Goal: Transaction & Acquisition: Purchase product/service

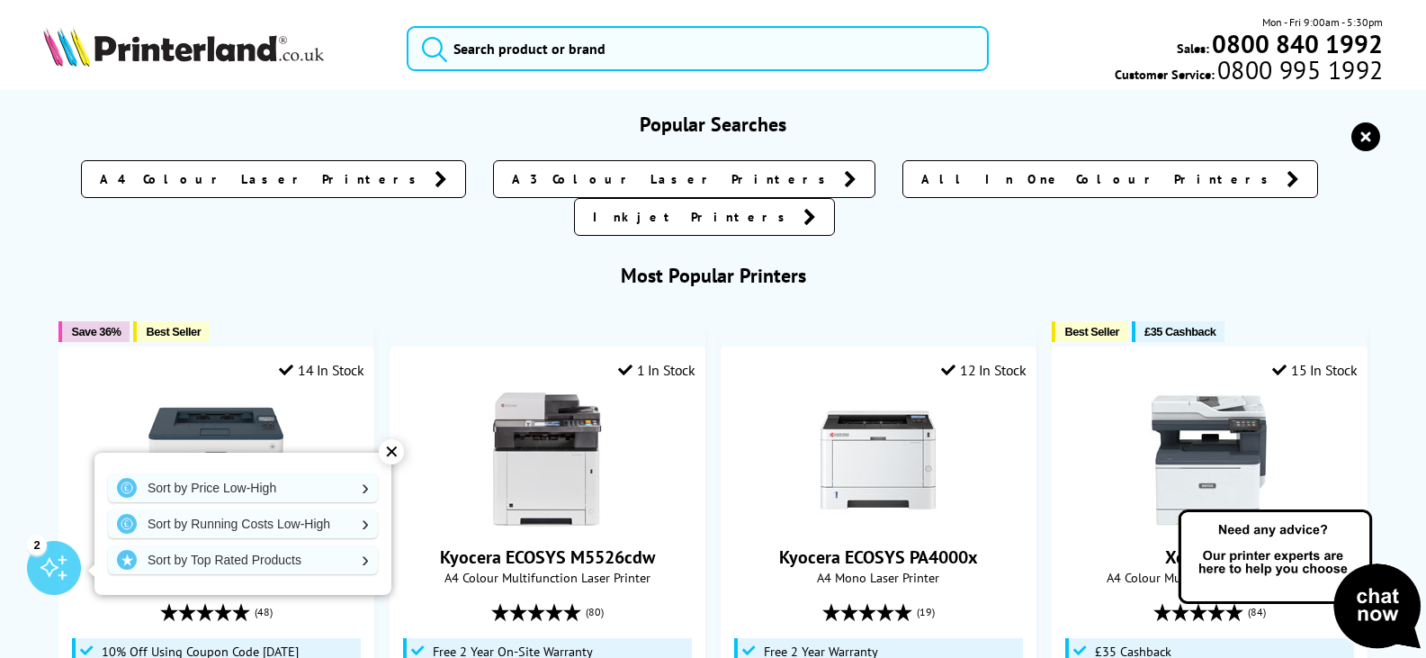
click at [625, 49] on input "search" at bounding box center [698, 48] width 582 height 45
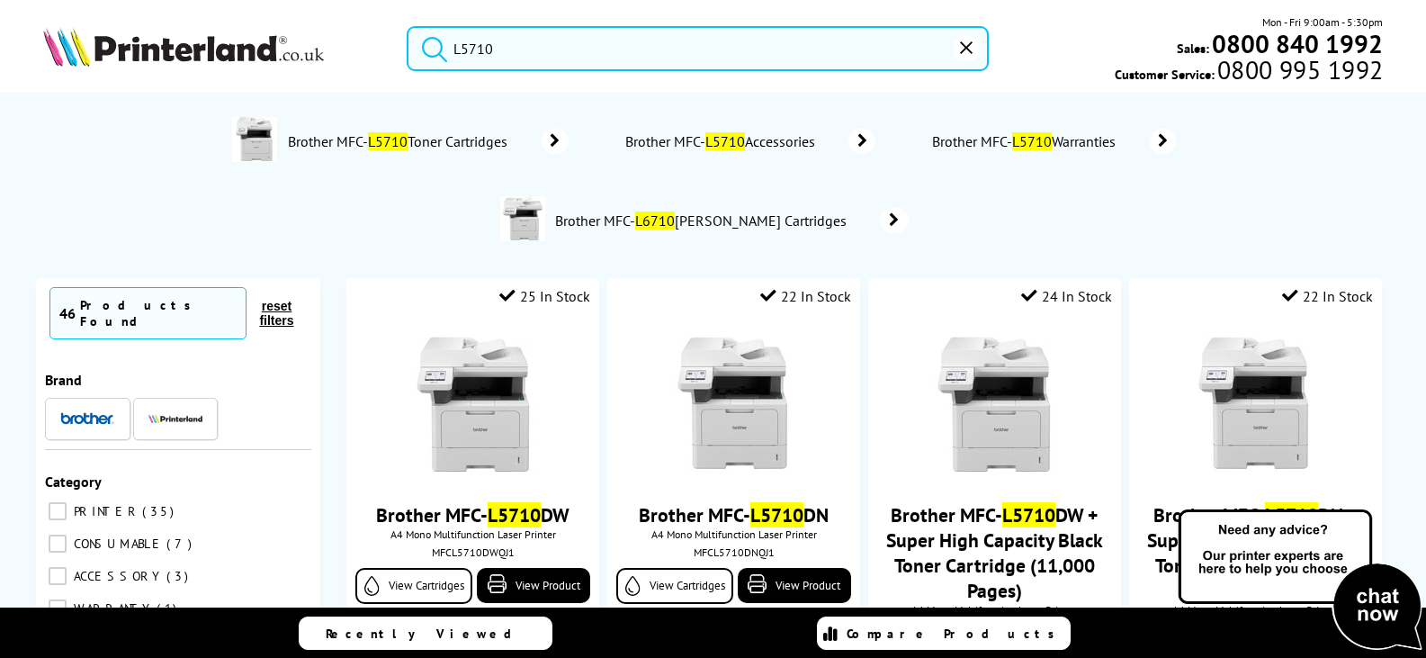
type input "L5710"
click at [643, 213] on span "Brother MFC- L6710 DW Toner Cartridges" at bounding box center [704, 220] width 300 height 18
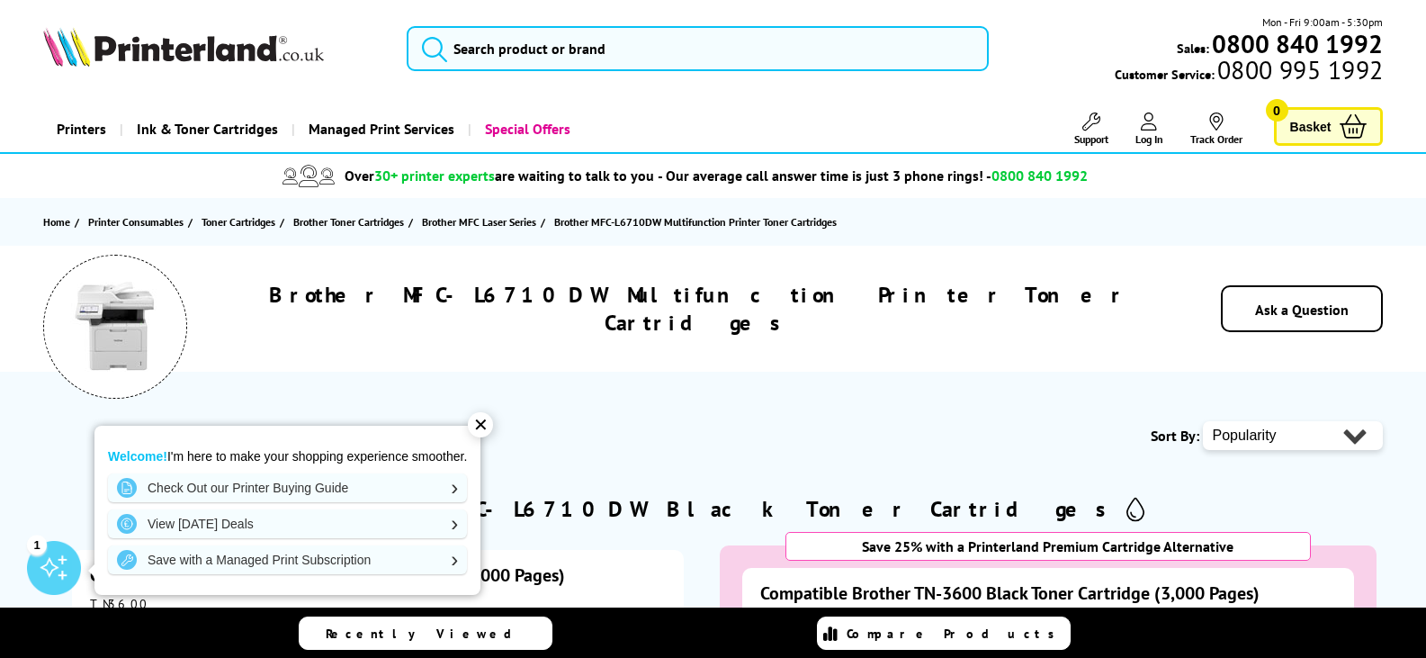
click at [582, 303] on h1 "Brother MFC-L6710DW Multifunction Printer Toner Cartridges" at bounding box center [697, 309] width 913 height 56
click at [602, 306] on h1 "Brother MFC-L6710DW Multifunction Printer Toner Cartridges" at bounding box center [697, 309] width 913 height 56
click at [628, 308] on h1 "Brother MFC-L6710DW Multifunction Printer Toner Cartridges" at bounding box center [697, 309] width 913 height 56
drag, startPoint x: 628, startPoint y: 308, endPoint x: 515, endPoint y: 306, distance: 113.4
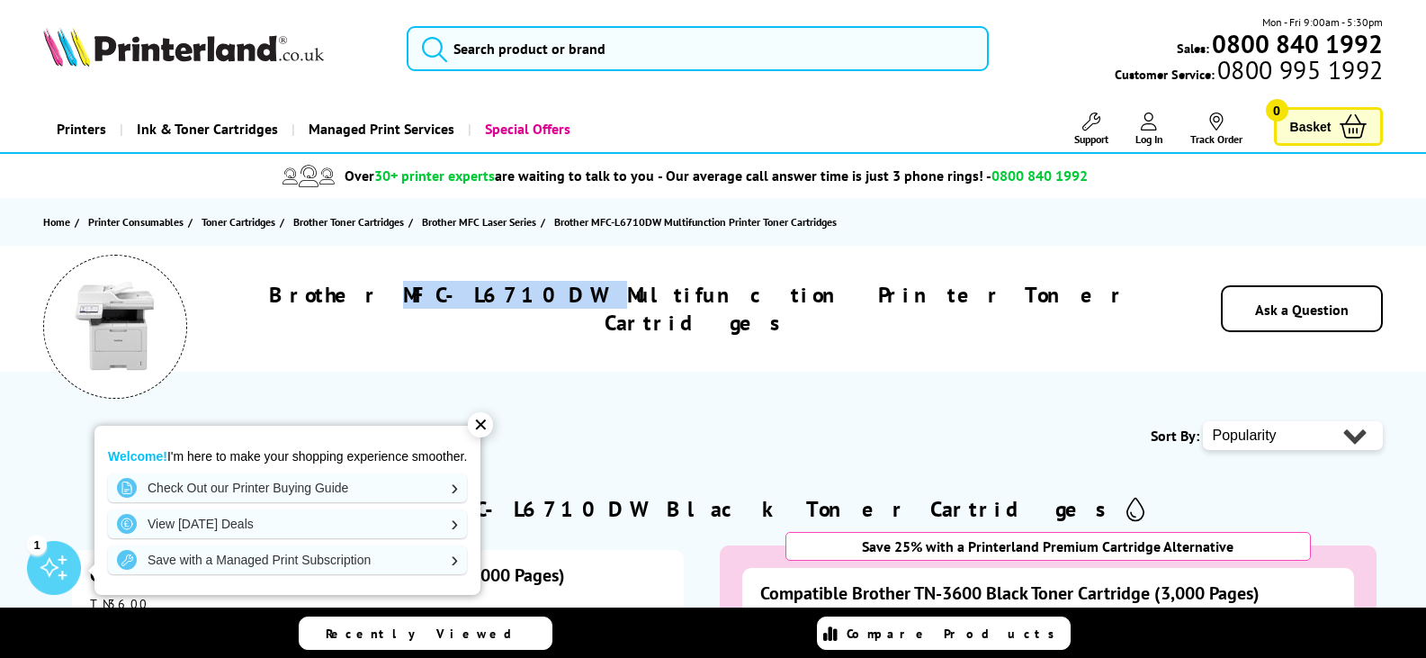
click at [517, 310] on h1 "Brother MFC-L6710DW Multifunction Printer Toner Cartridges" at bounding box center [697, 309] width 913 height 56
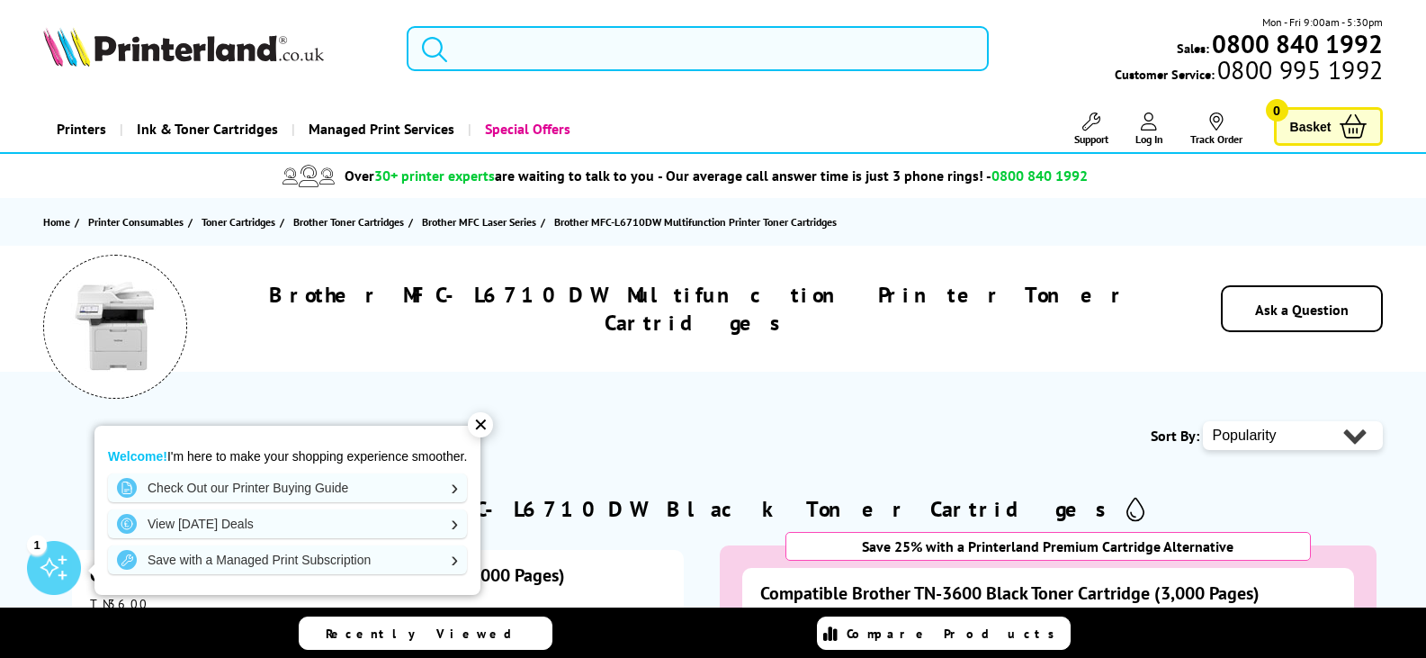
click at [750, 38] on input "search" at bounding box center [698, 48] width 582 height 45
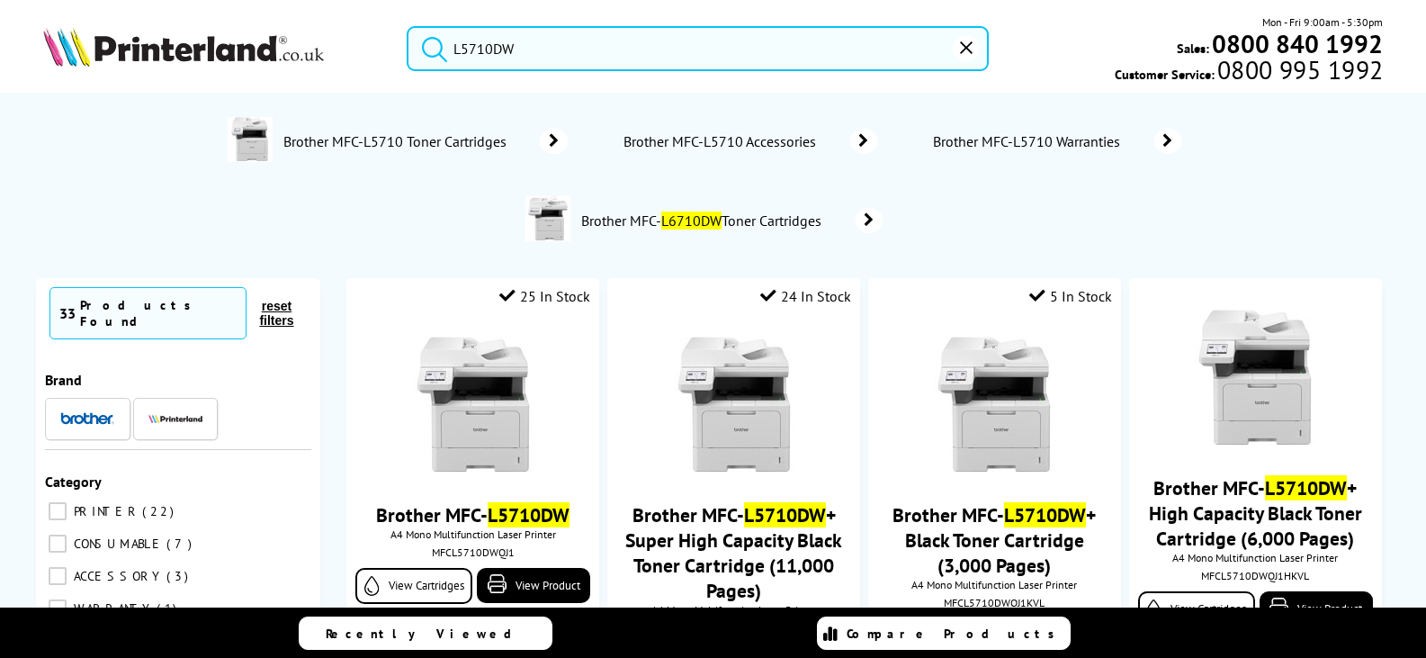
type input "L5710DW"
click at [408, 26] on button "submit" at bounding box center [430, 46] width 45 height 40
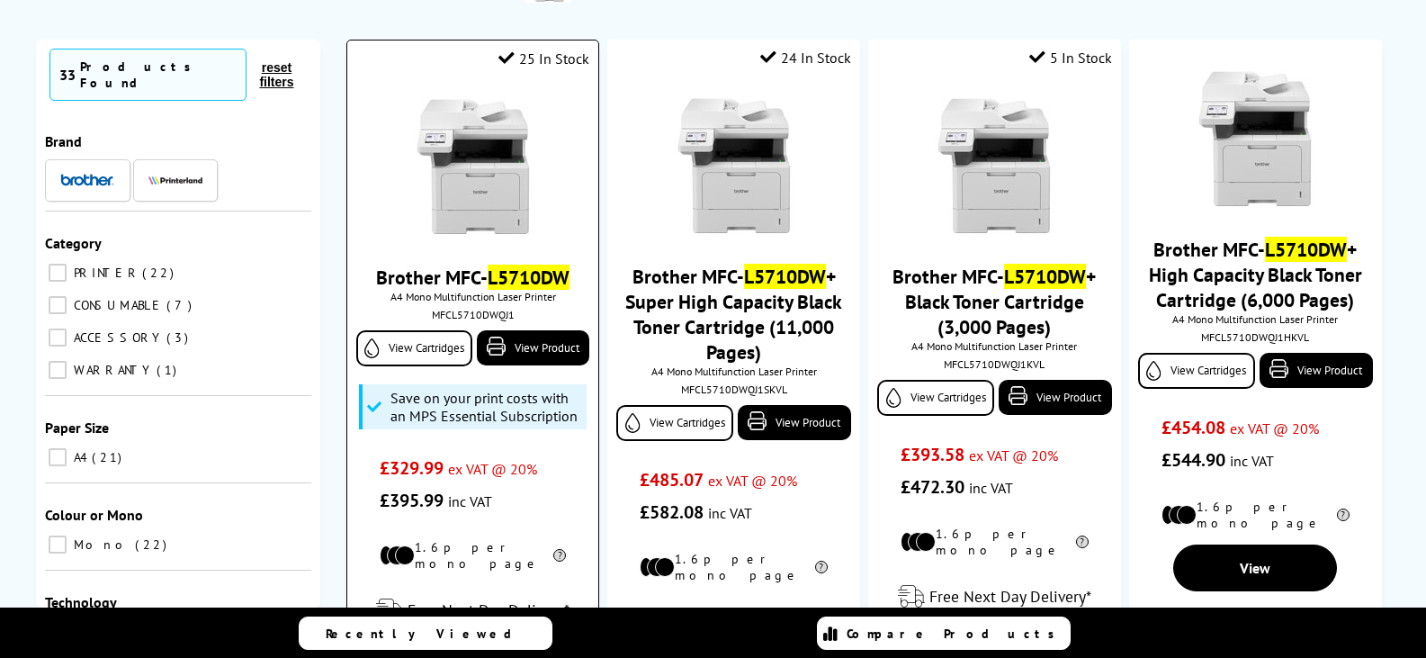
scroll to position [270, 0]
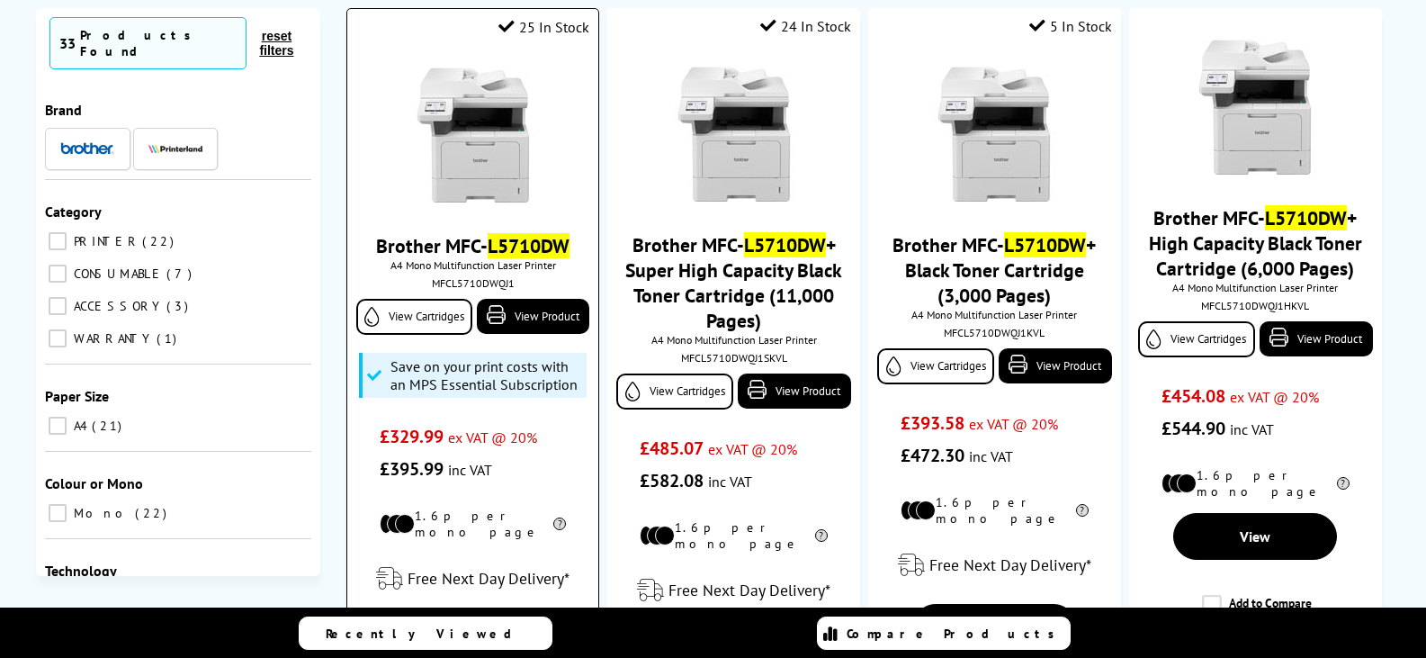
click at [529, 250] on mark "L5710DW" at bounding box center [529, 245] width 82 height 25
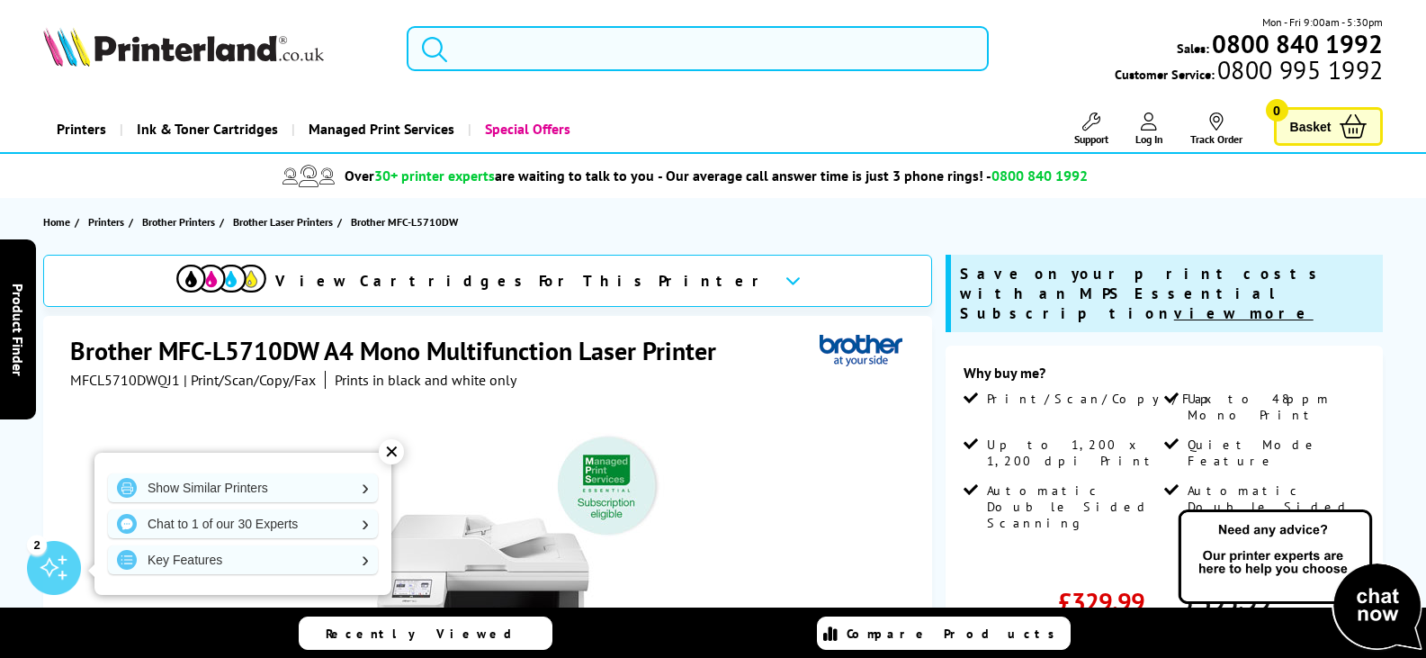
click at [596, 59] on input "search" at bounding box center [698, 48] width 582 height 45
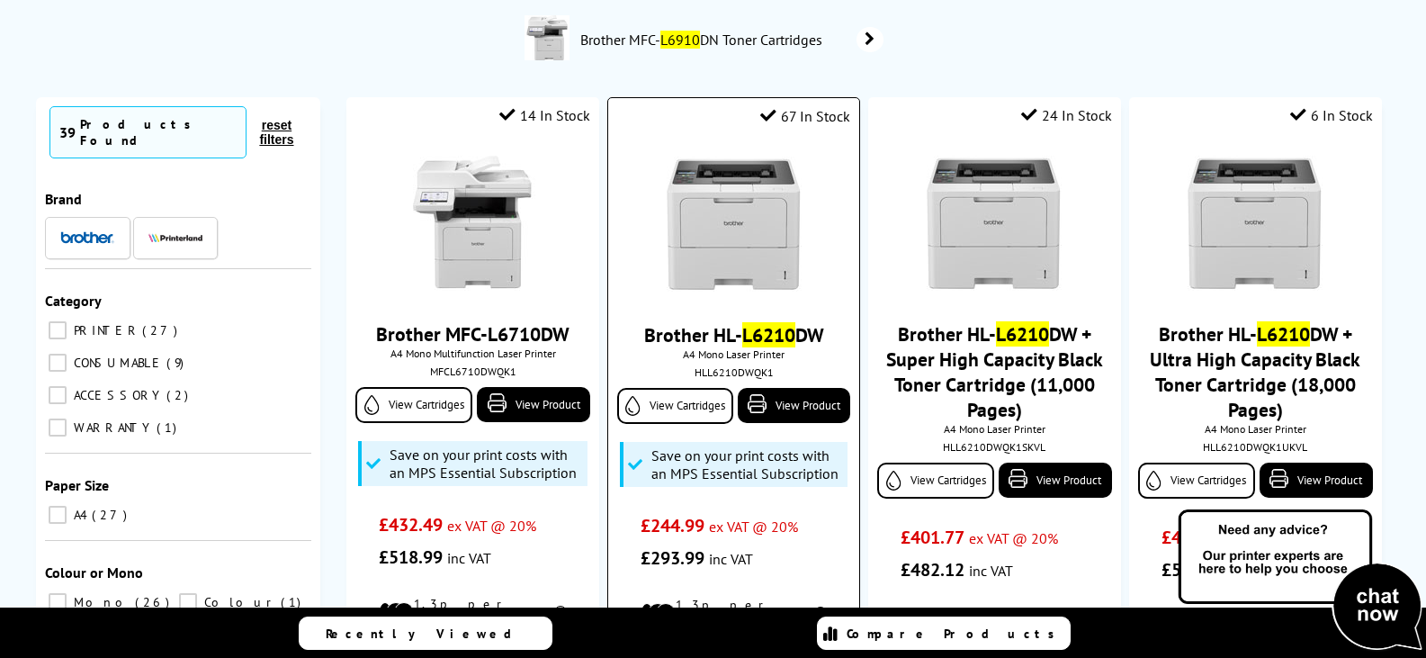
scroll to position [270, 0]
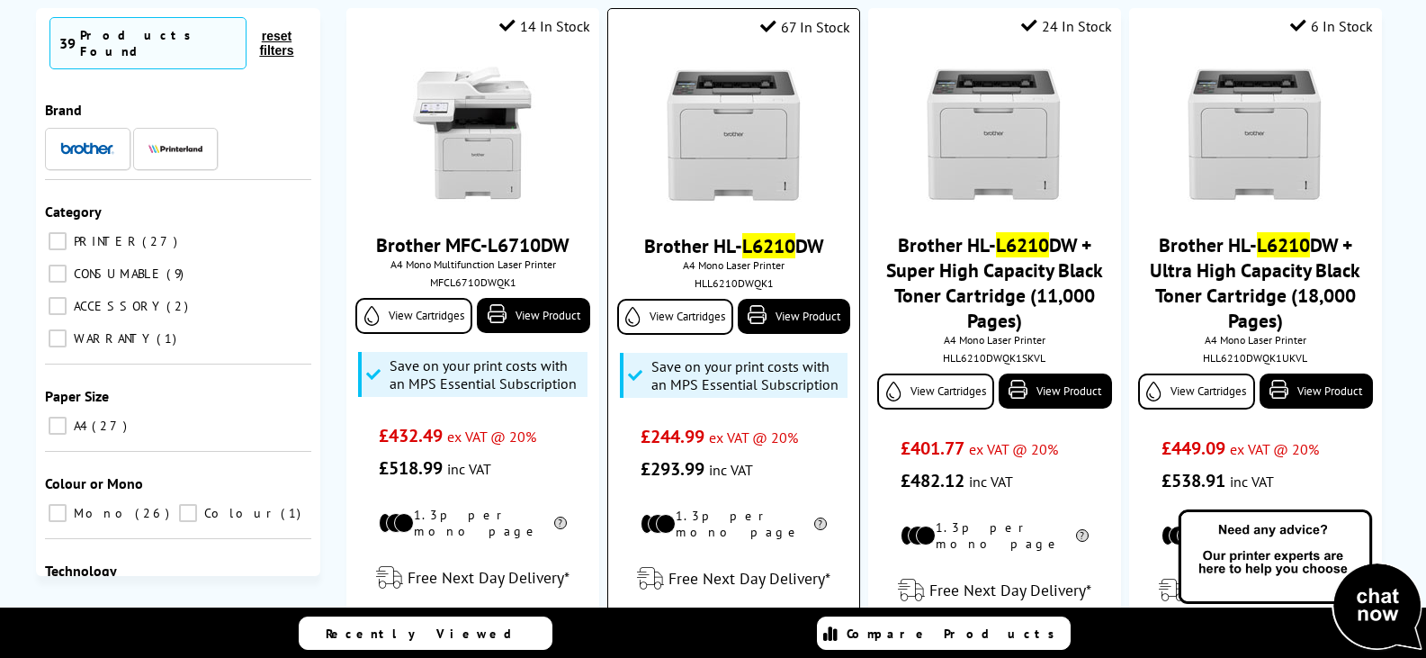
type input "L6210"
click at [784, 238] on mark "L6210" at bounding box center [768, 245] width 53 height 25
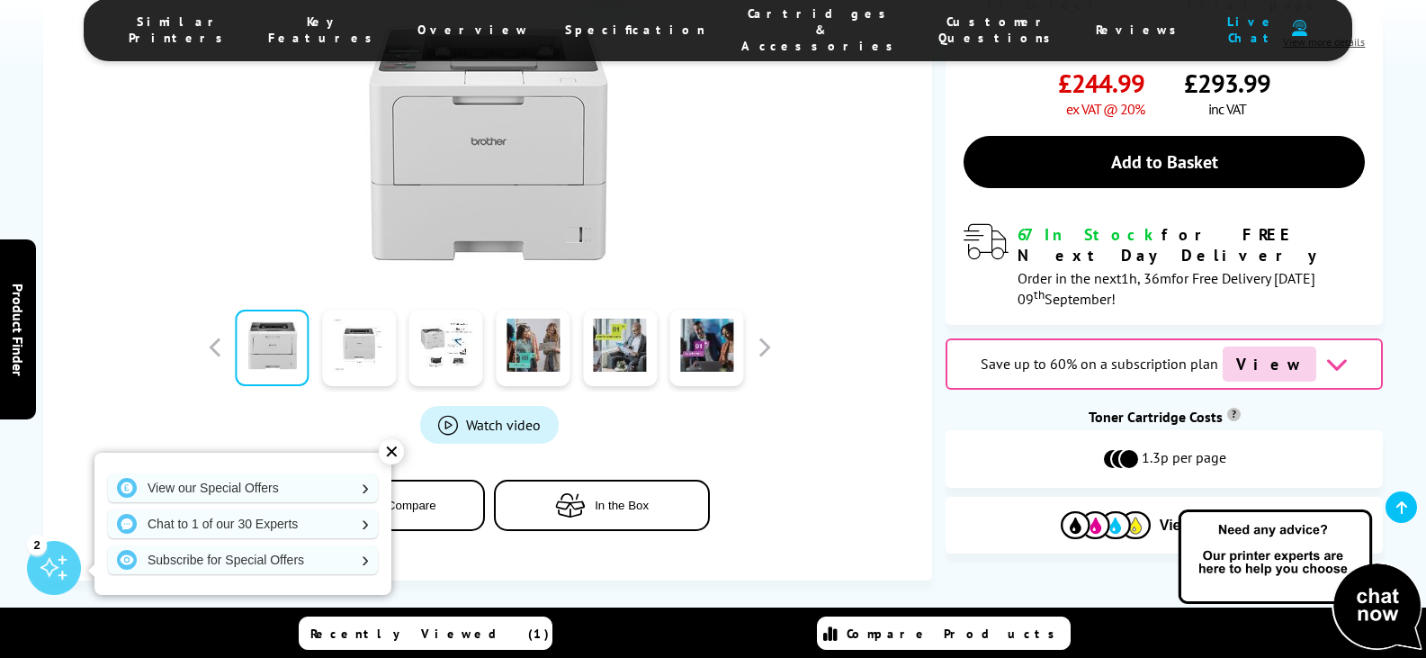
scroll to position [540, 0]
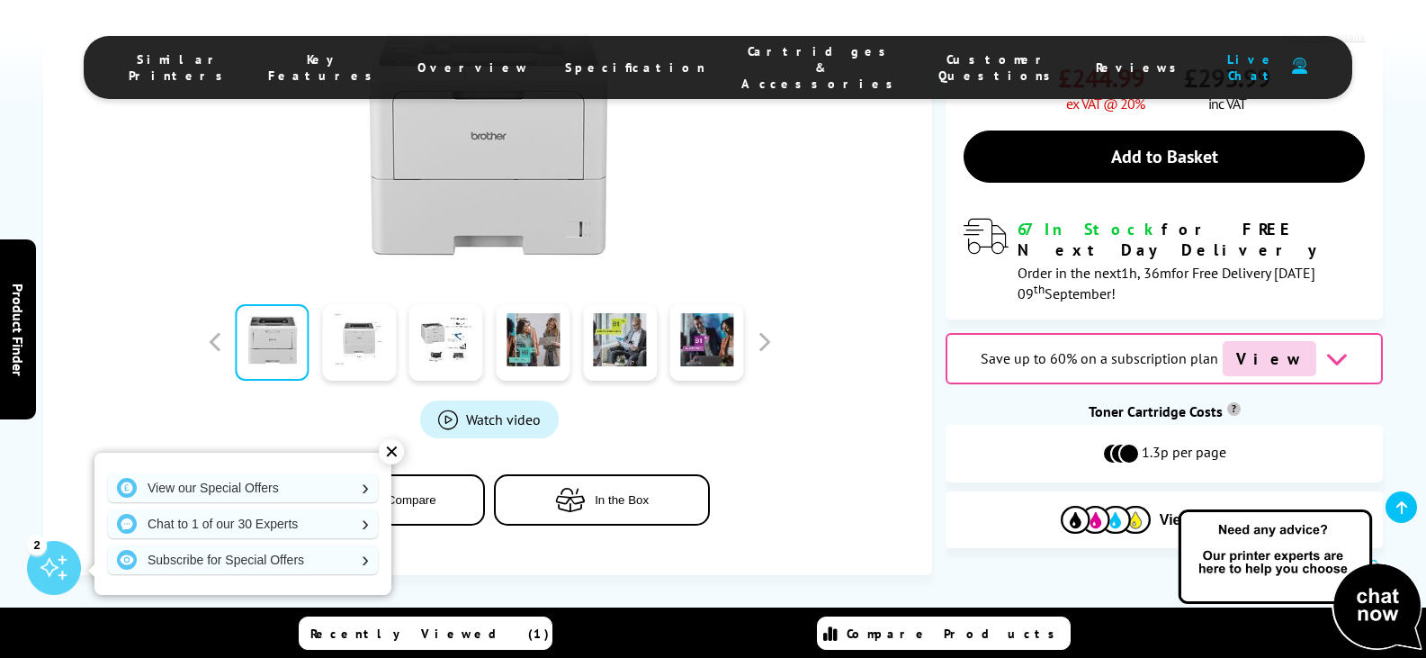
click at [1326, 347] on icon at bounding box center [1337, 358] width 22 height 22
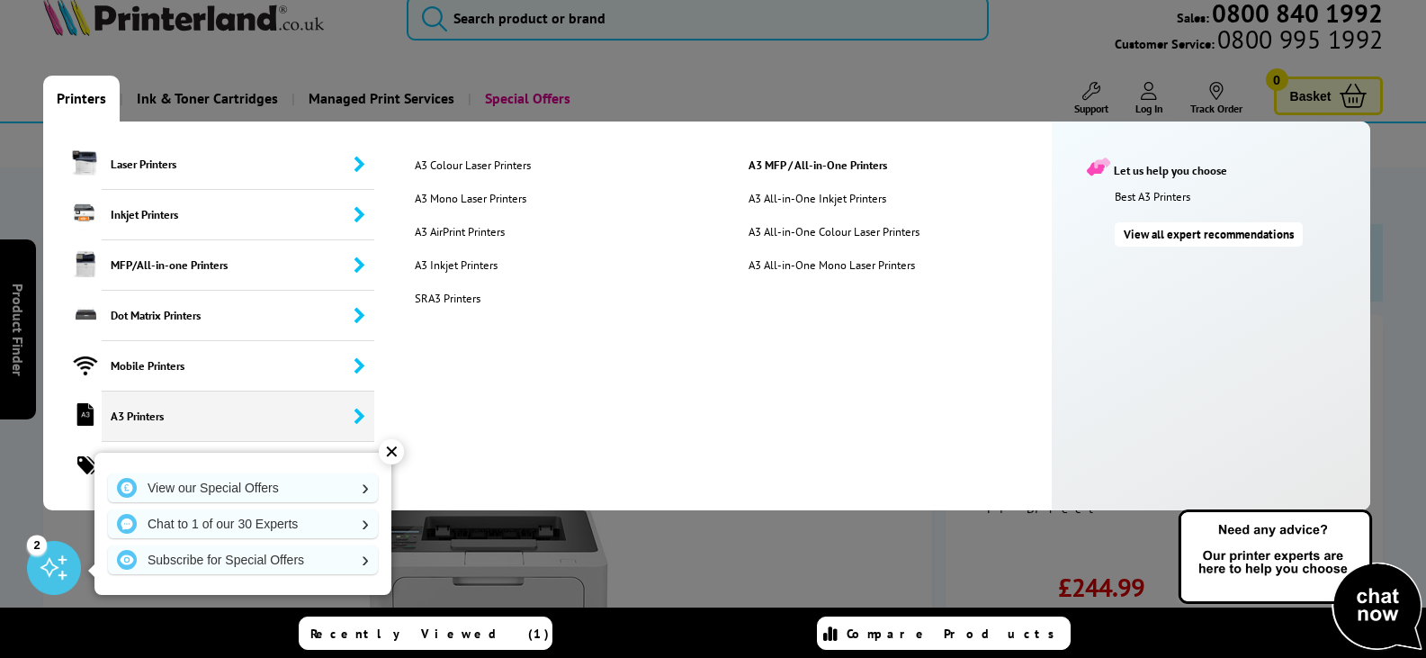
scroll to position [0, 0]
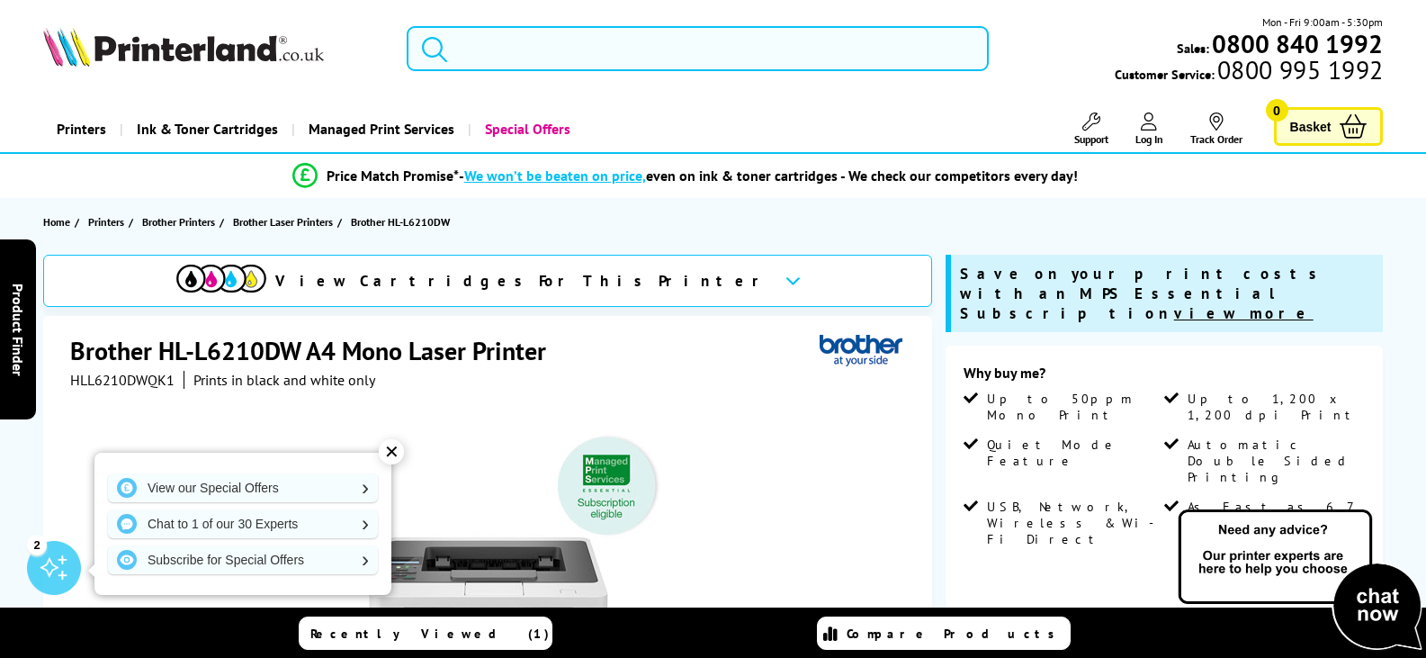
click at [544, 39] on input "search" at bounding box center [698, 48] width 582 height 45
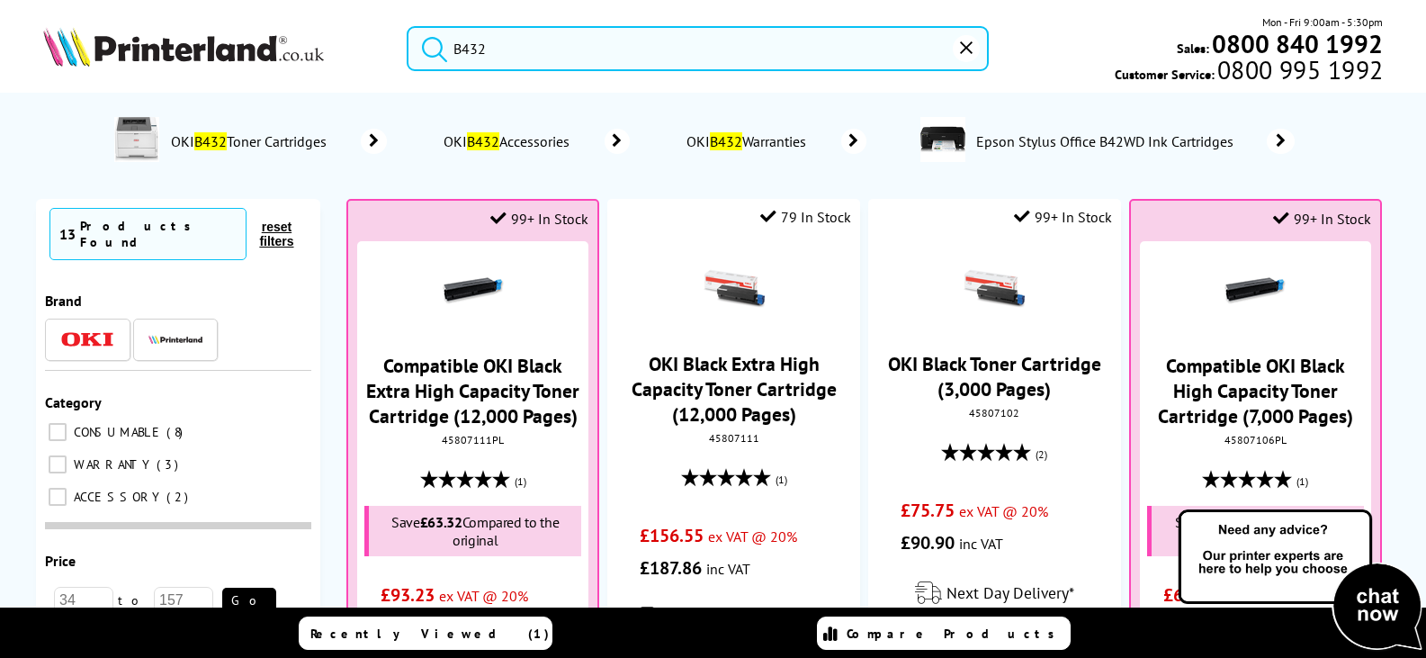
type input "B432"
click at [490, 144] on mark "B432" at bounding box center [483, 141] width 32 height 18
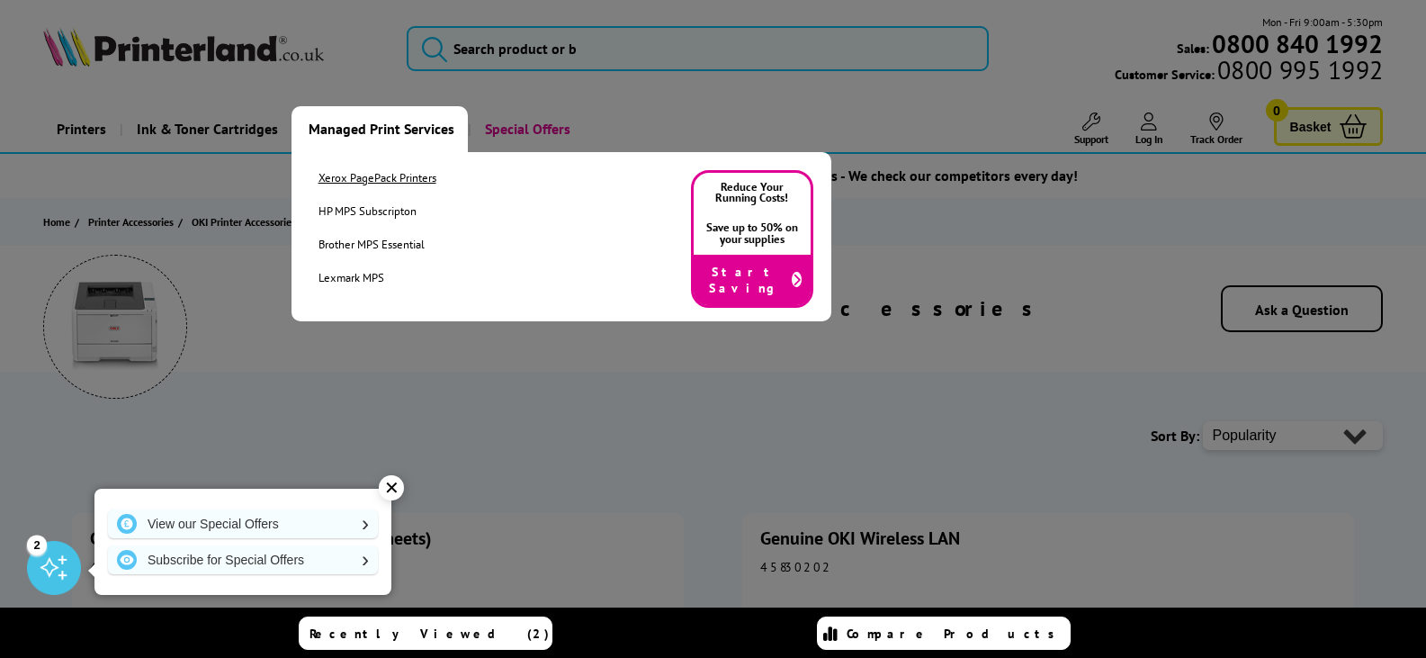
click at [371, 178] on link "Xerox PagePack Printers" at bounding box center [378, 177] width 118 height 15
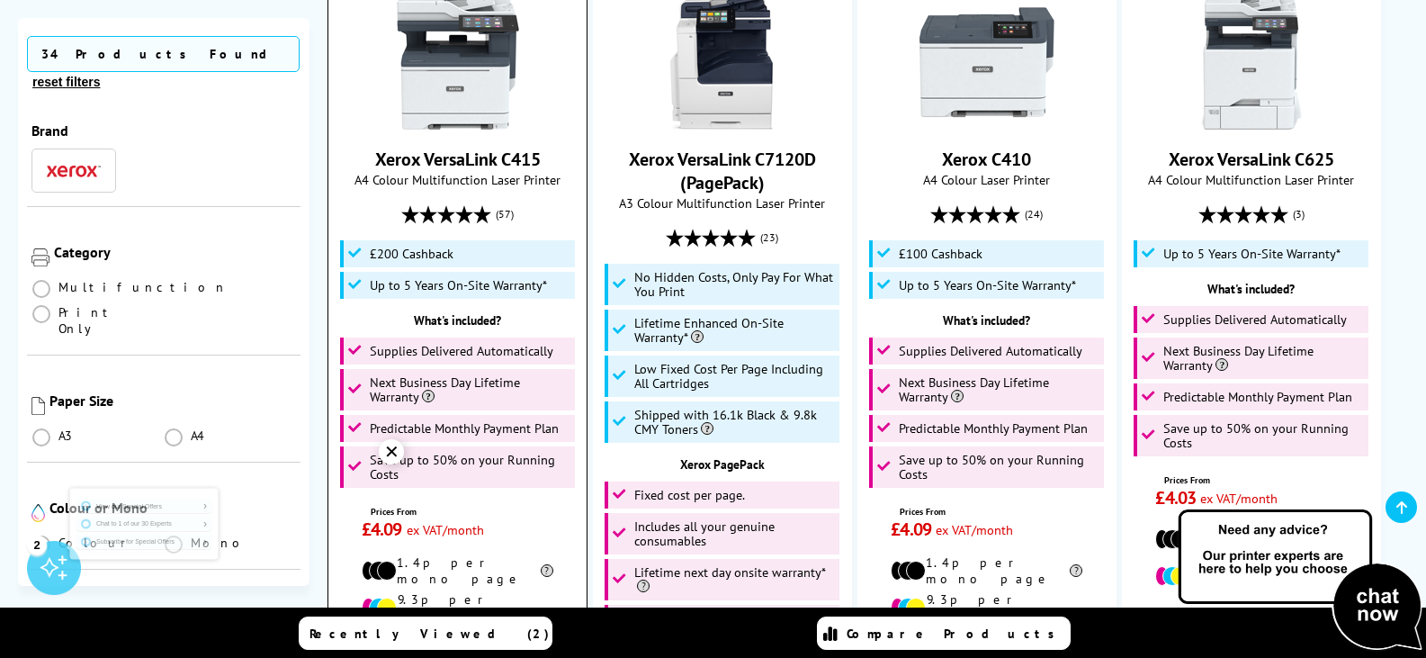
scroll to position [540, 0]
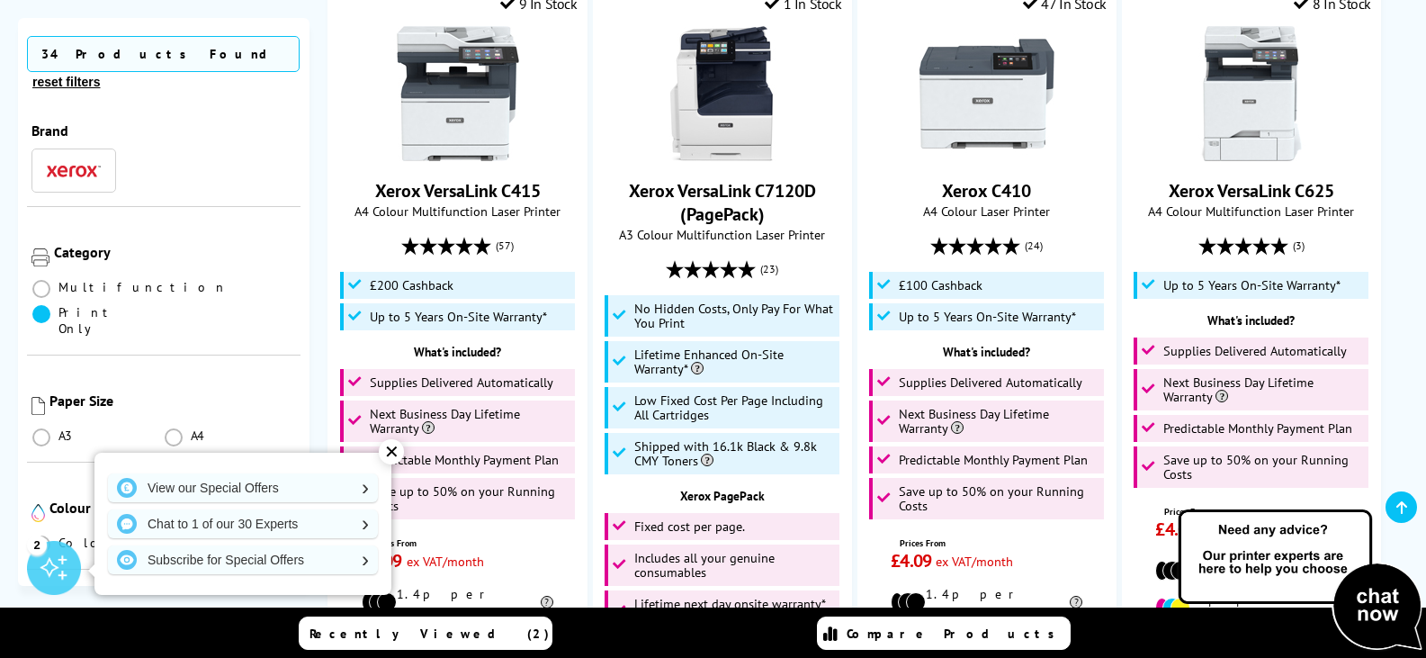
click at [50, 305] on span at bounding box center [41, 314] width 18 height 18
click at [58, 307] on Only "radio" at bounding box center [58, 307] width 0 height 0
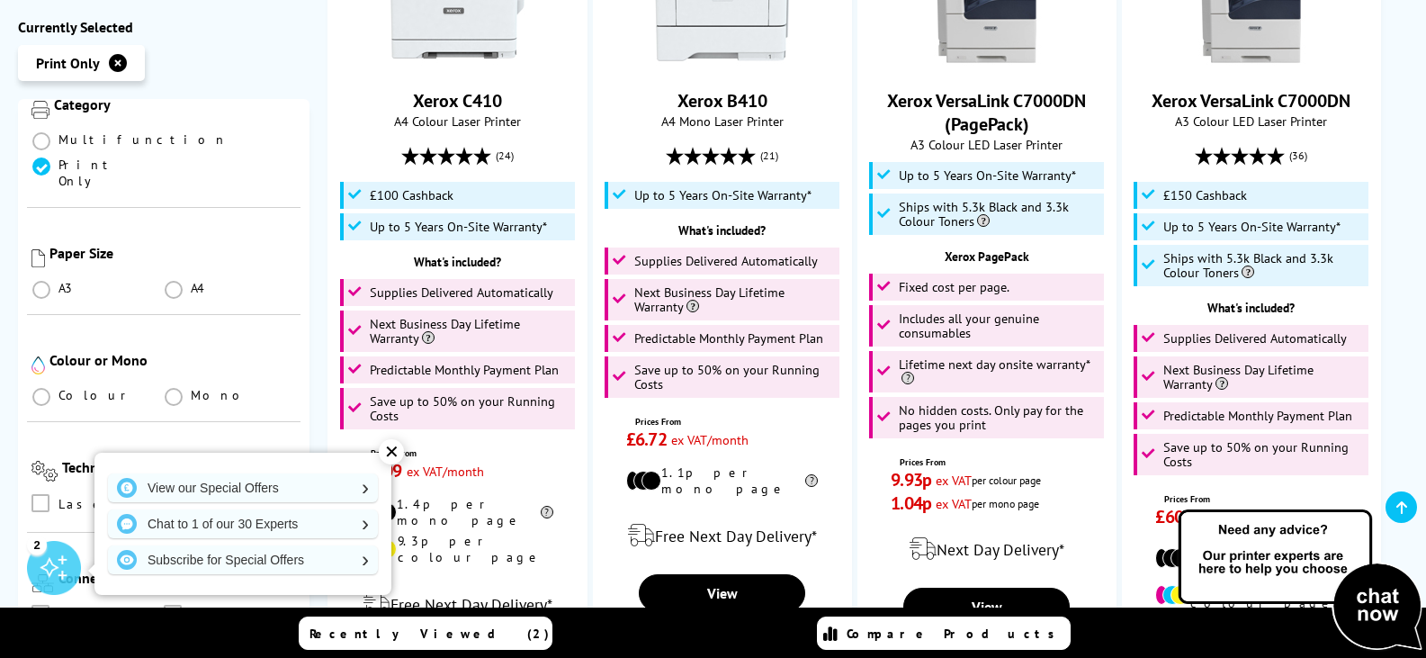
scroll to position [270, 0]
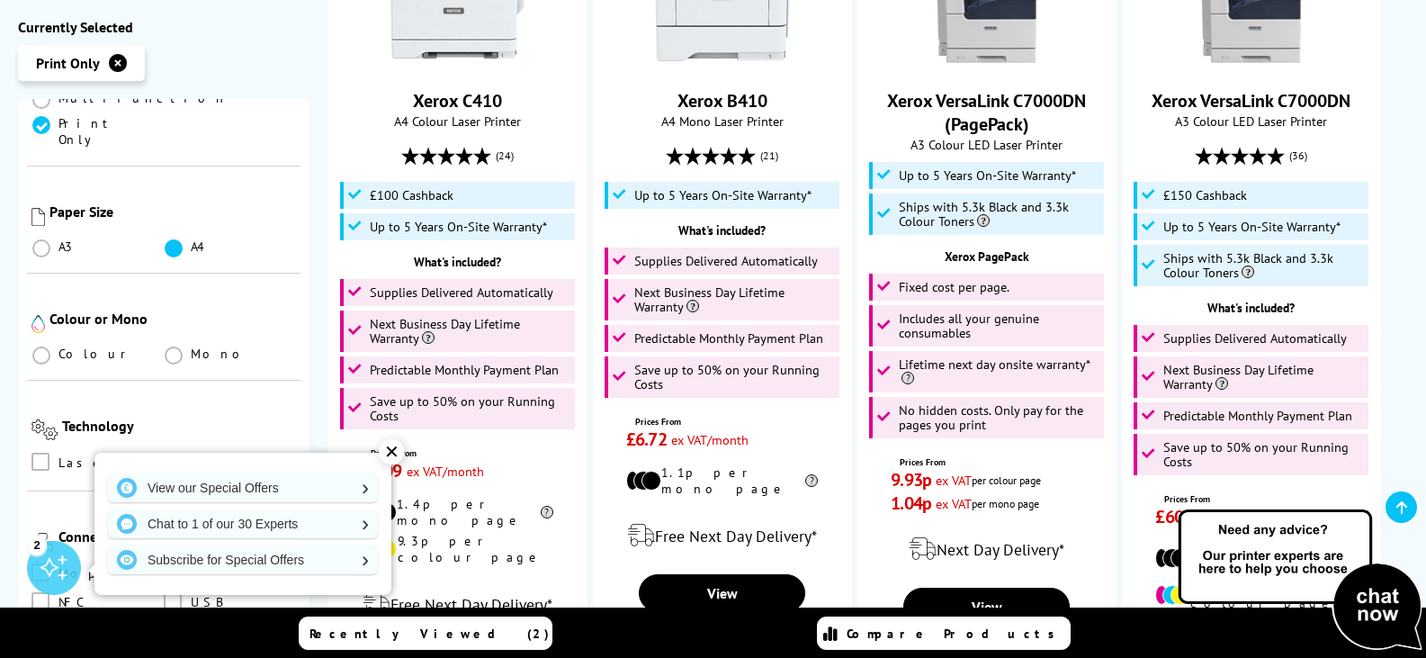
click at [173, 239] on span at bounding box center [174, 248] width 18 height 18
click at [191, 241] on input "radio" at bounding box center [191, 241] width 0 height 0
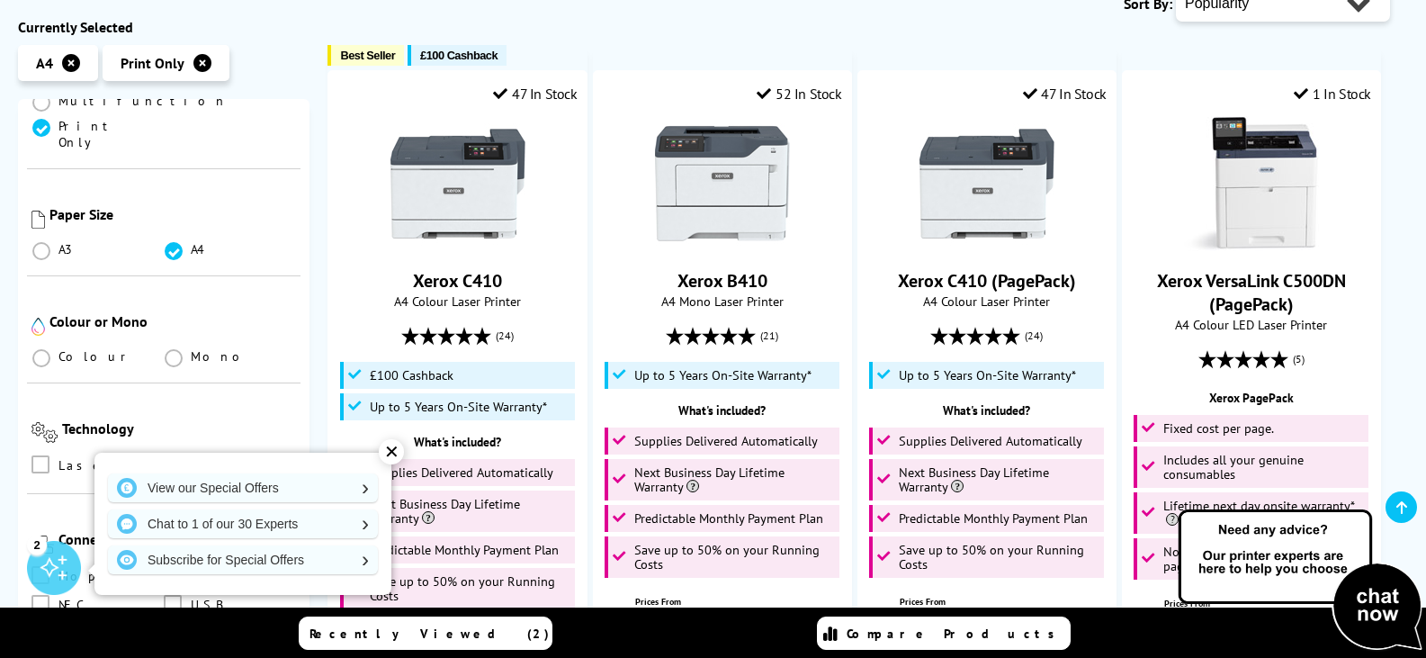
scroll to position [270, 0]
click at [176, 346] on span at bounding box center [174, 355] width 18 height 18
click at [191, 348] on input "radio" at bounding box center [191, 348] width 0 height 0
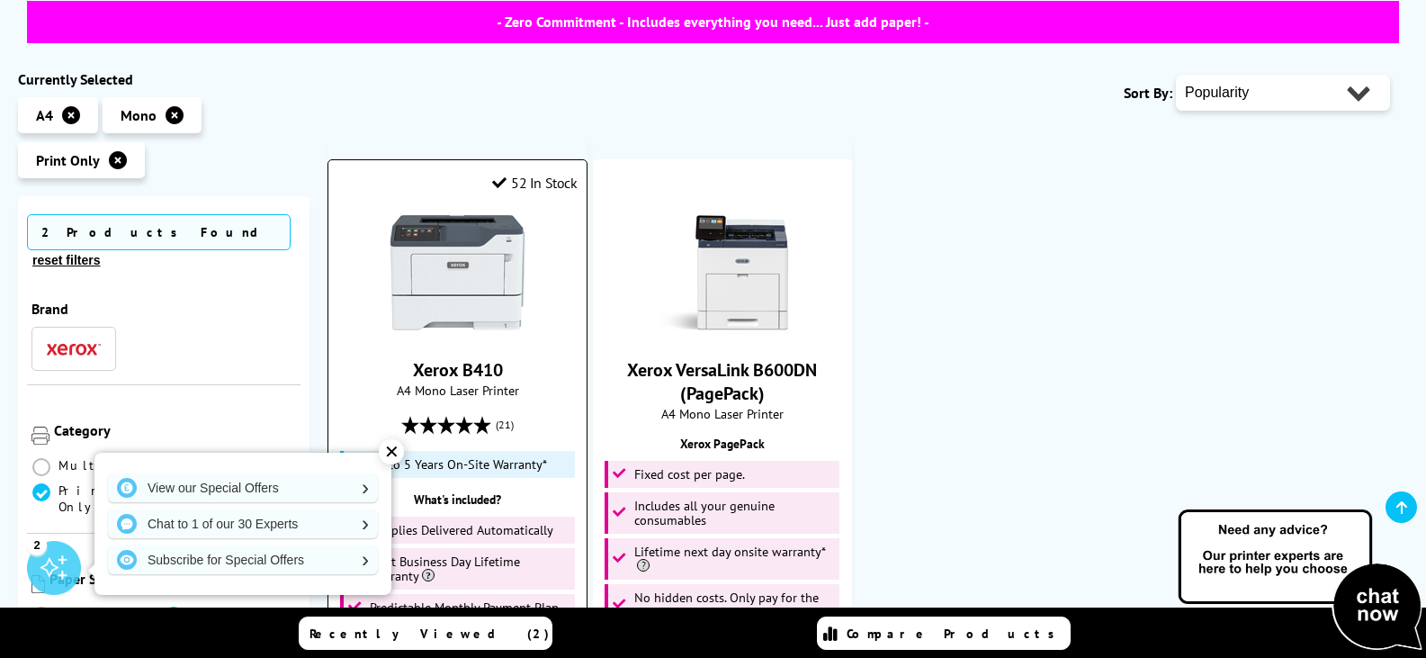
scroll to position [360, 0]
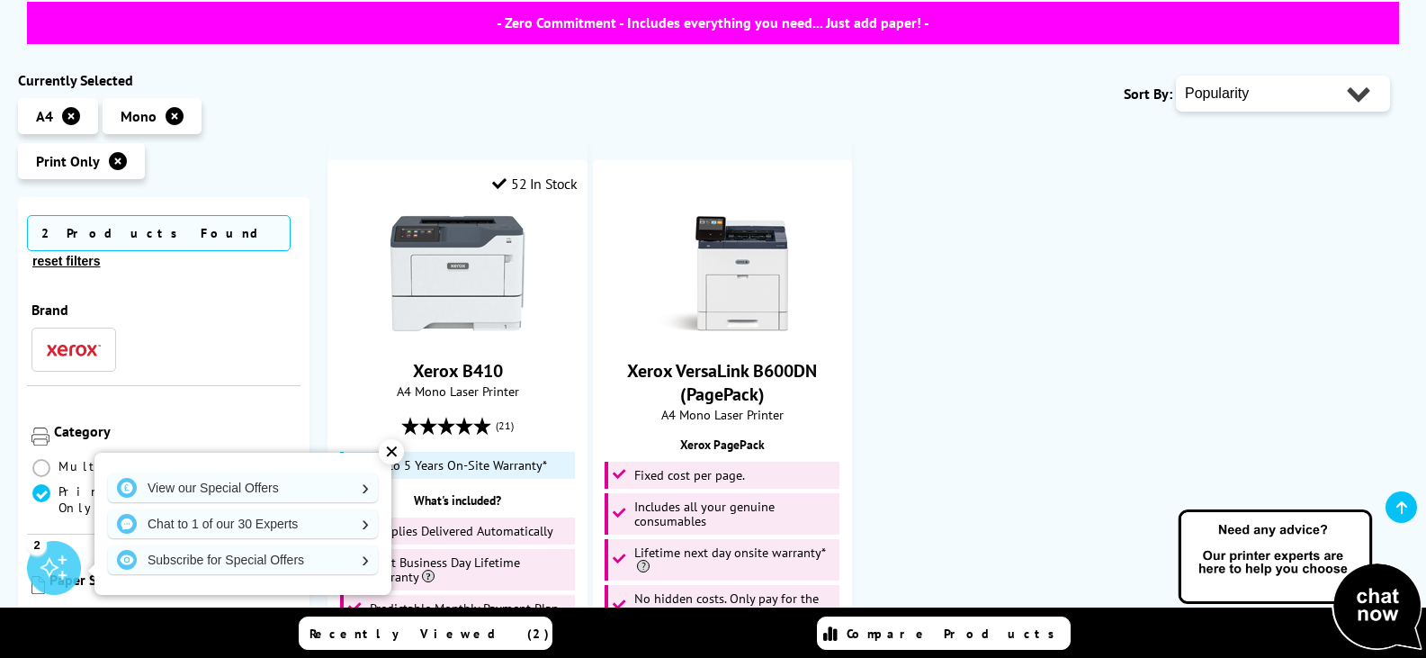
click at [396, 458] on div "✕" at bounding box center [391, 451] width 25 height 25
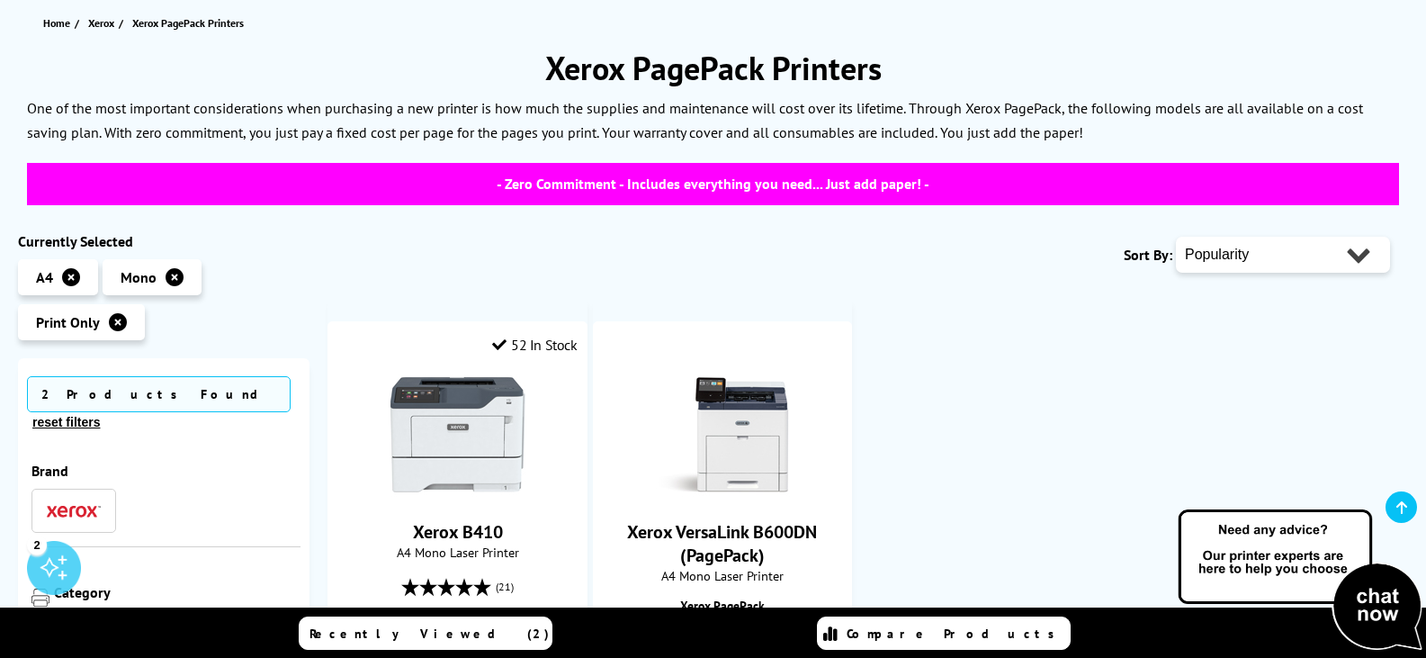
scroll to position [0, 0]
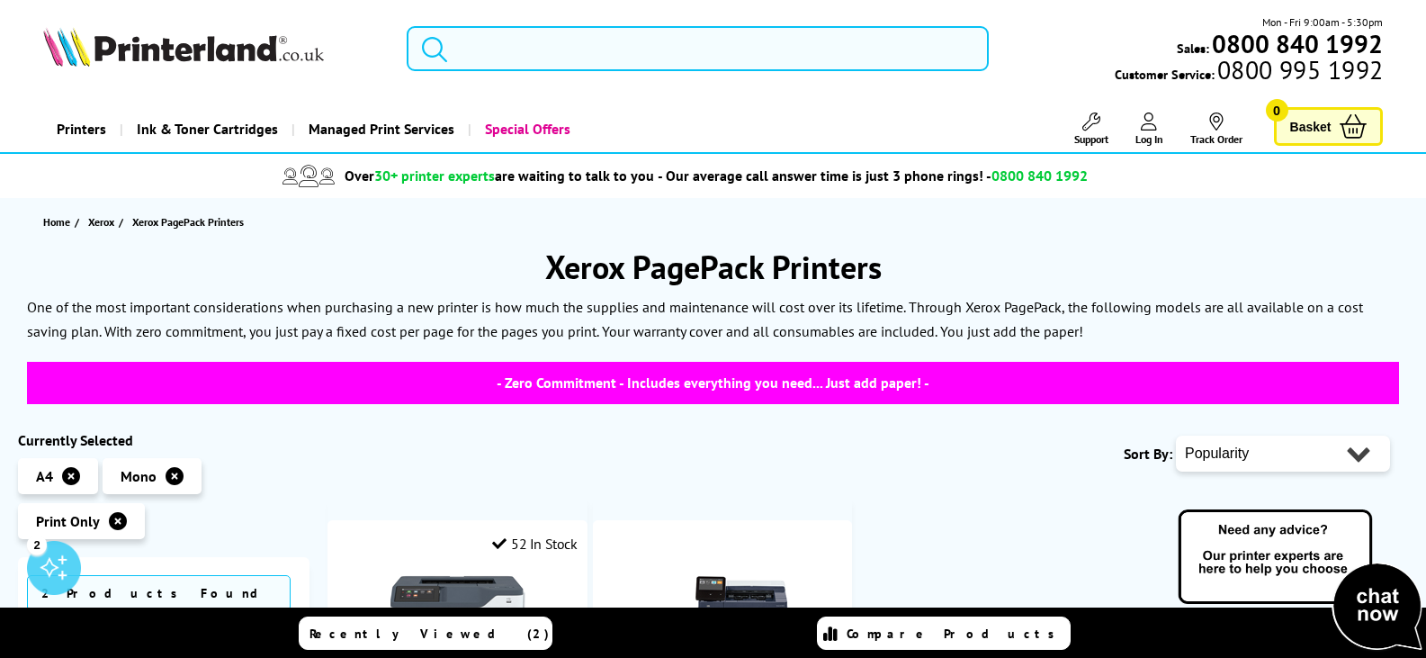
click at [586, 58] on input "search" at bounding box center [698, 48] width 582 height 45
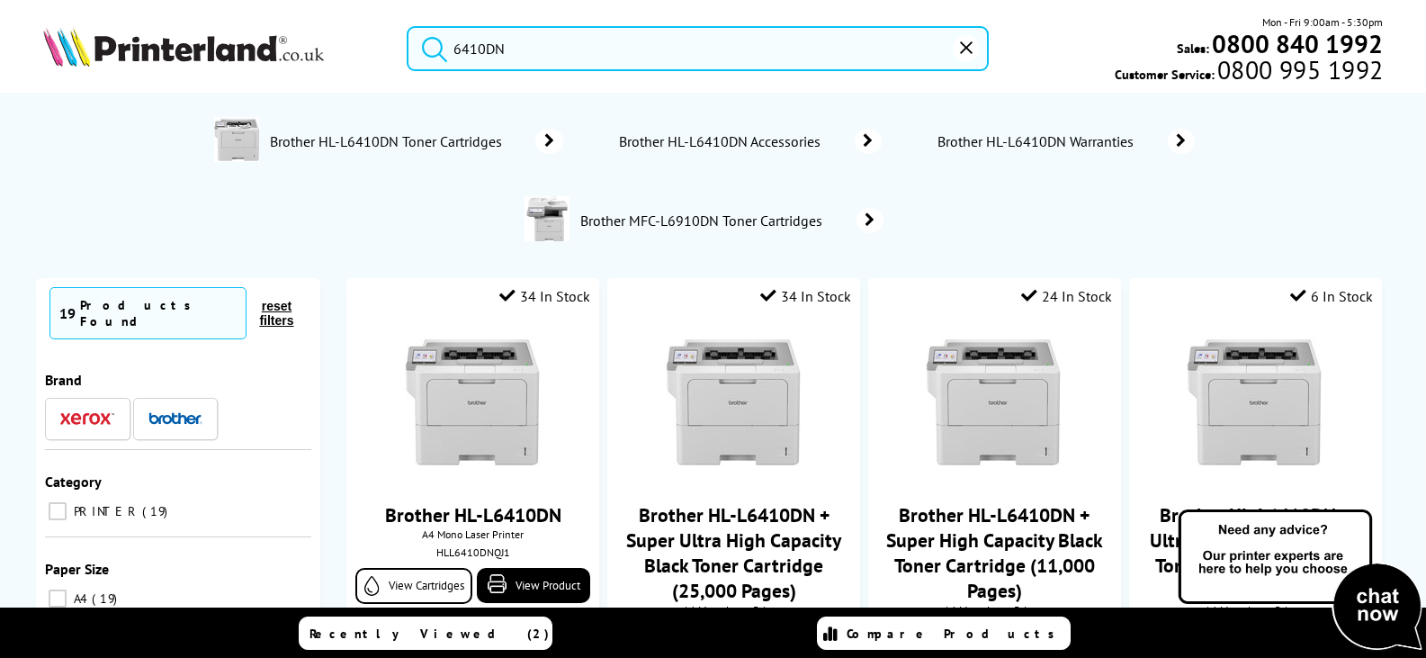
type input "6410DN"
click at [1034, 61] on div "Mon - Fri 9:00am - 5:30pm Sales: 0800 840 1992 Customer Service: 0800 995 1992" at bounding box center [1186, 48] width 394 height 70
click at [963, 51] on icon "reset" at bounding box center [966, 47] width 13 height 13
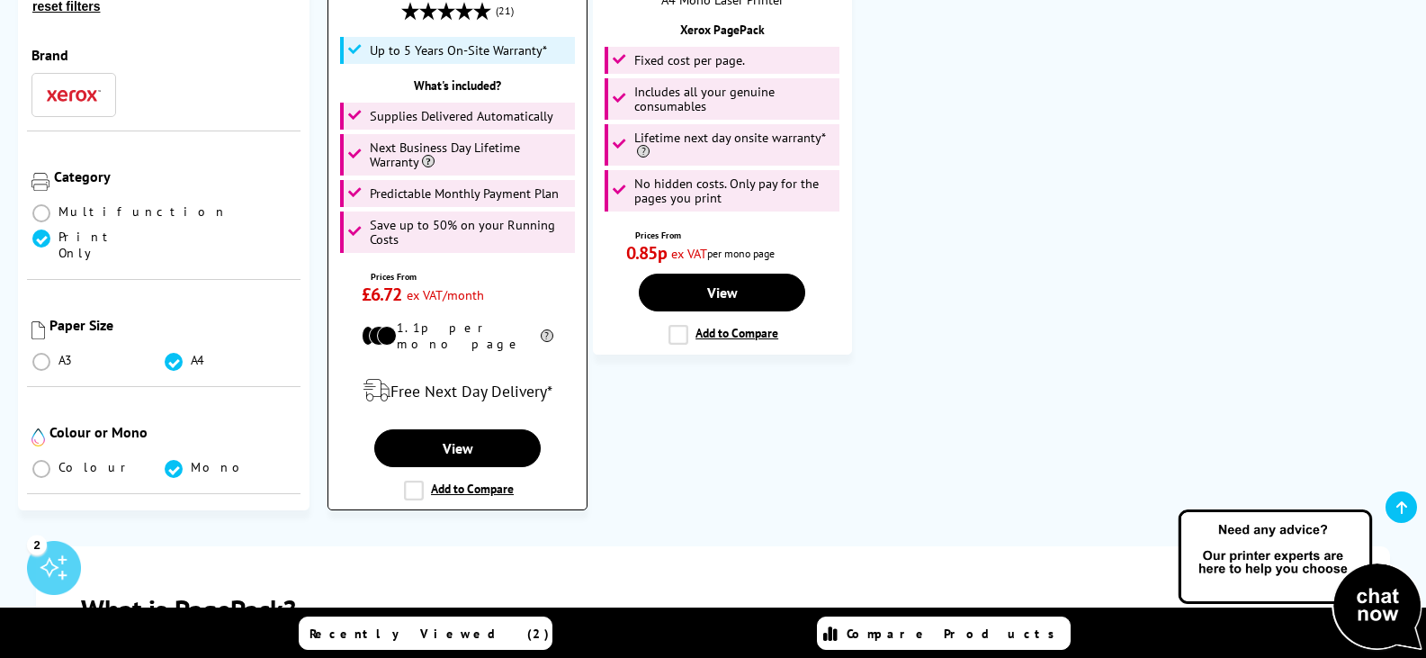
scroll to position [810, 0]
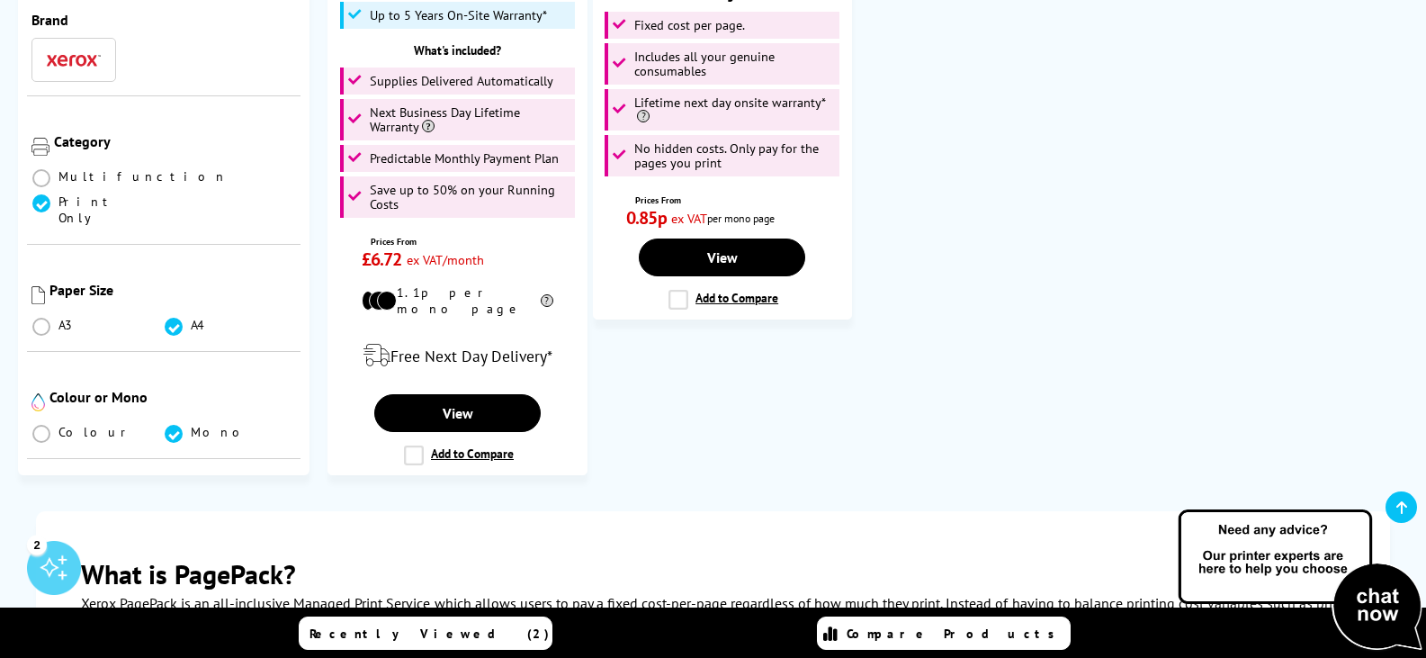
drag, startPoint x: 472, startPoint y: 401, endPoint x: 683, endPoint y: 360, distance: 215.5
click at [683, 358] on ul "52 In Stock Xerox B410 A4 Mono Laser Printer (21) Prices From £6.72" at bounding box center [868, 70] width 1081 height 809
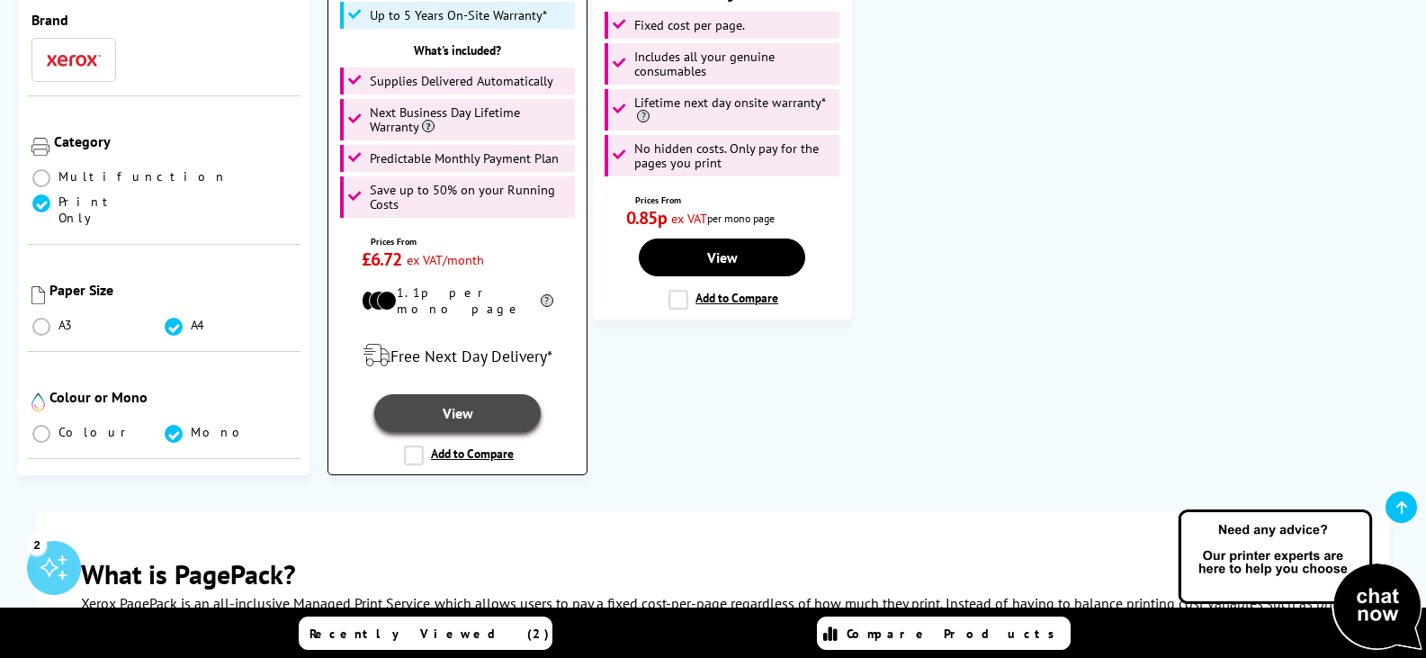
click at [445, 395] on link "View" at bounding box center [457, 413] width 166 height 38
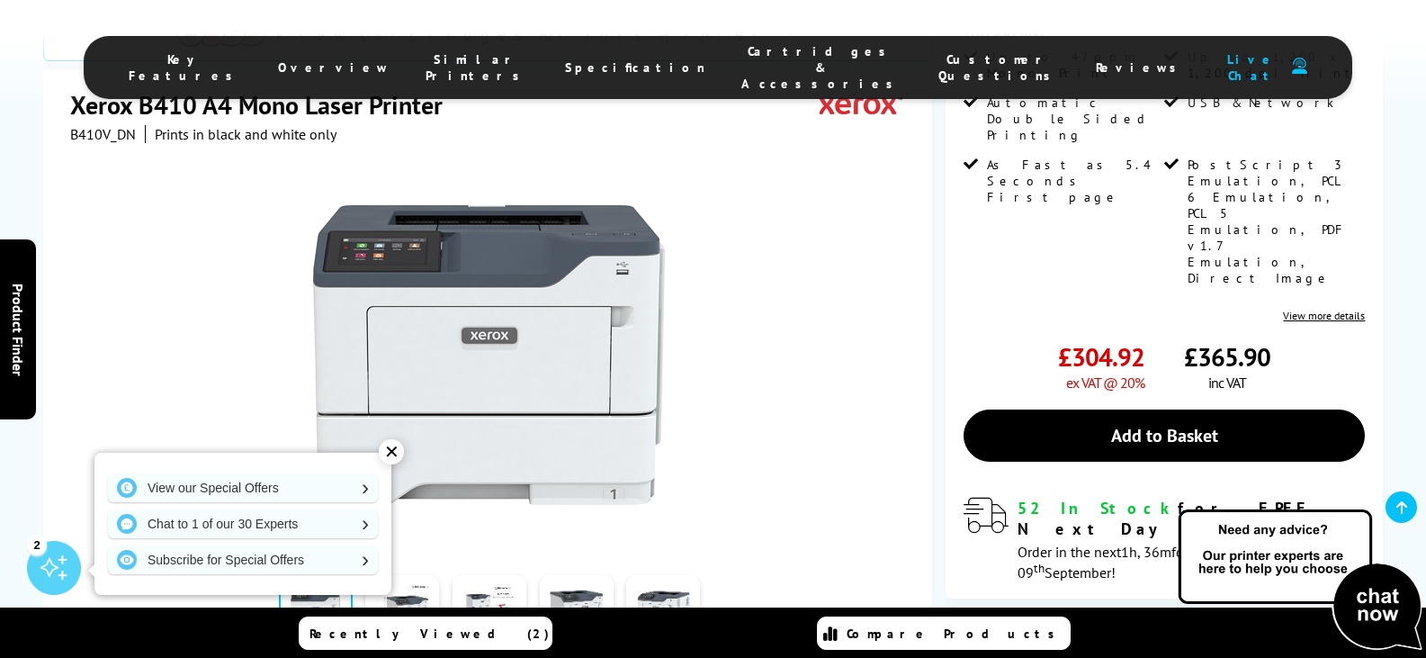
scroll to position [630, 0]
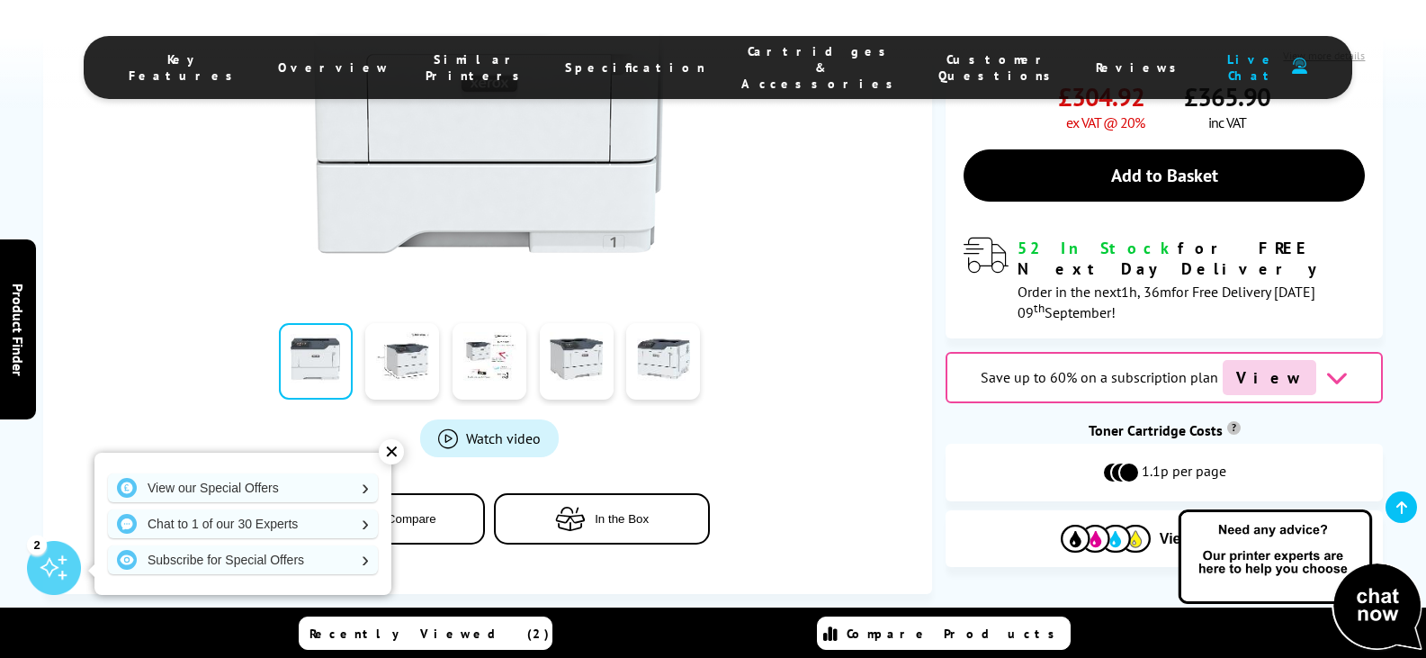
click at [1053, 368] on span "Save up to 60% on a subscription plan" at bounding box center [1100, 377] width 238 height 18
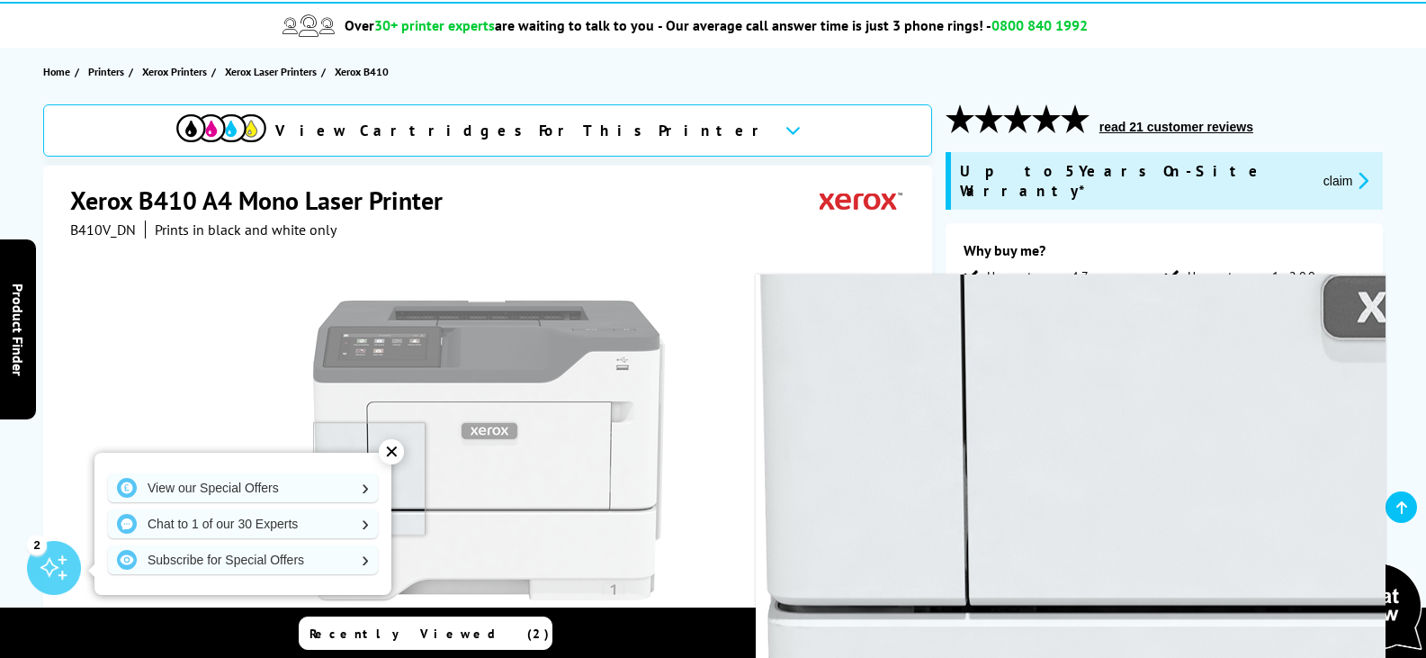
scroll to position [144, 0]
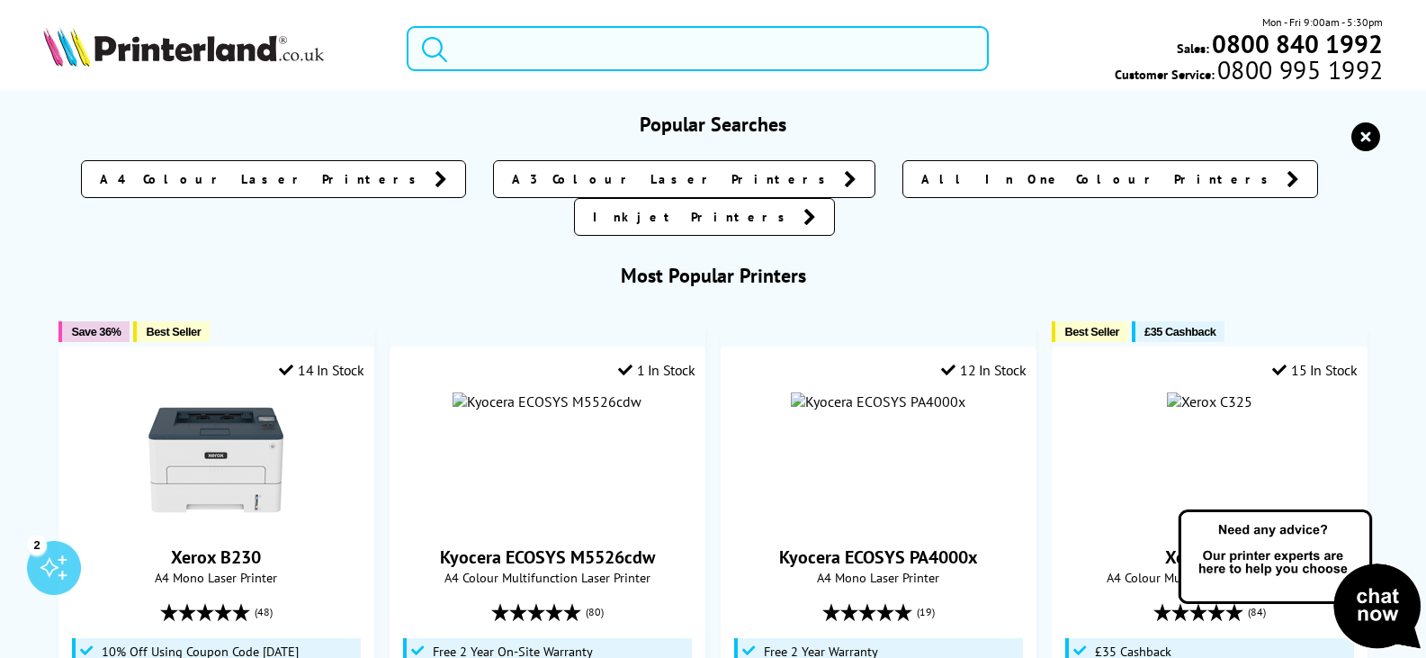
click at [521, 56] on input "search" at bounding box center [698, 48] width 582 height 45
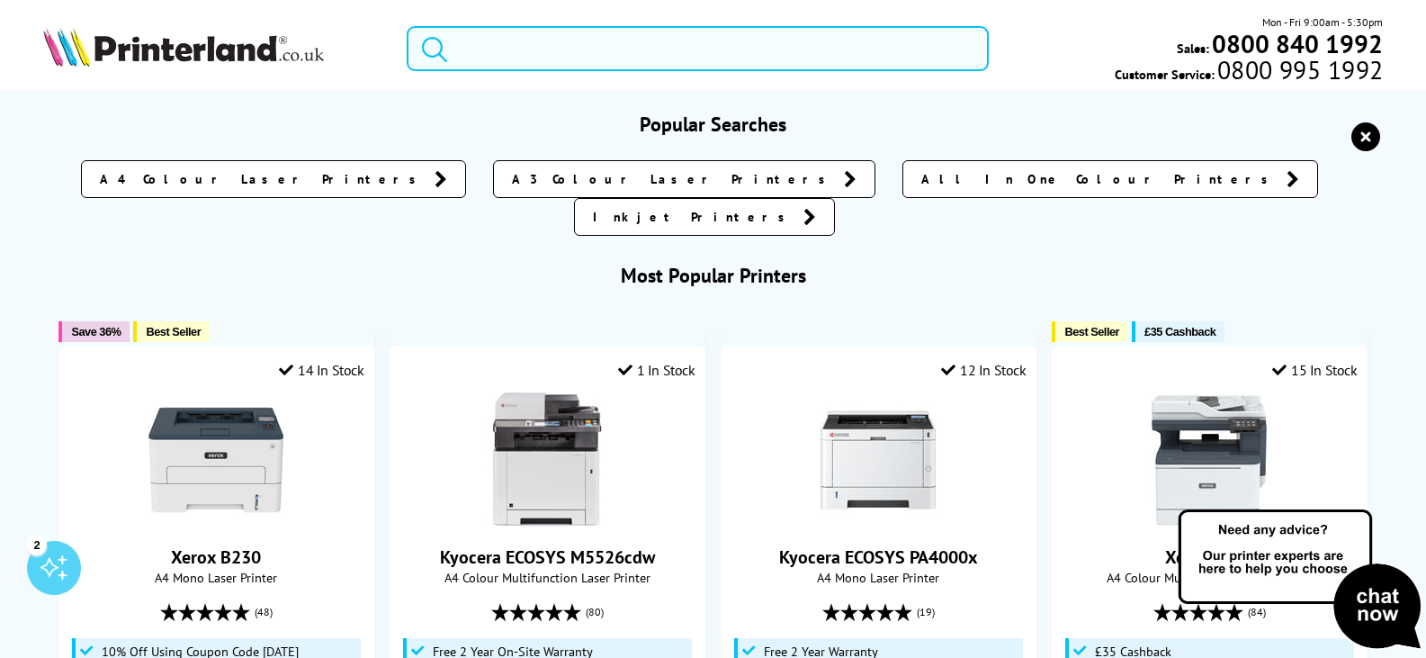
click at [718, 263] on h3 "Most Popular Printers" at bounding box center [713, 275] width 1341 height 25
click at [727, 263] on h3 "Most Popular Printers" at bounding box center [713, 275] width 1341 height 25
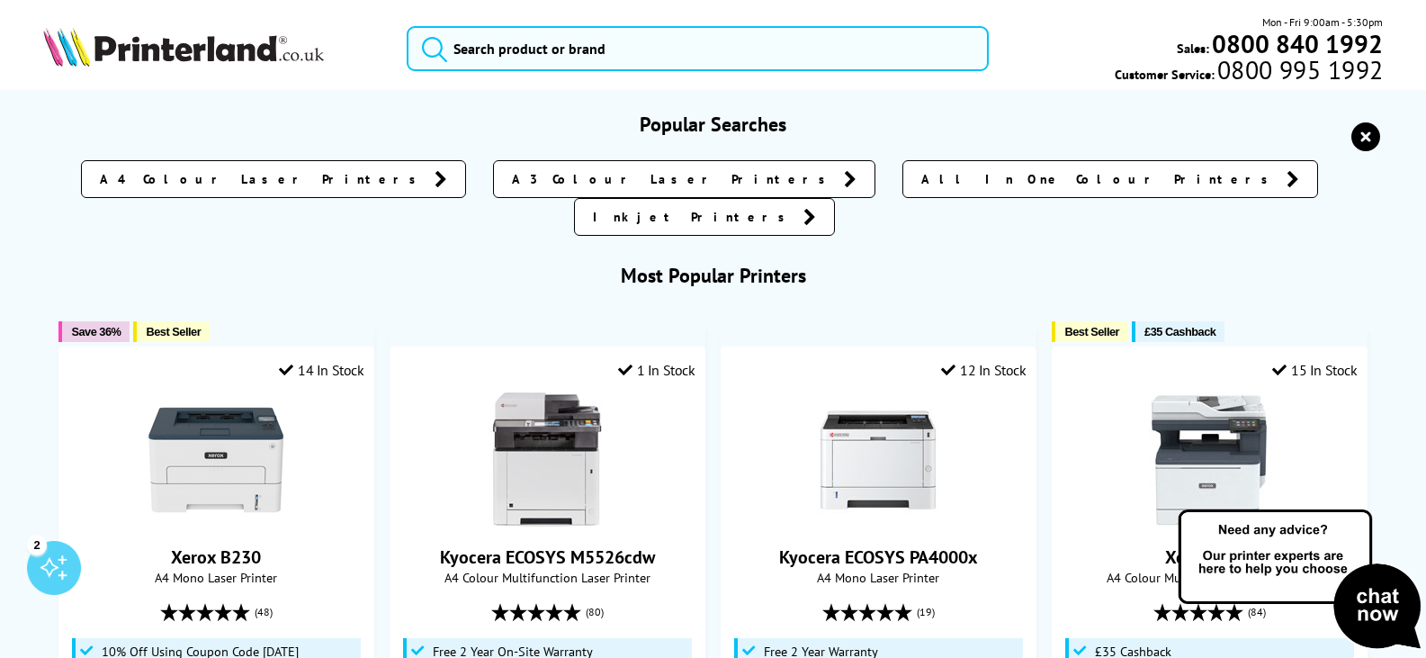
click at [531, 50] on input "search" at bounding box center [698, 48] width 582 height 45
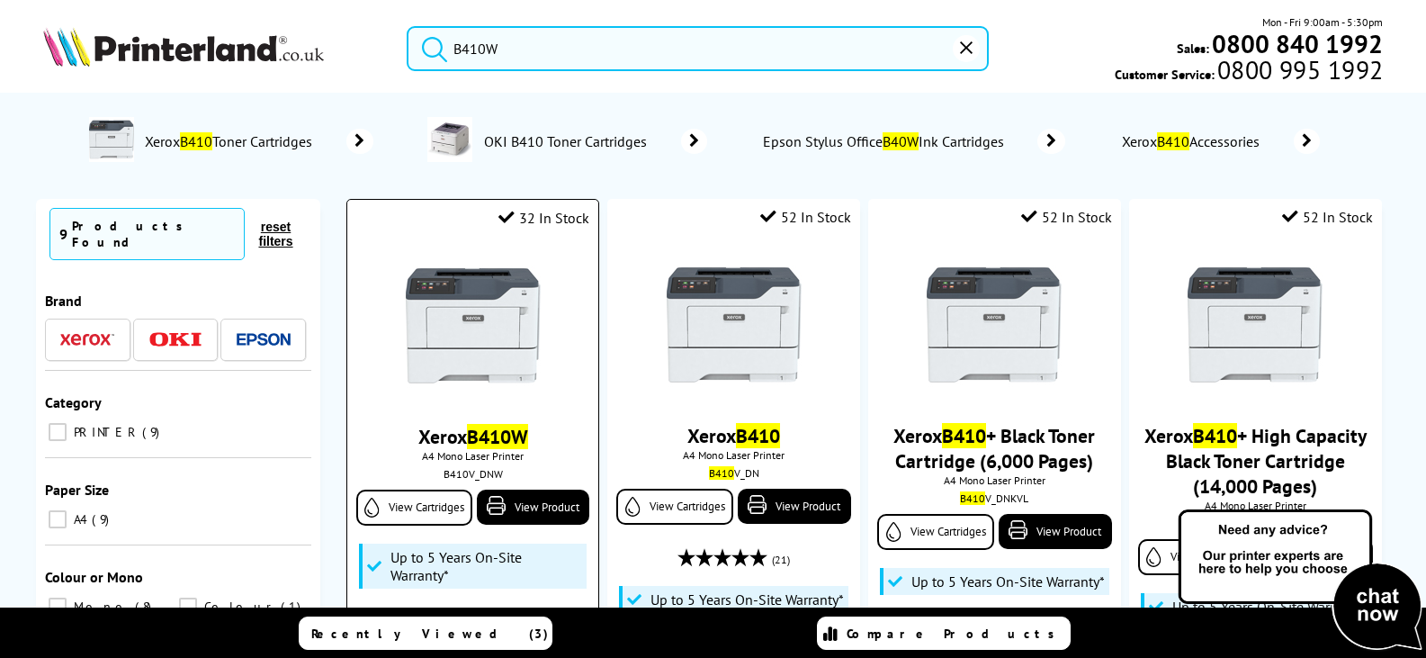
type input "B410W"
click at [526, 430] on mark "B410W" at bounding box center [497, 436] width 61 height 25
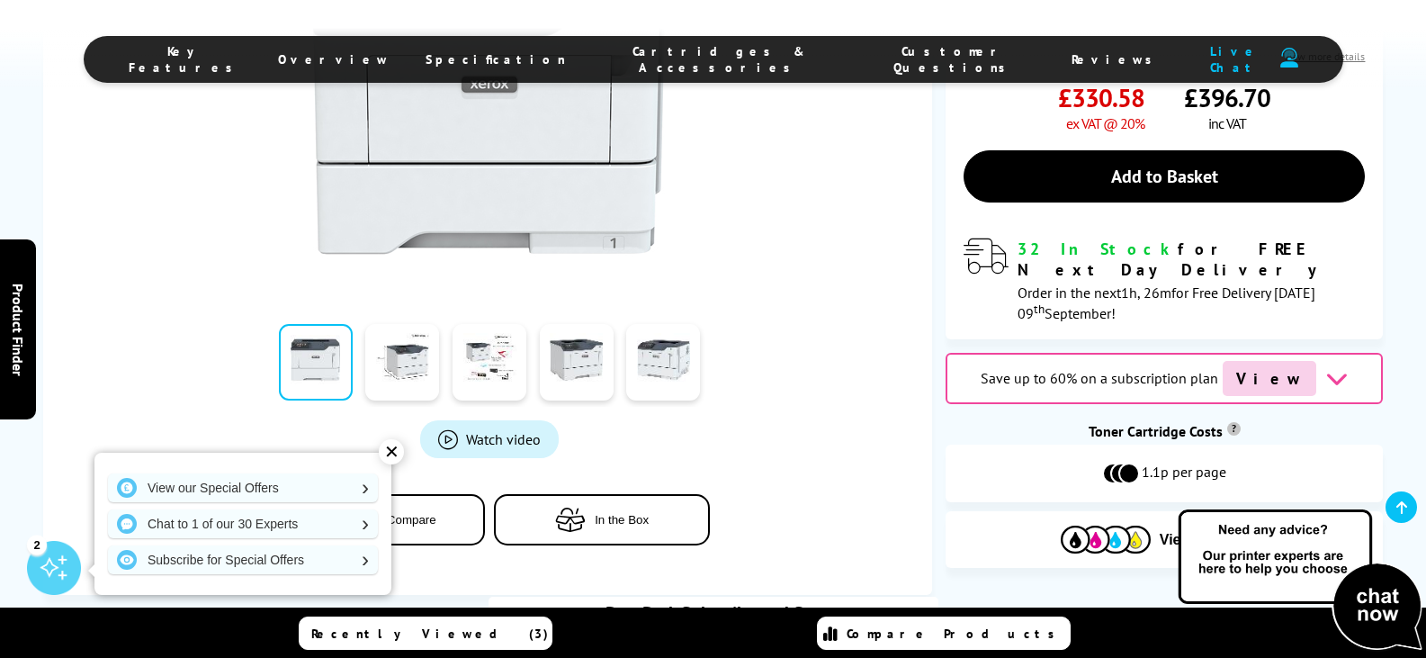
scroll to position [630, 0]
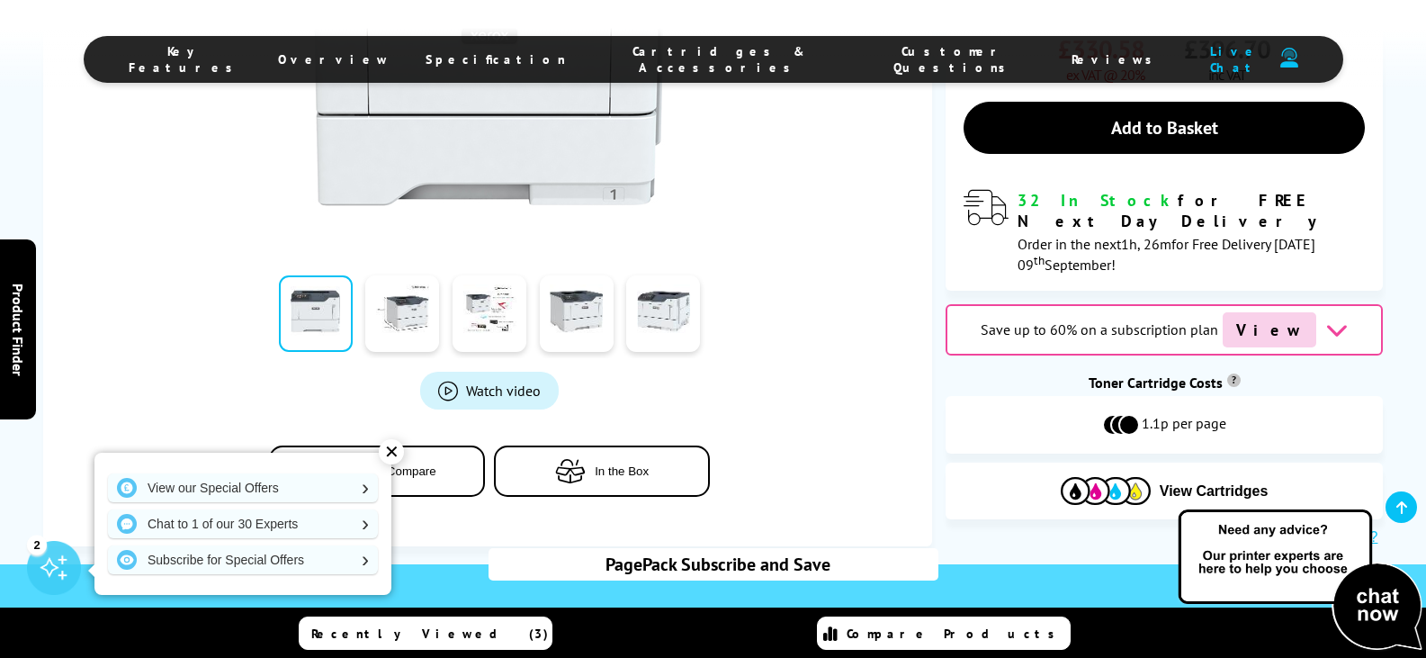
click at [1246, 312] on span "View" at bounding box center [1270, 329] width 94 height 35
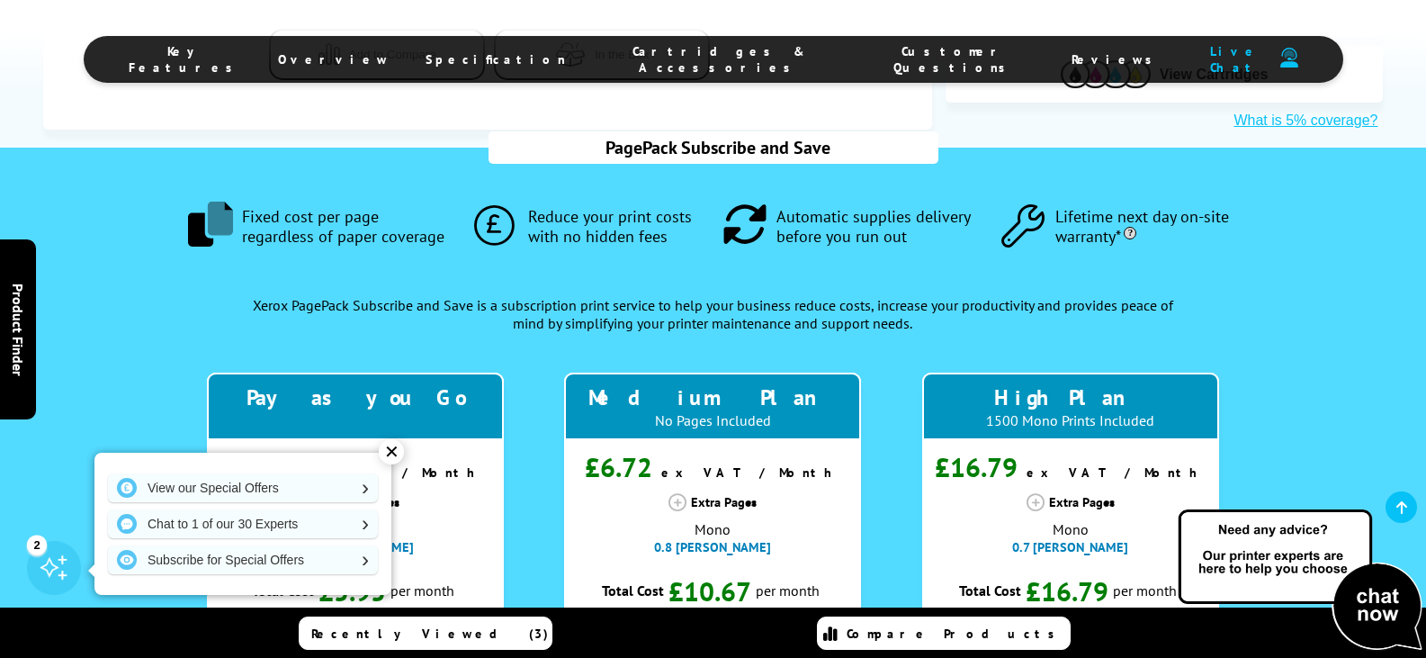
scroll to position [1065, 0]
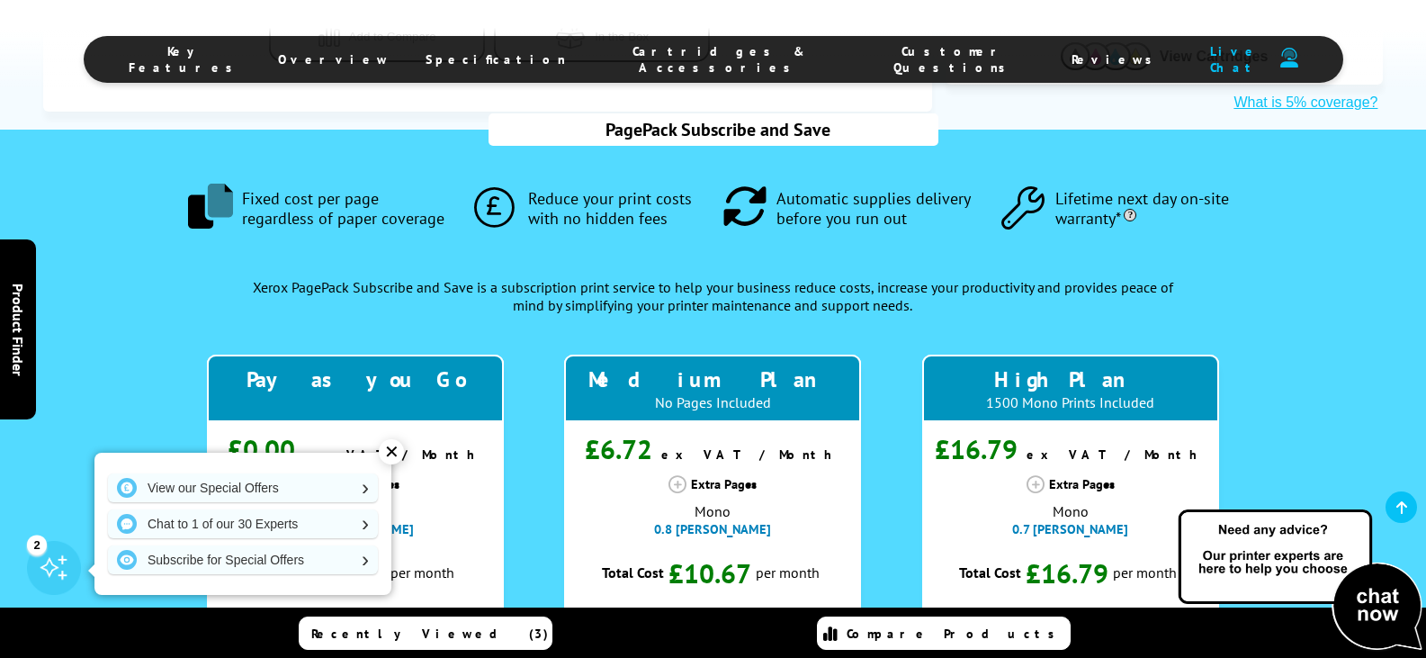
click at [394, 445] on div "✕" at bounding box center [391, 451] width 25 height 25
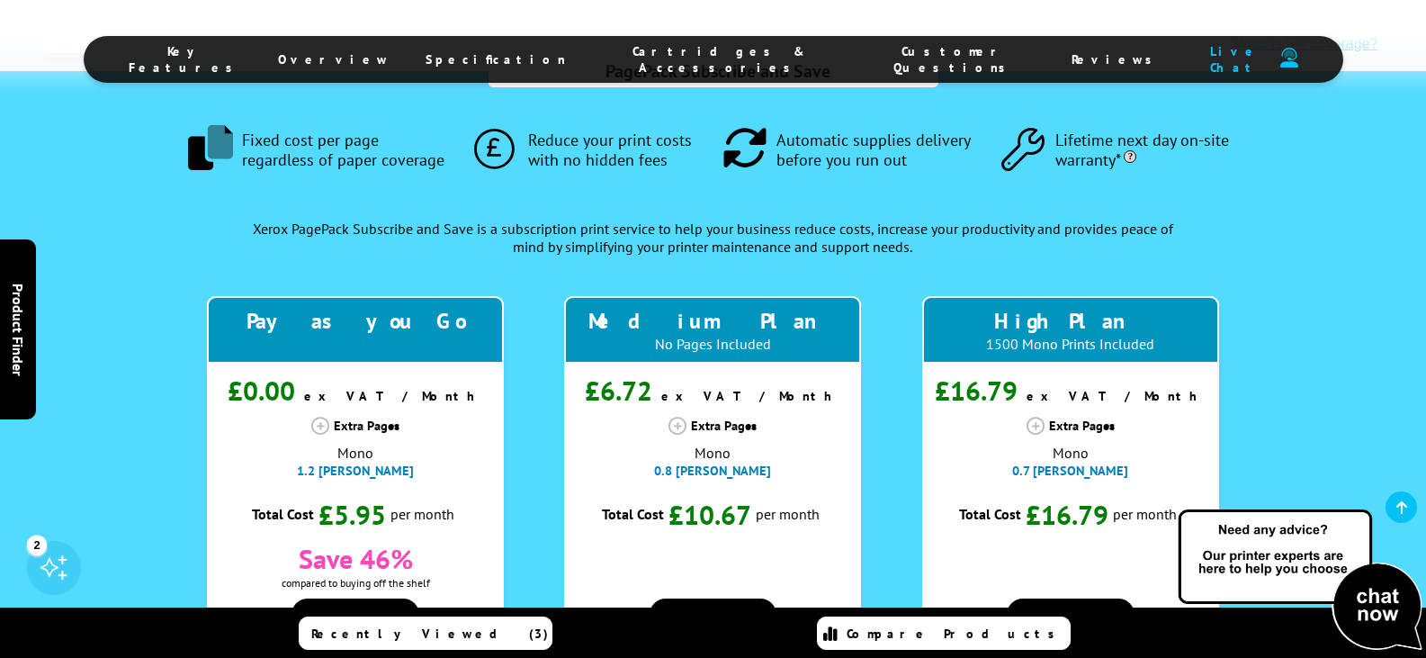
scroll to position [1155, 0]
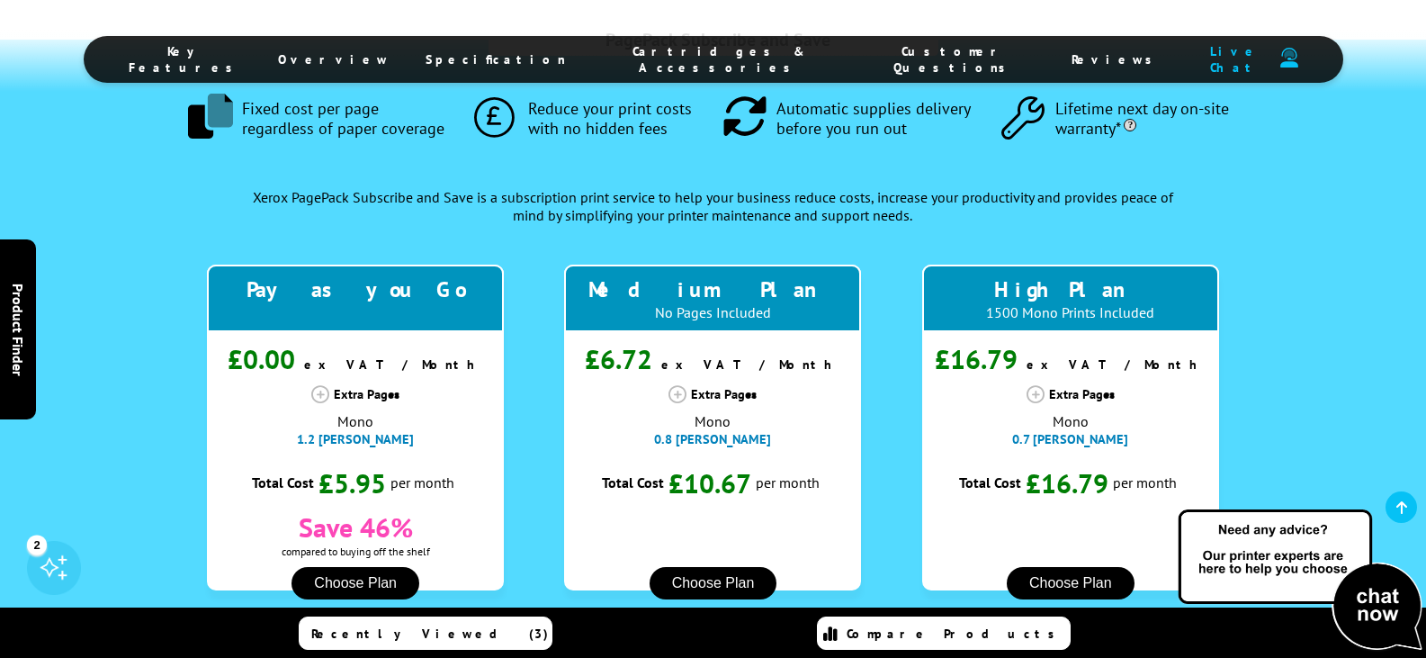
click at [1085, 567] on button "Choose Plan" at bounding box center [1071, 583] width 128 height 32
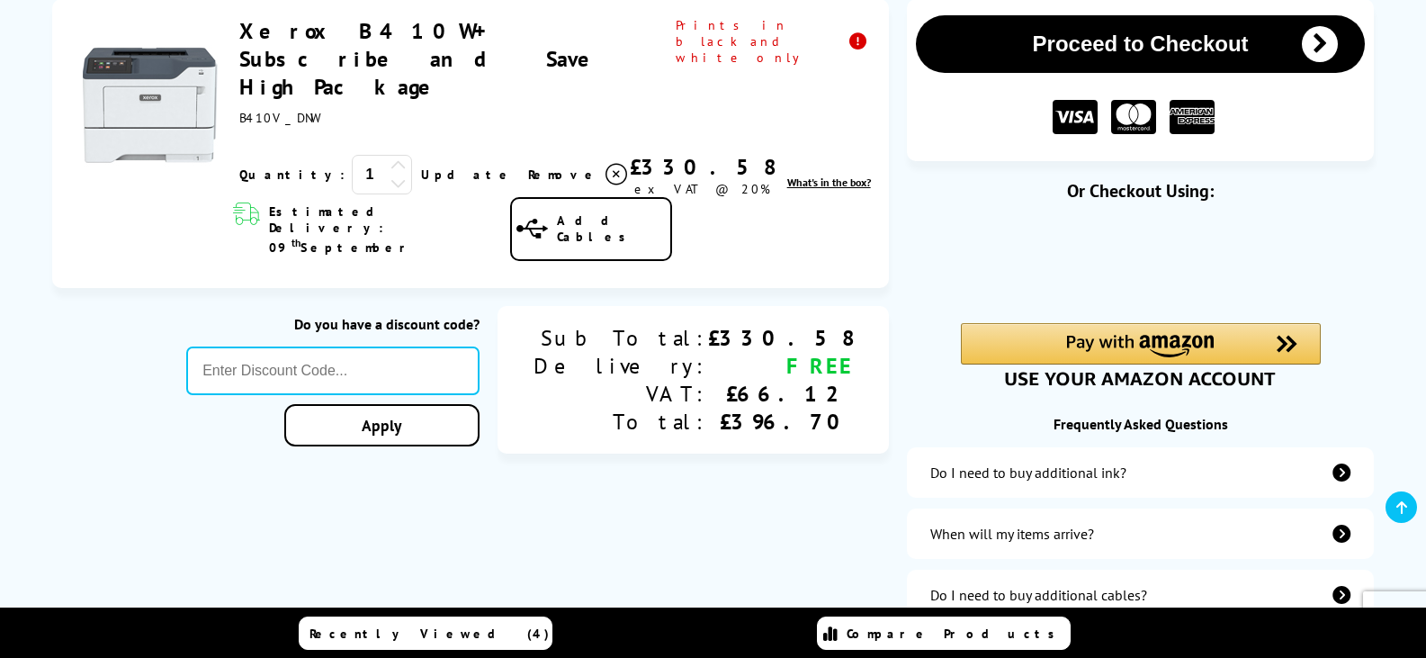
scroll to position [360, 0]
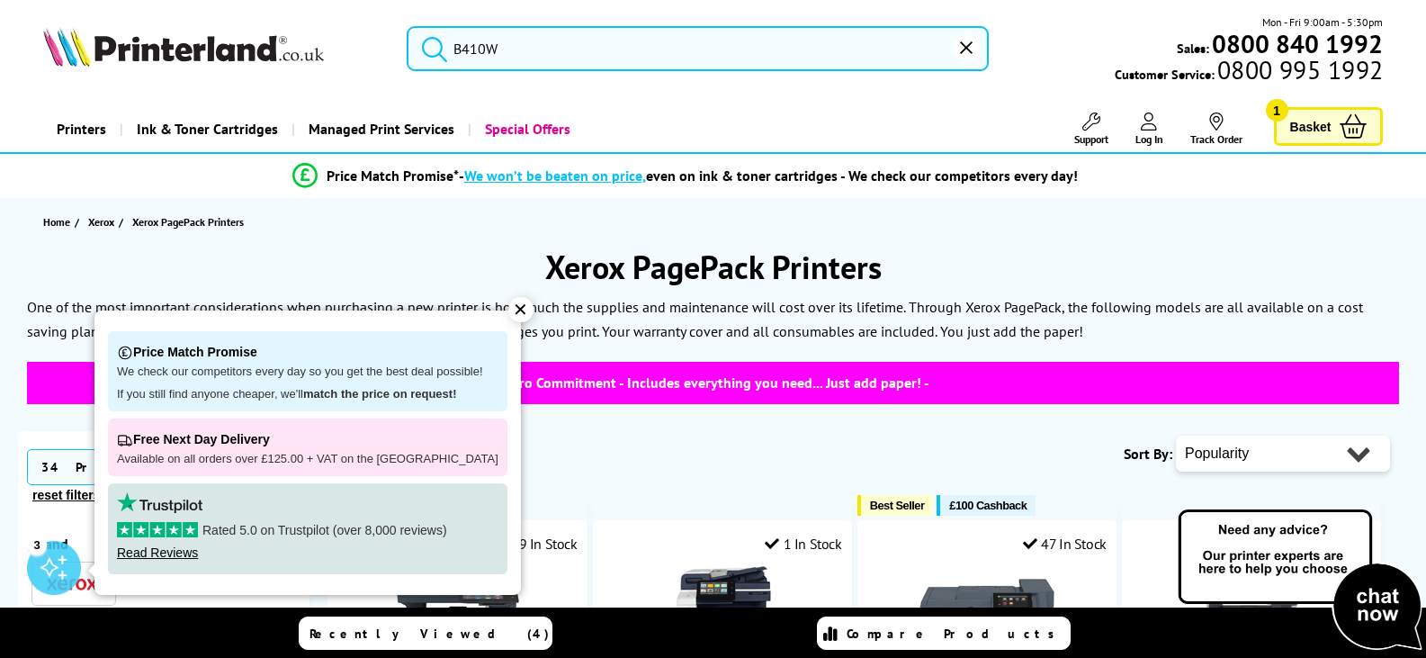
click at [679, 55] on input "B410W" at bounding box center [698, 48] width 582 height 45
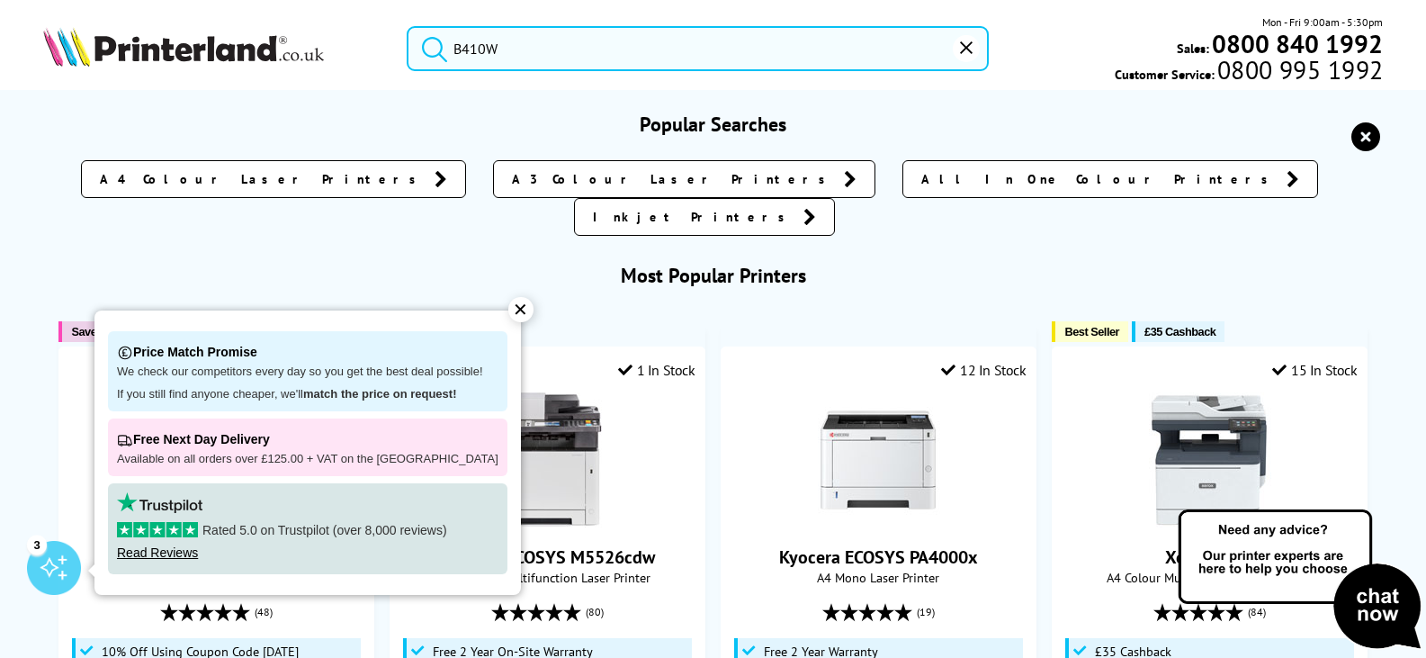
click at [508, 315] on div "✕" at bounding box center [520, 309] width 25 height 25
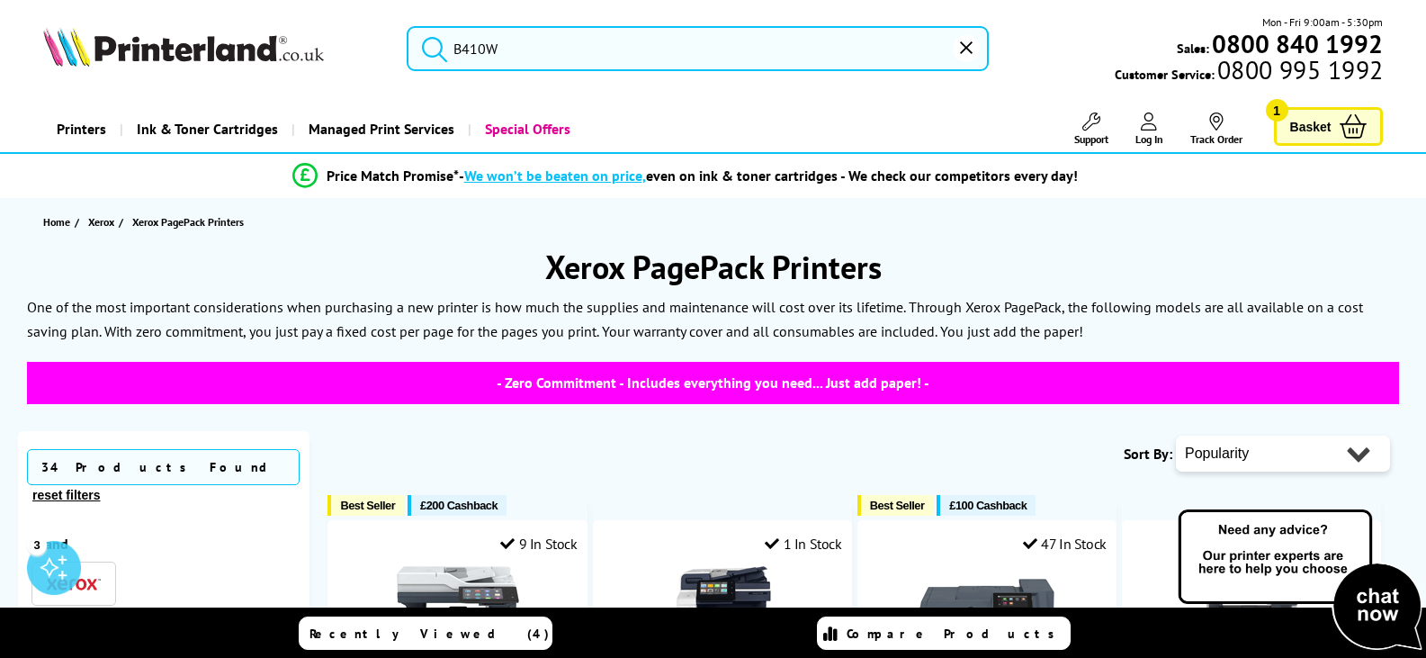
click at [724, 44] on input "B410W" at bounding box center [698, 48] width 582 height 45
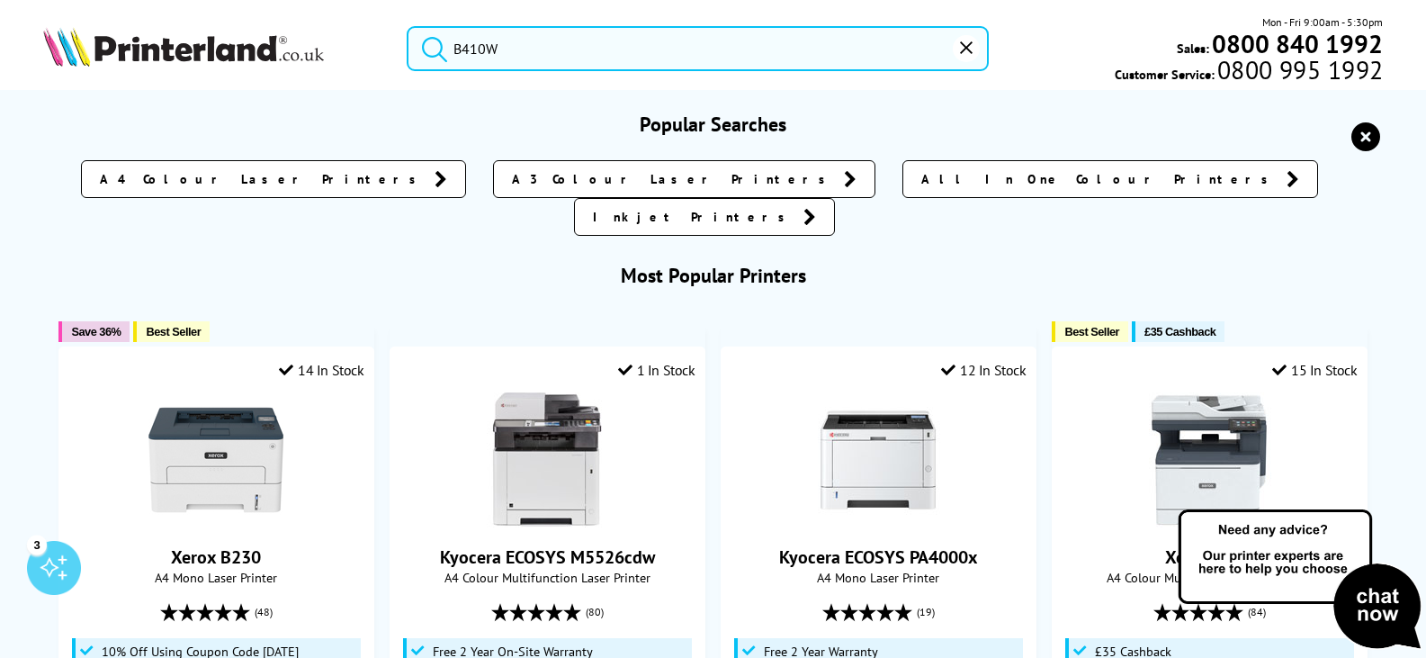
click at [408, 26] on button "submit" at bounding box center [430, 46] width 45 height 40
click at [742, 48] on input "B410W" at bounding box center [698, 48] width 582 height 45
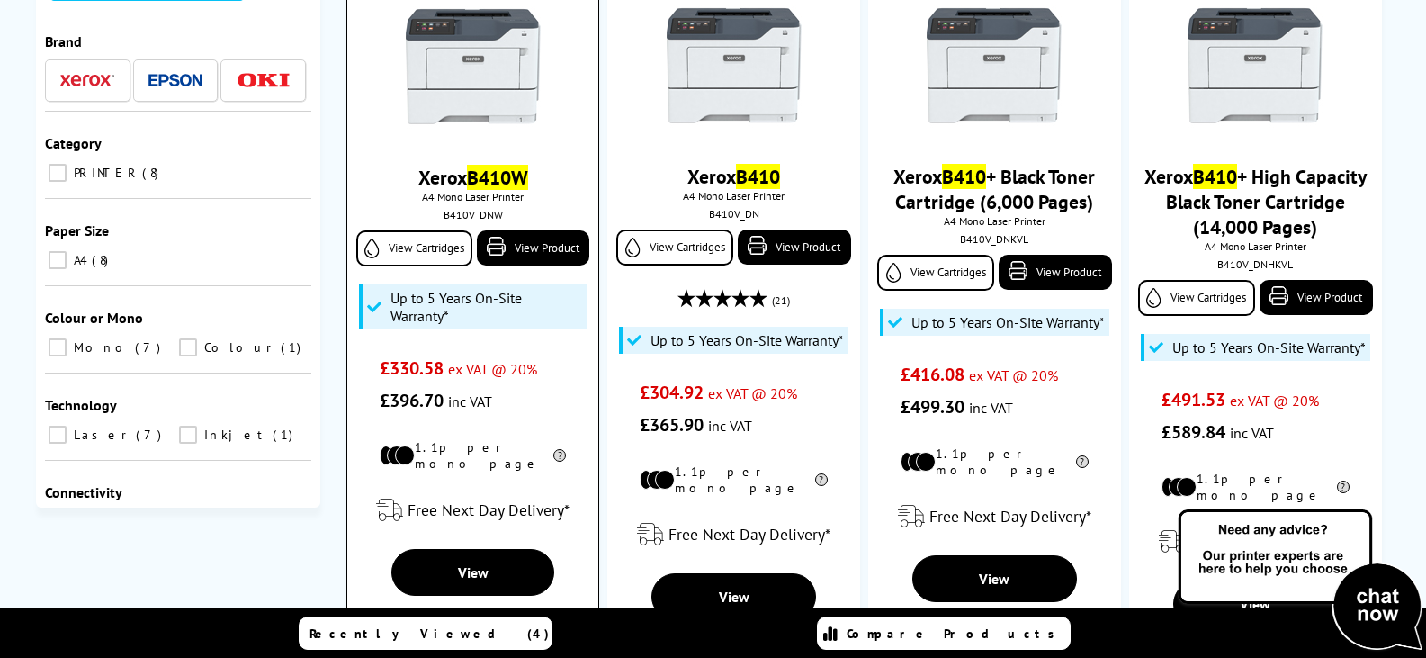
scroll to position [270, 0]
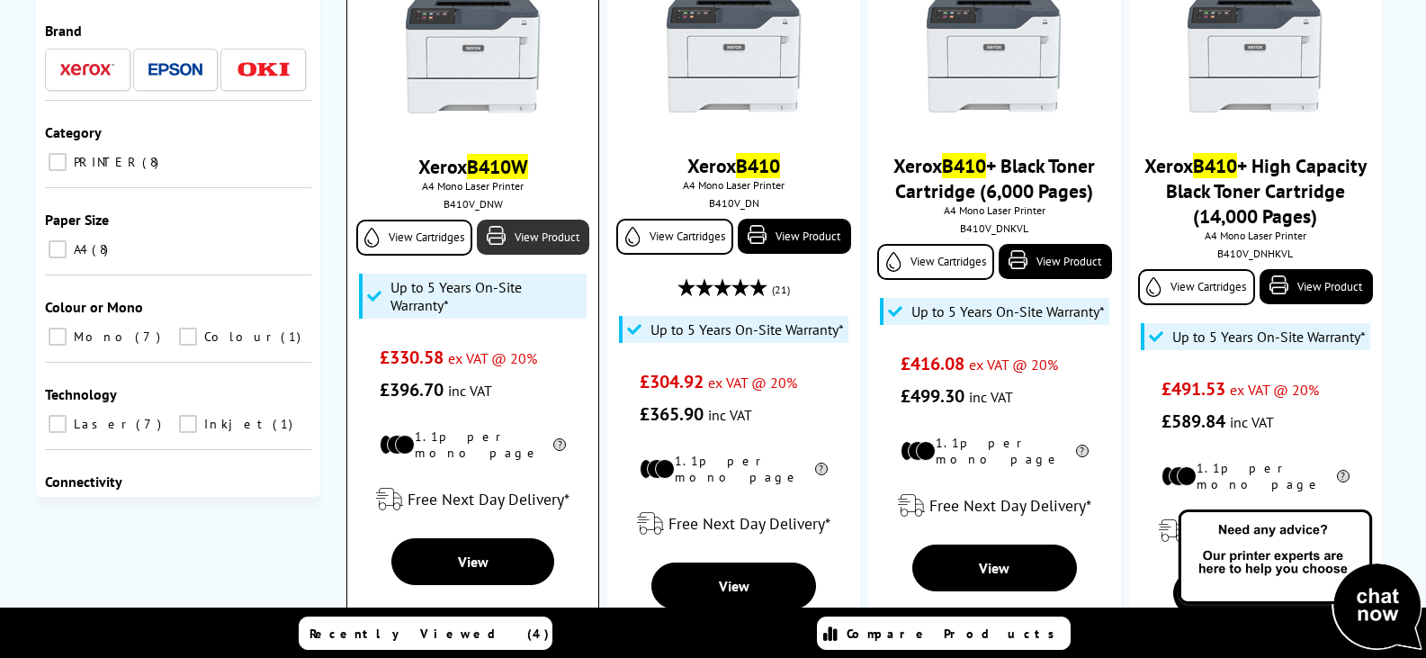
type input "B410W"
click at [557, 242] on link "View Product" at bounding box center [533, 237] width 112 height 35
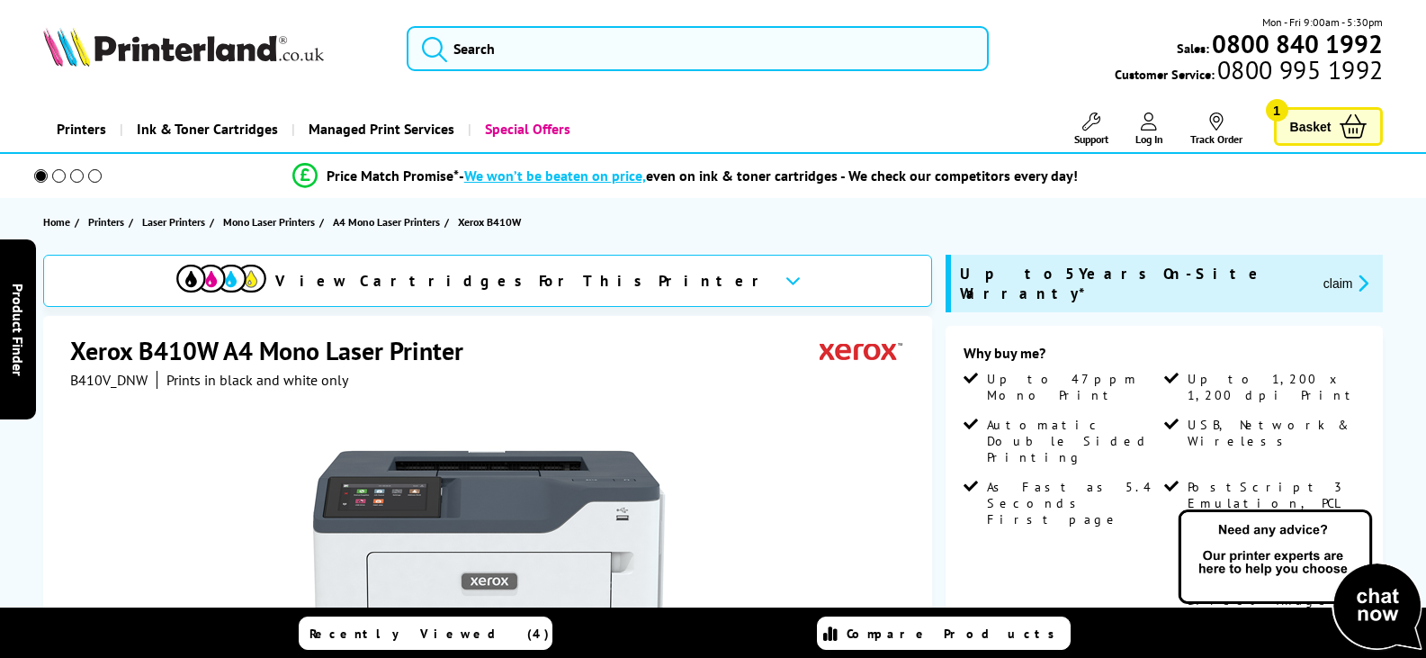
scroll to position [270, 0]
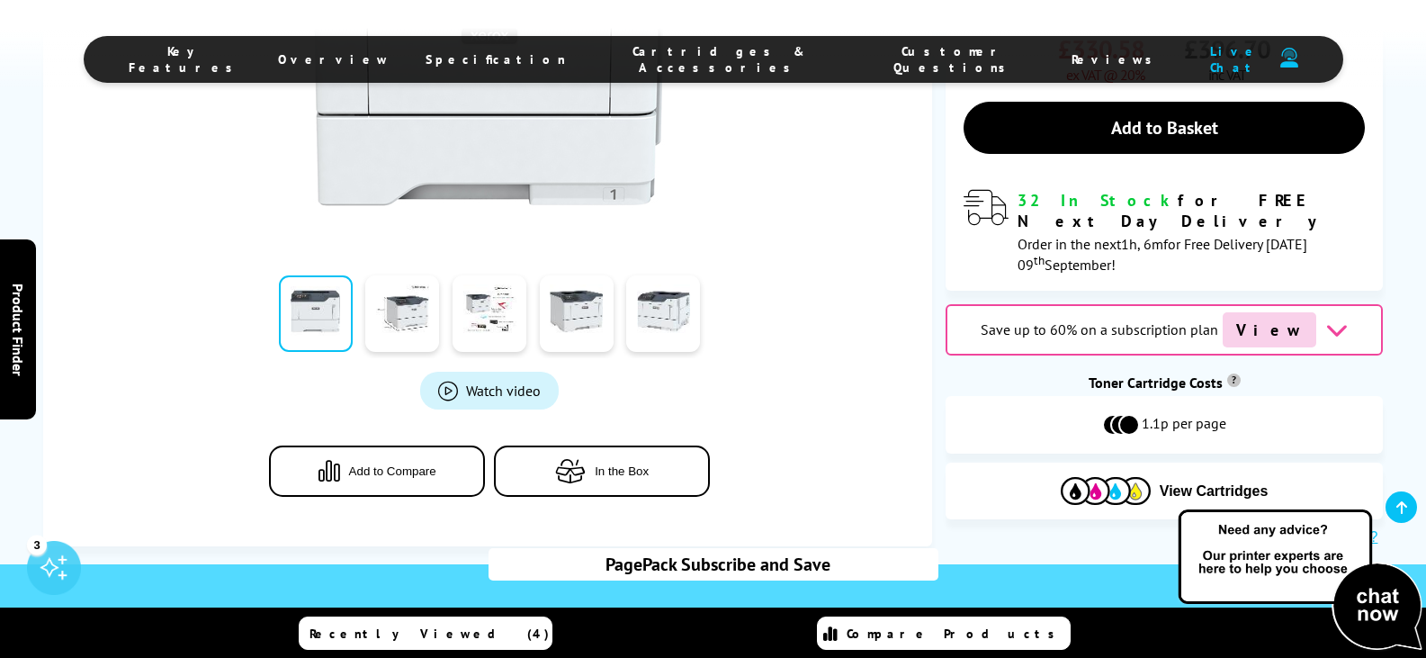
click at [1262, 312] on span "View" at bounding box center [1270, 329] width 94 height 35
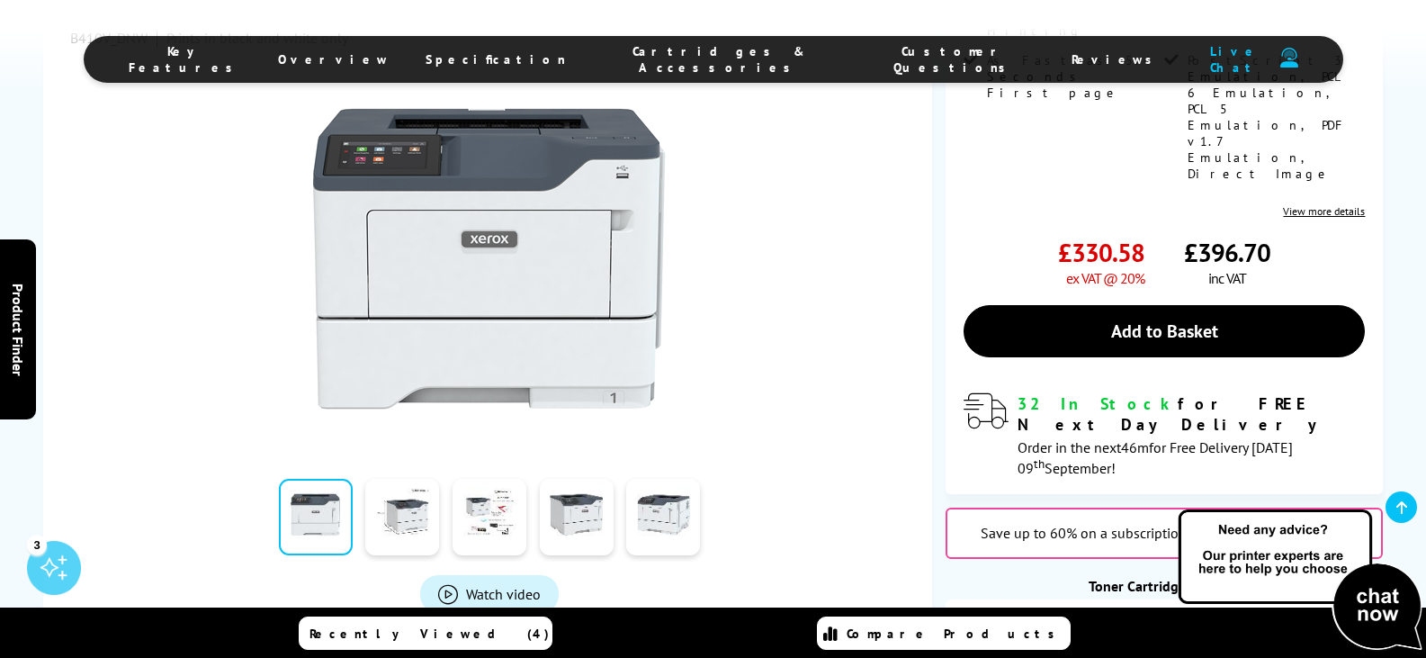
scroll to position [450, 0]
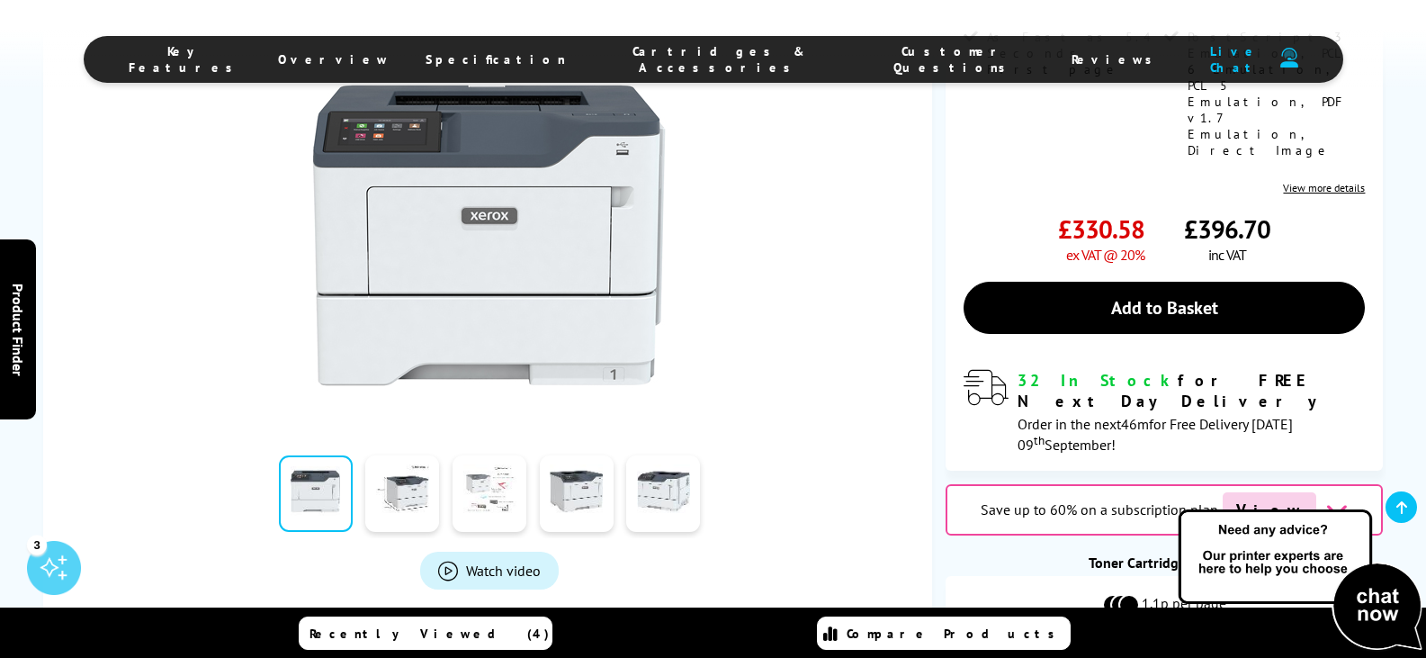
click at [472, 455] on link at bounding box center [490, 493] width 74 height 76
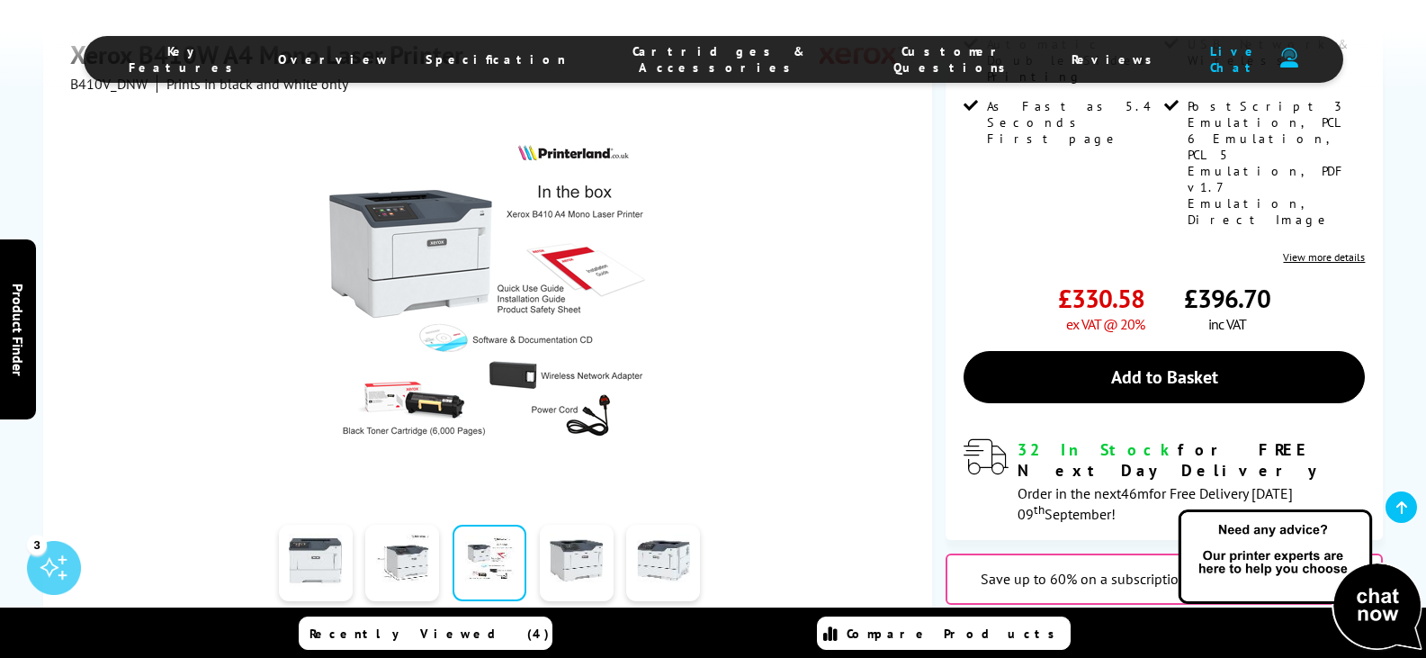
scroll to position [360, 0]
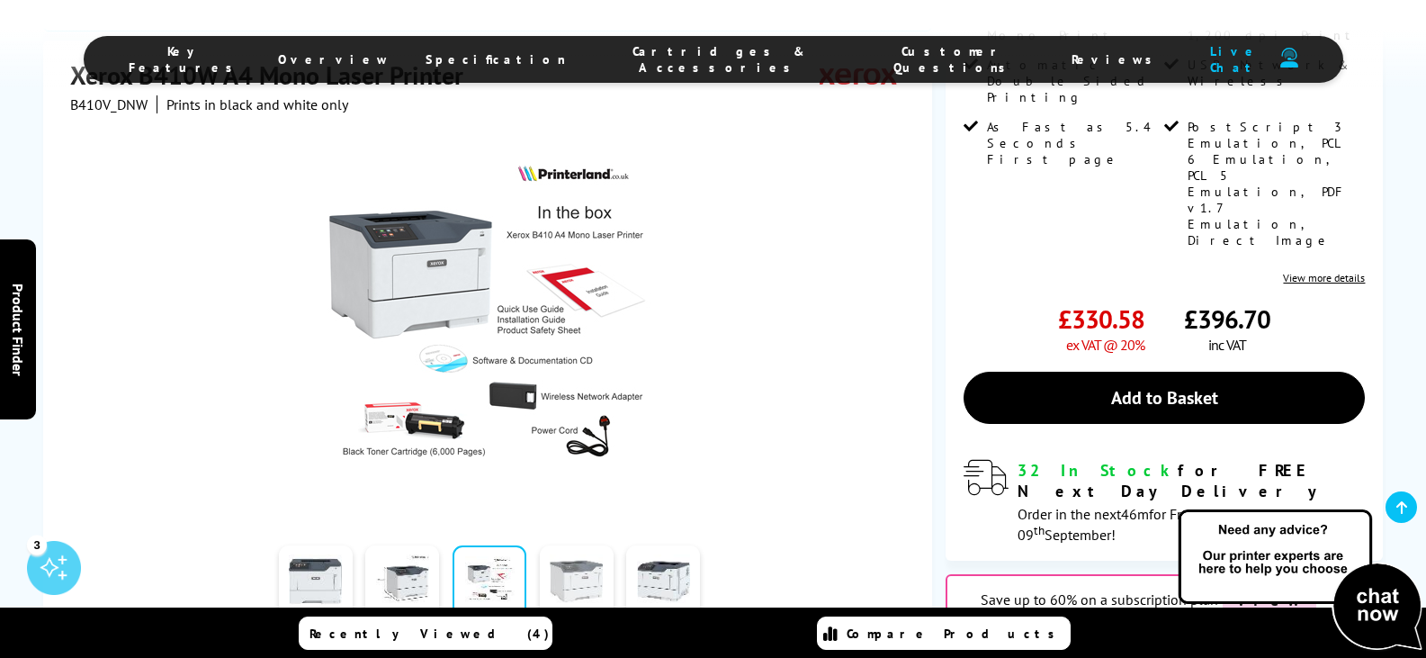
click at [590, 545] on link at bounding box center [577, 583] width 74 height 76
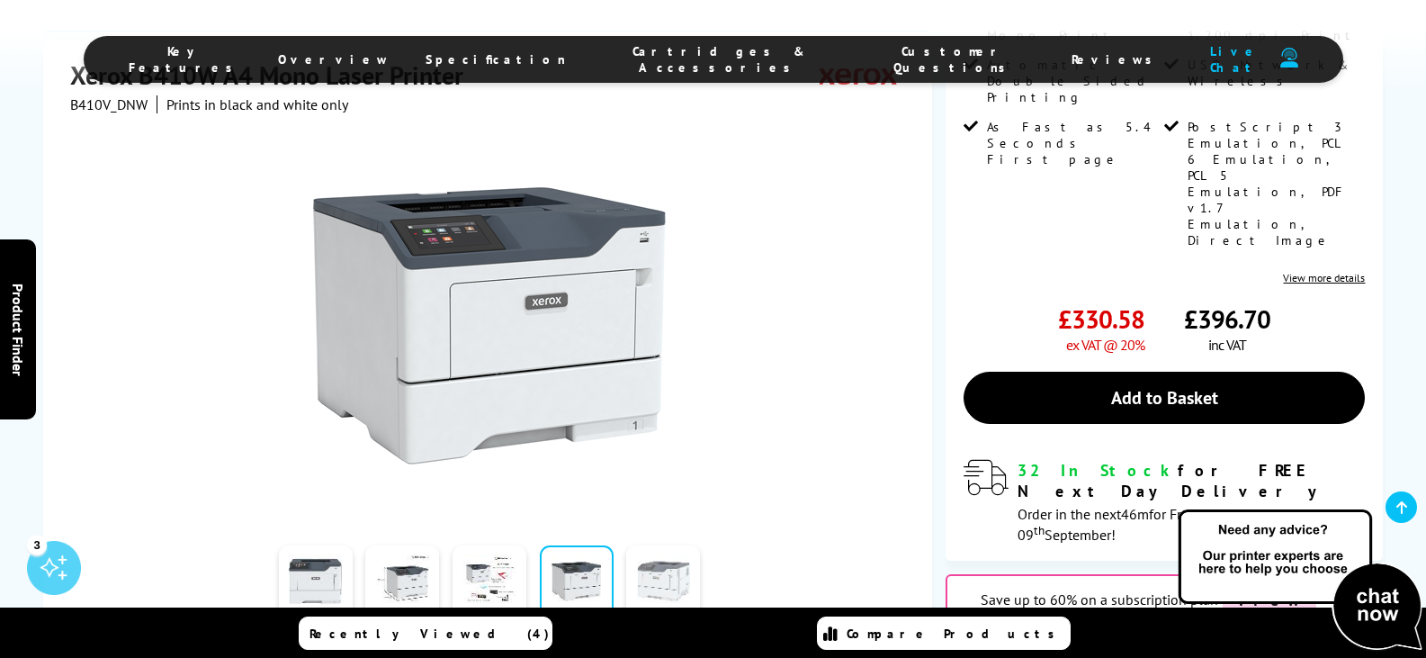
click at [670, 545] on link at bounding box center [663, 583] width 74 height 76
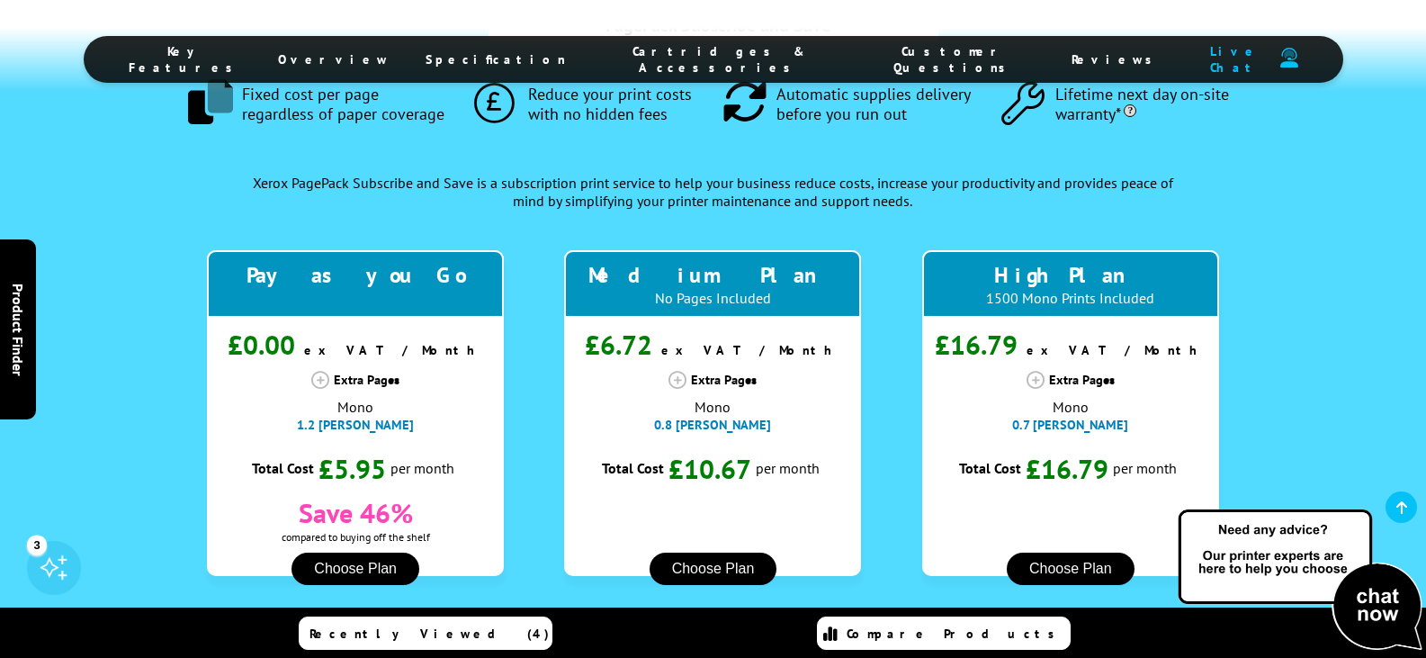
scroll to position [1170, 0]
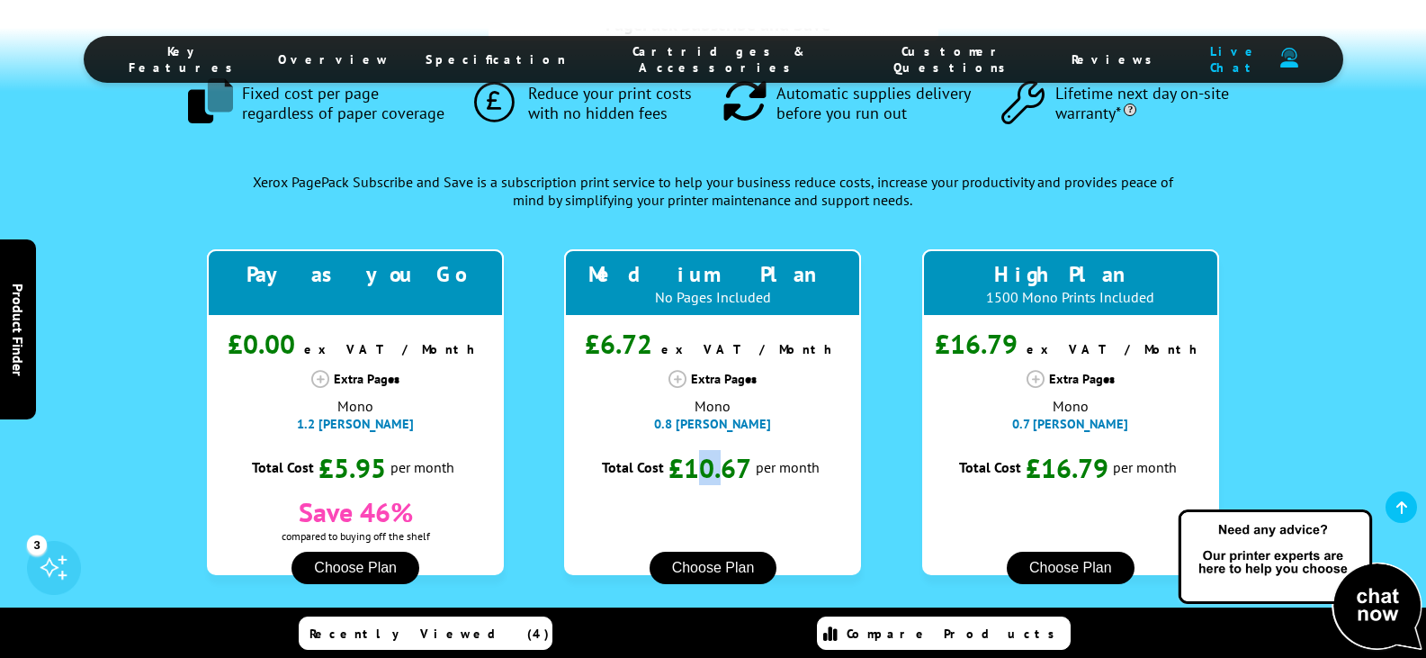
drag, startPoint x: 697, startPoint y: 382, endPoint x: 721, endPoint y: 389, distance: 24.5
click at [721, 450] on span "£10.67" at bounding box center [710, 467] width 83 height 35
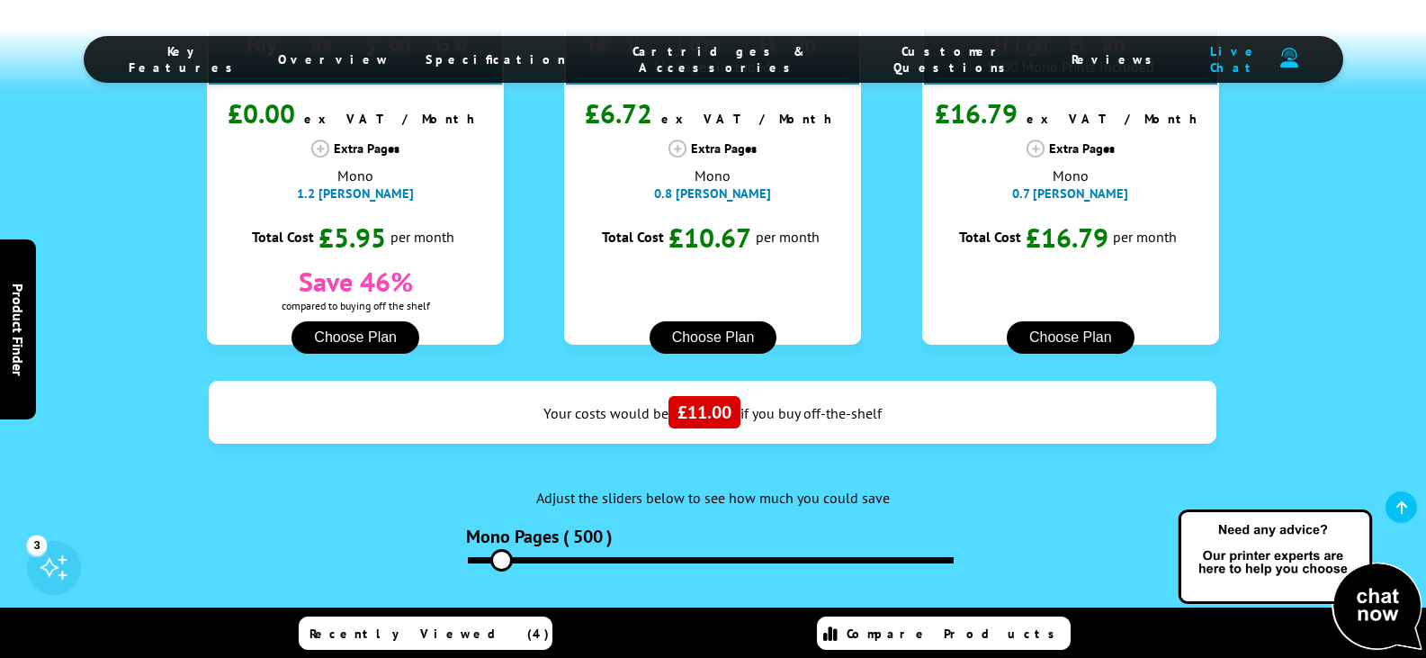
scroll to position [1440, 0]
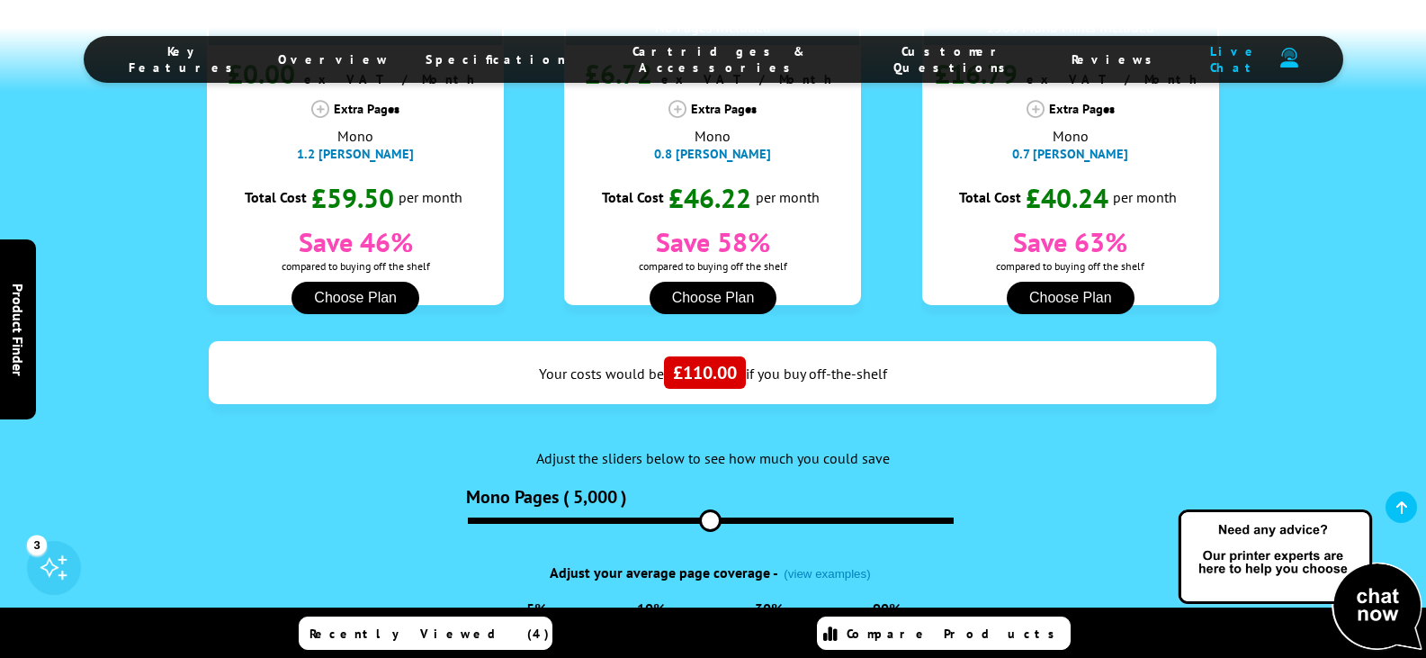
drag, startPoint x: 502, startPoint y: 445, endPoint x: 711, endPoint y: 443, distance: 208.8
type input "5000"
click at [711, 517] on input "range" at bounding box center [711, 520] width 486 height 6
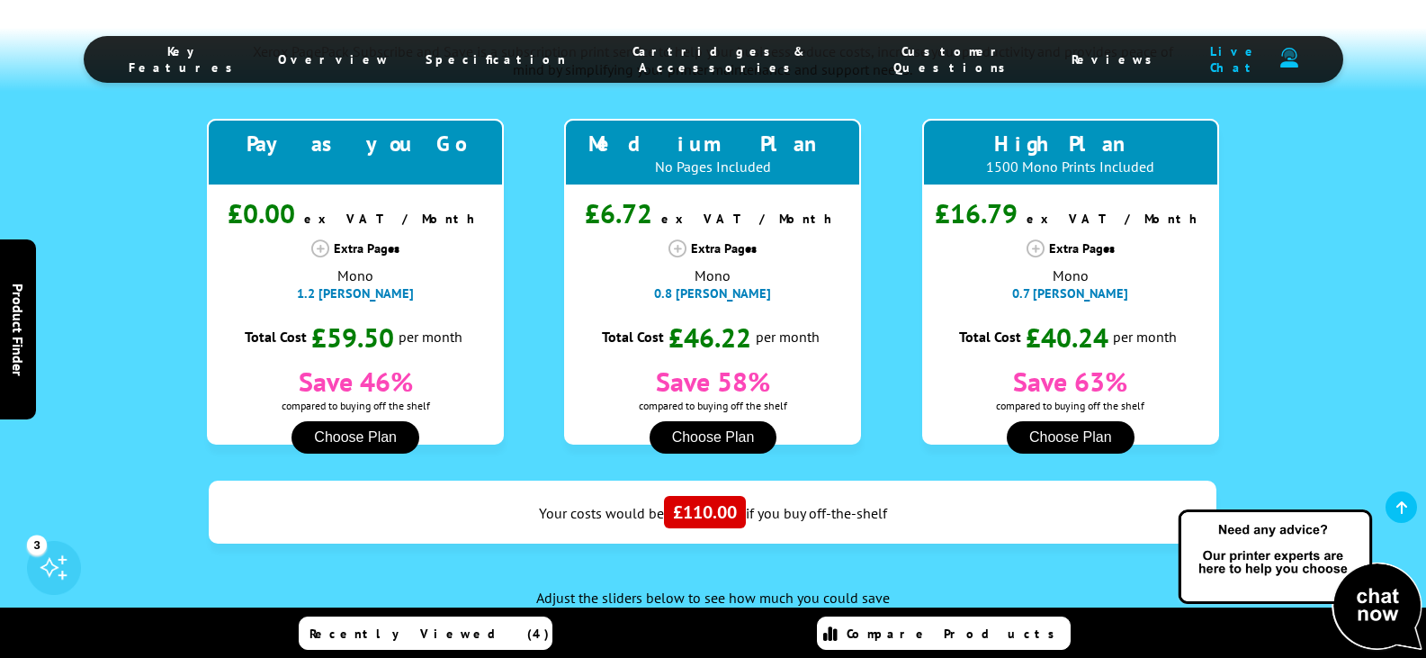
scroll to position [1260, 0]
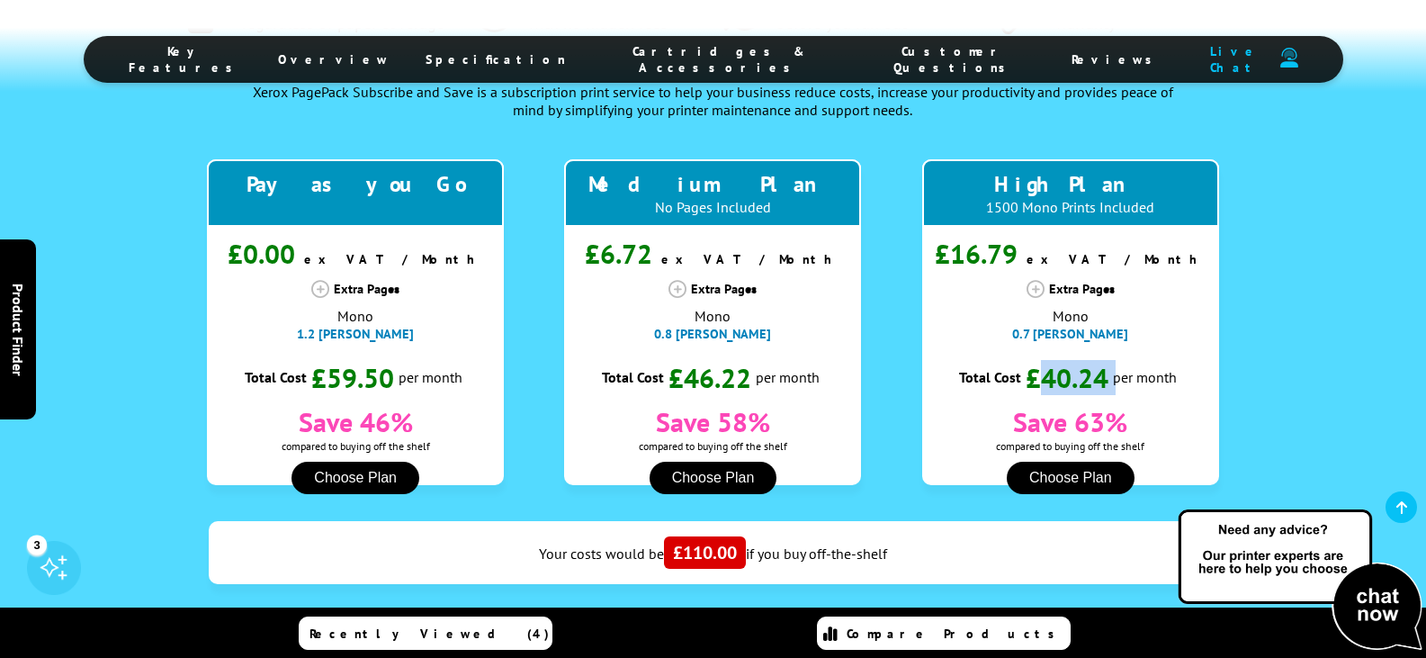
drag, startPoint x: 1039, startPoint y: 293, endPoint x: 1116, endPoint y: 296, distance: 77.4
click at [1116, 360] on div "Total Cost £40.24 per month" at bounding box center [1070, 377] width 222 height 35
click at [1116, 370] on span "per month" at bounding box center [1145, 377] width 64 height 14
drag, startPoint x: 1108, startPoint y: 300, endPoint x: 1029, endPoint y: 309, distance: 79.7
click at [1029, 360] on span "£40.24" at bounding box center [1067, 377] width 83 height 35
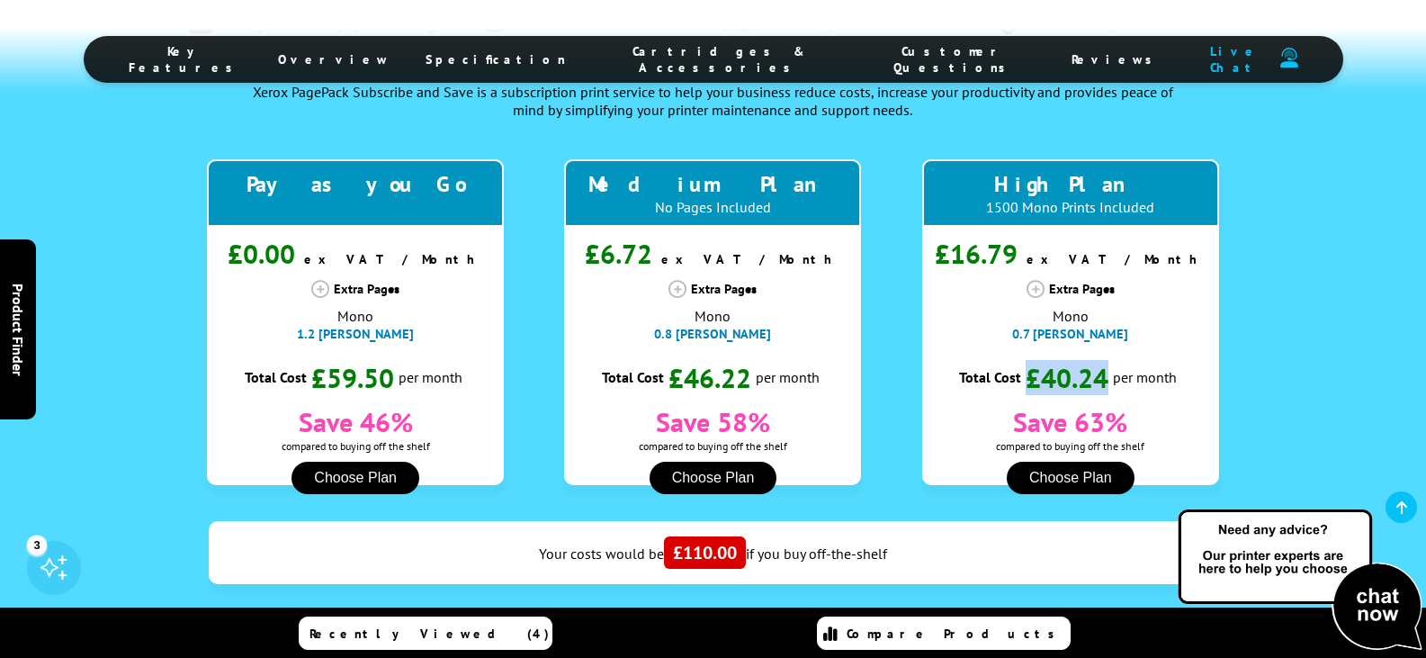
click at [1029, 360] on span "£40.24" at bounding box center [1067, 377] width 83 height 35
drag, startPoint x: 1028, startPoint y: 301, endPoint x: 1119, endPoint y: 312, distance: 91.6
click at [1119, 312] on div "High Plan 1500 Mono Prints Included £16.79 ex VAT / Month Extra Pages Mono 0.7 …" at bounding box center [1070, 322] width 297 height 326
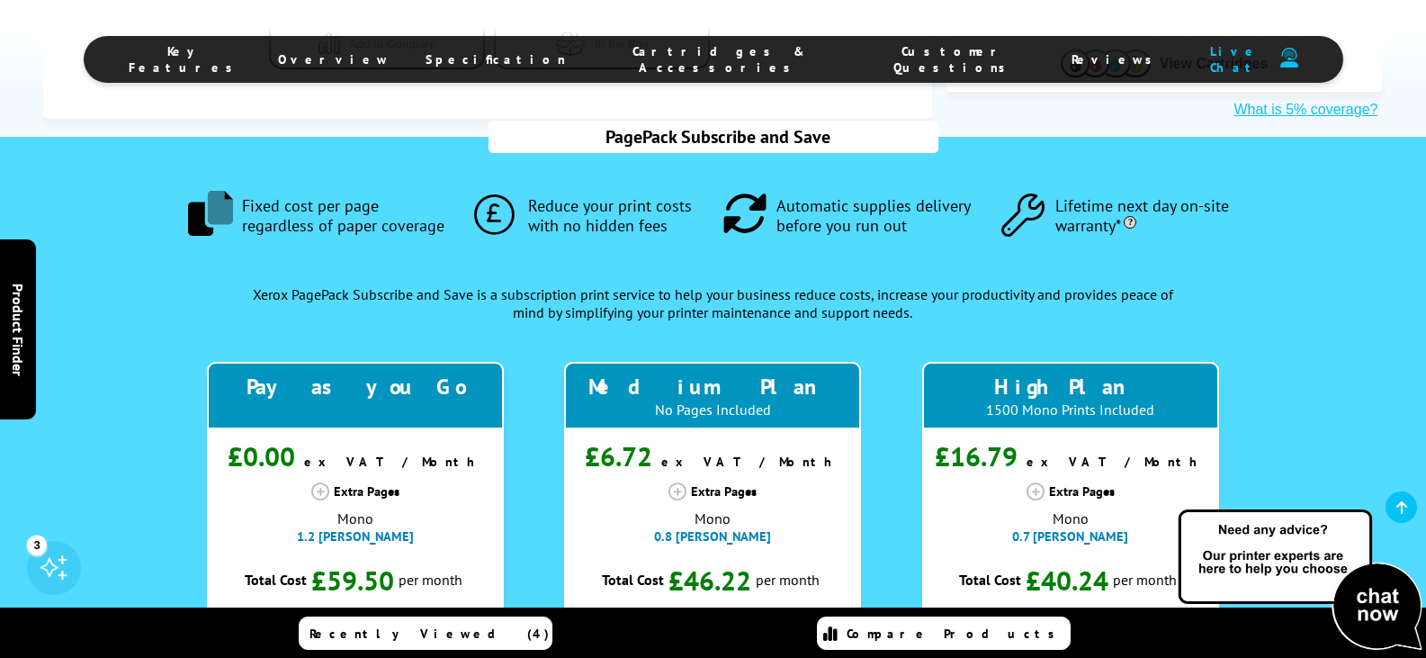
scroll to position [990, 0]
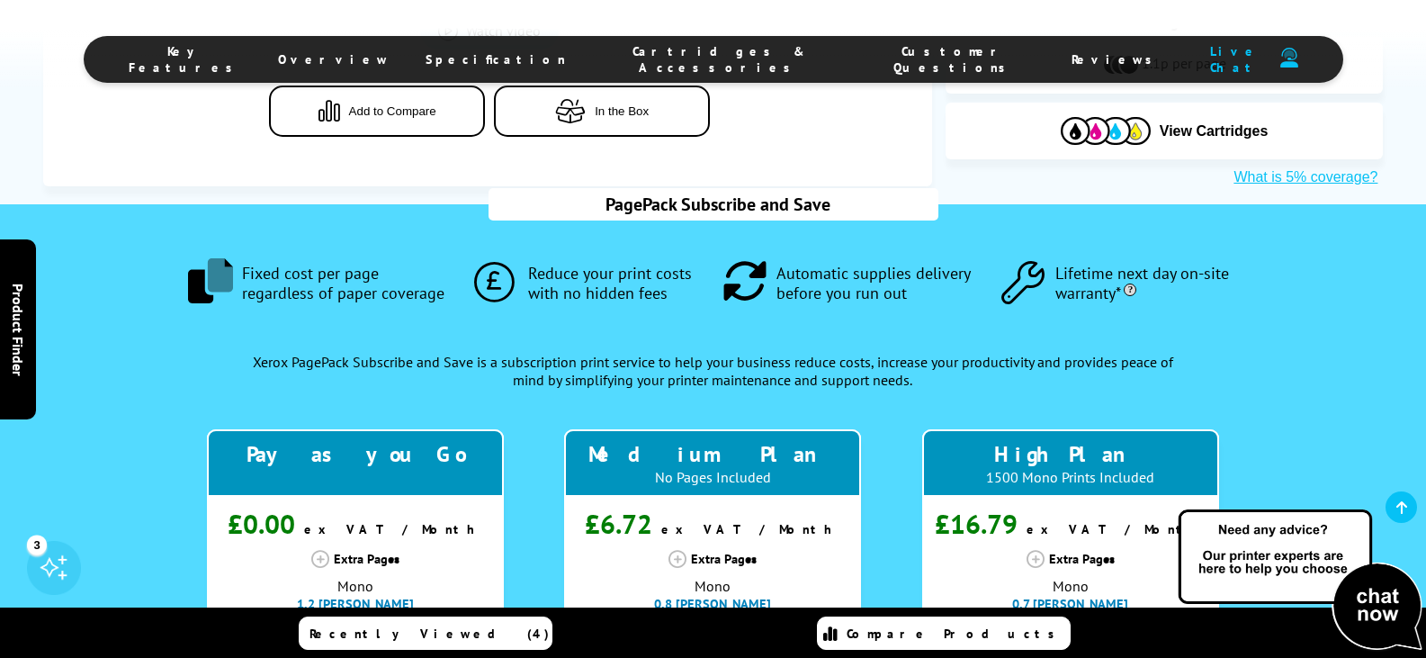
drag, startPoint x: 926, startPoint y: 303, endPoint x: 227, endPoint y: 282, distance: 699.6
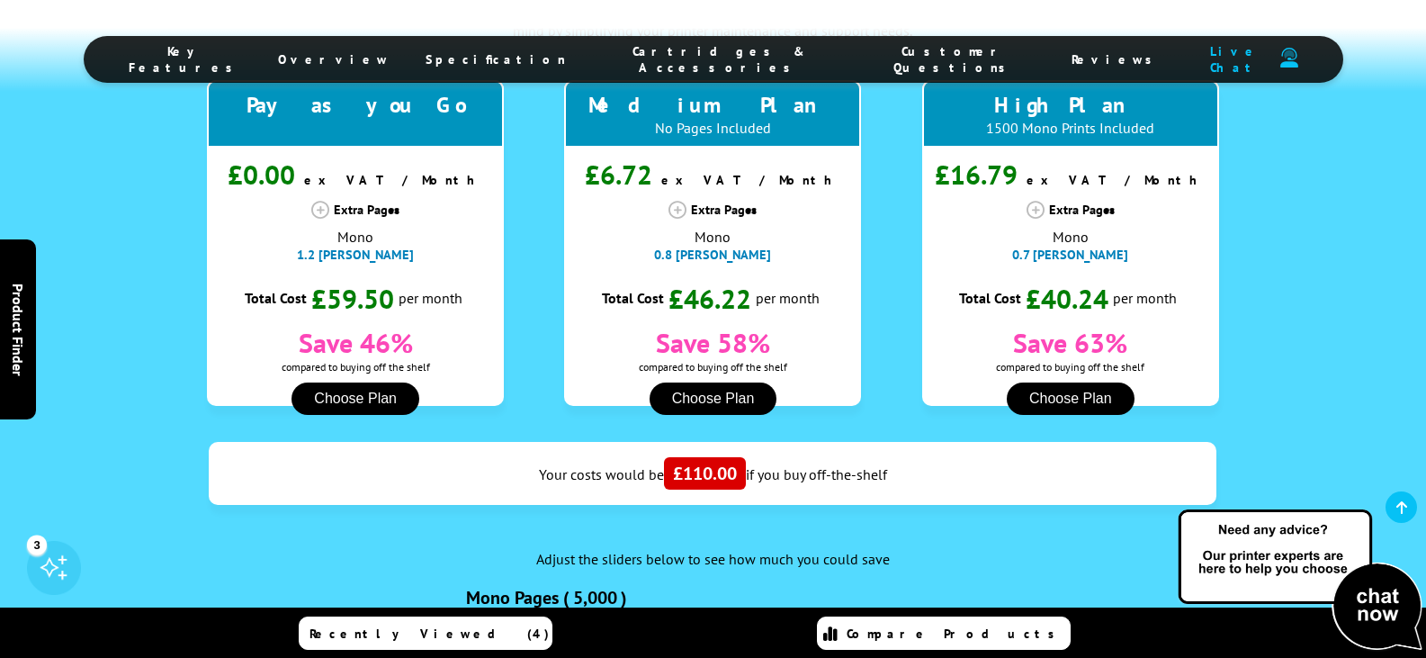
scroll to position [1350, 0]
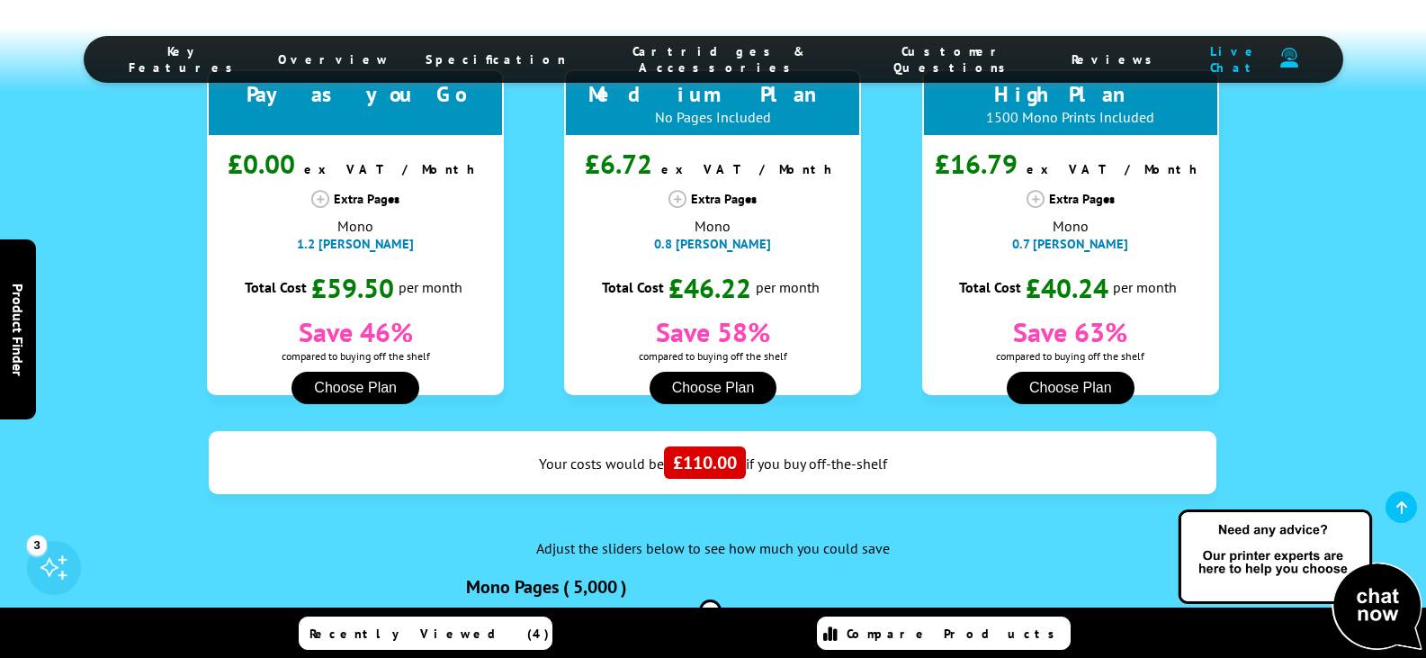
click at [699, 446] on span "£110.00" at bounding box center [705, 462] width 82 height 32
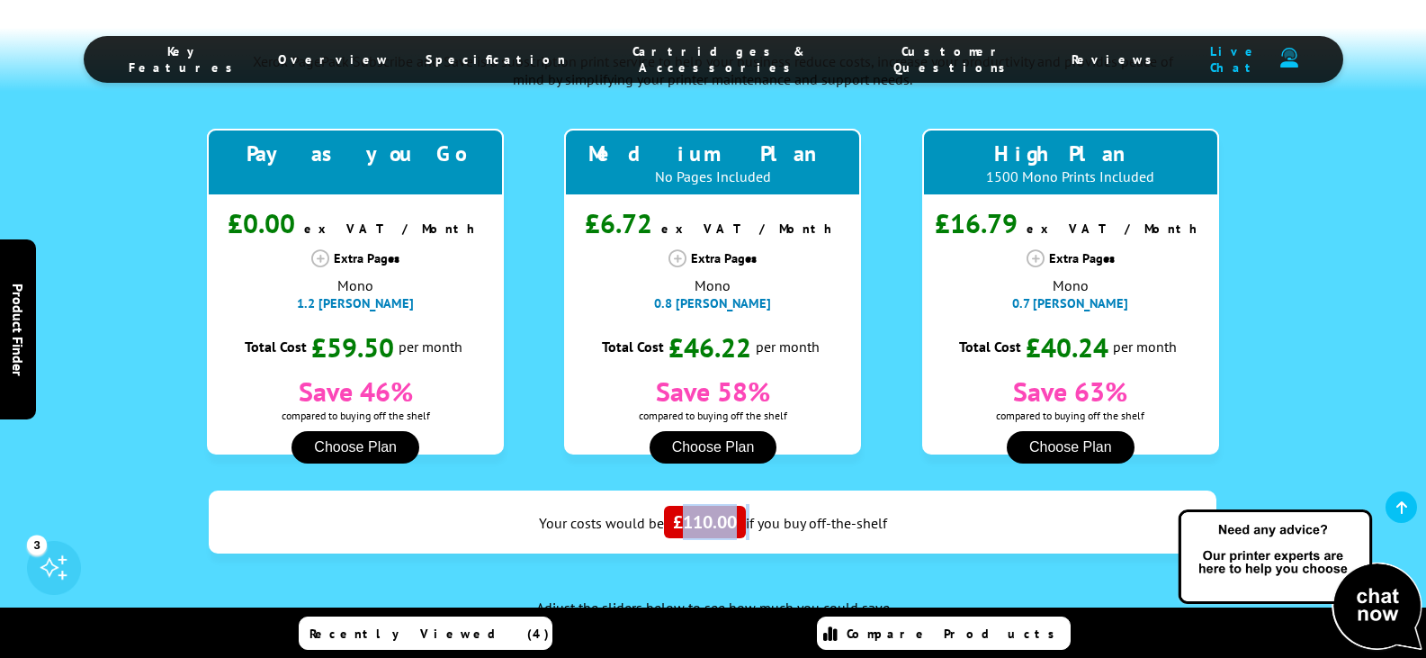
scroll to position [1260, 0]
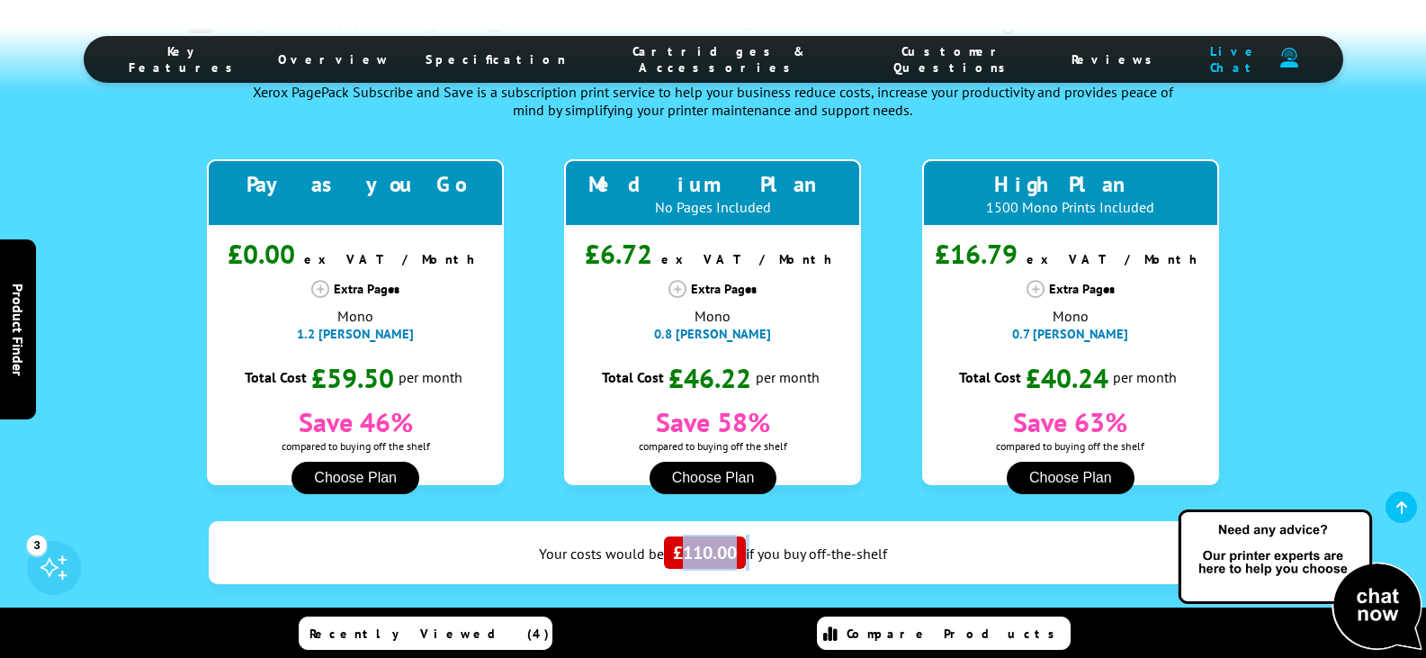
click at [697, 536] on span "£110.00" at bounding box center [705, 552] width 82 height 32
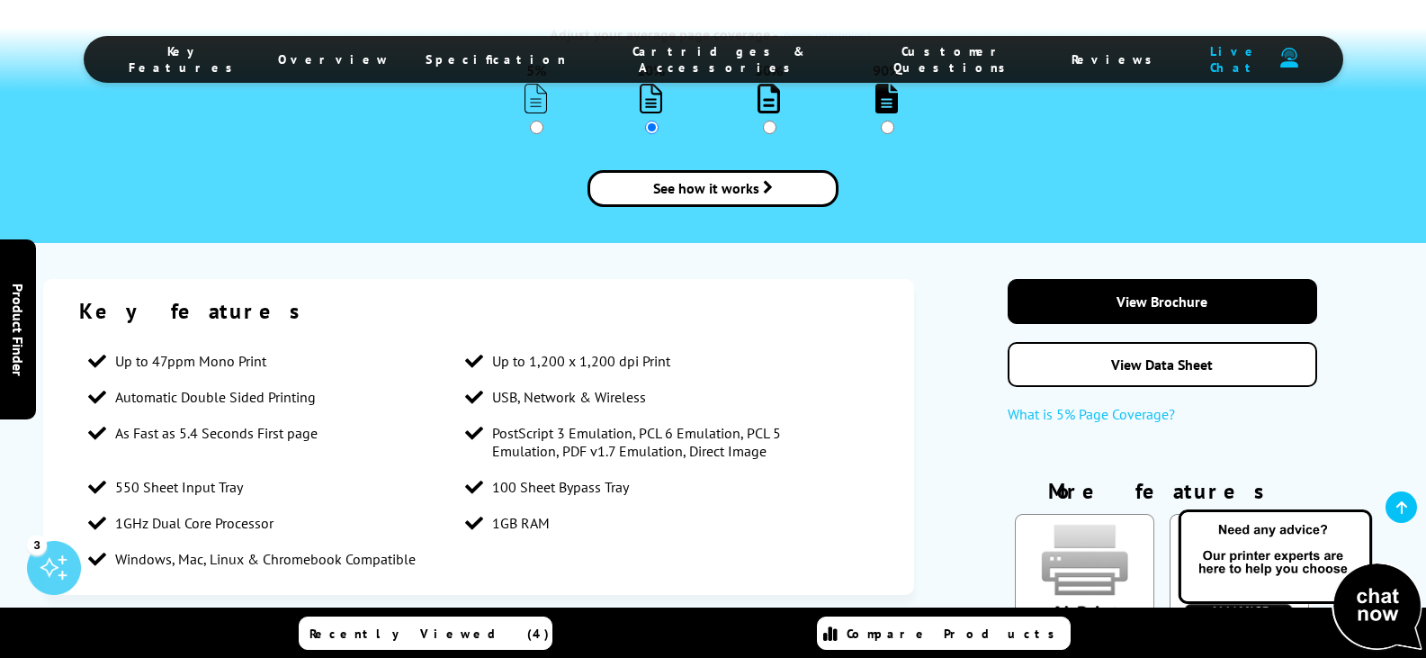
scroll to position [1980, 0]
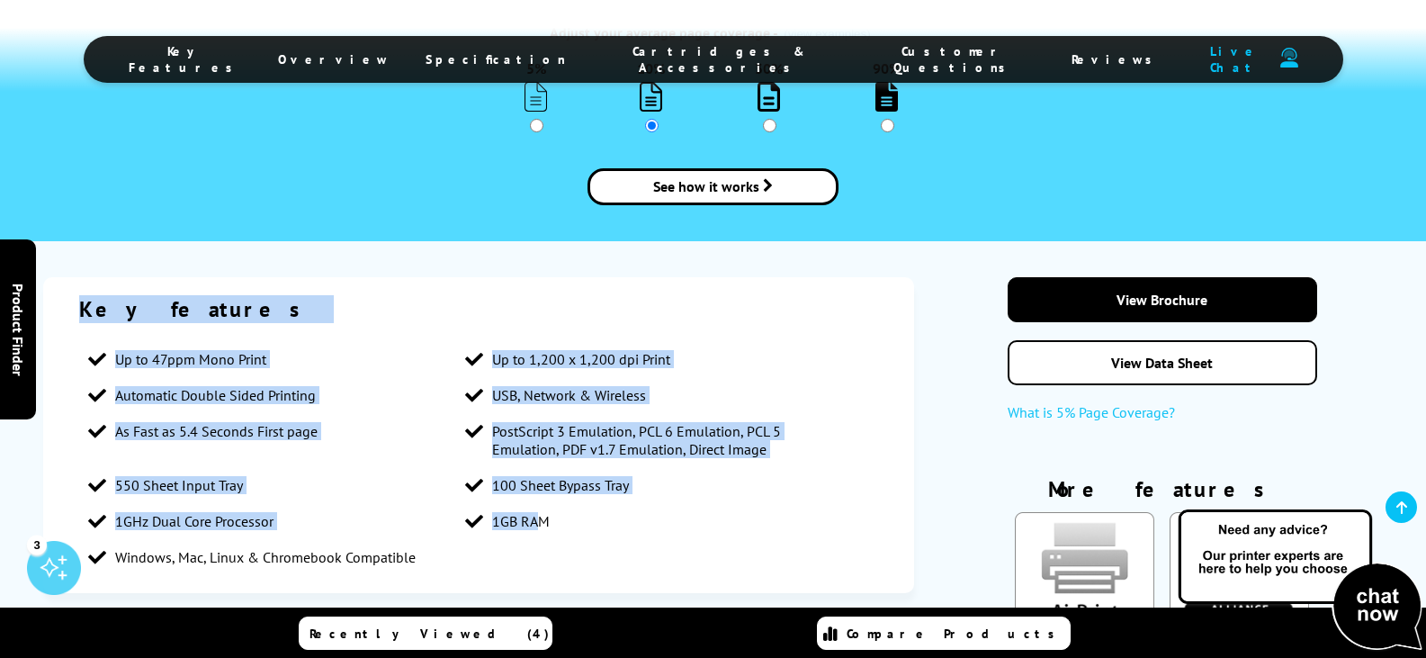
drag, startPoint x: 510, startPoint y: 465, endPoint x: 80, endPoint y: 209, distance: 500.9
click at [80, 277] on div "Key features Up to 47ppm Mono Print Up to 1,200 x 1,200 dpi Print Automatic Dou…" at bounding box center [478, 435] width 871 height 316
drag, startPoint x: 80, startPoint y: 209, endPoint x: 536, endPoint y: 336, distance: 473.6
click at [364, 440] on div "Key features Up to 47ppm Mono Print Up to 1,200 x 1,200 dpi Print Automatic Dou…" at bounding box center [478, 435] width 871 height 316
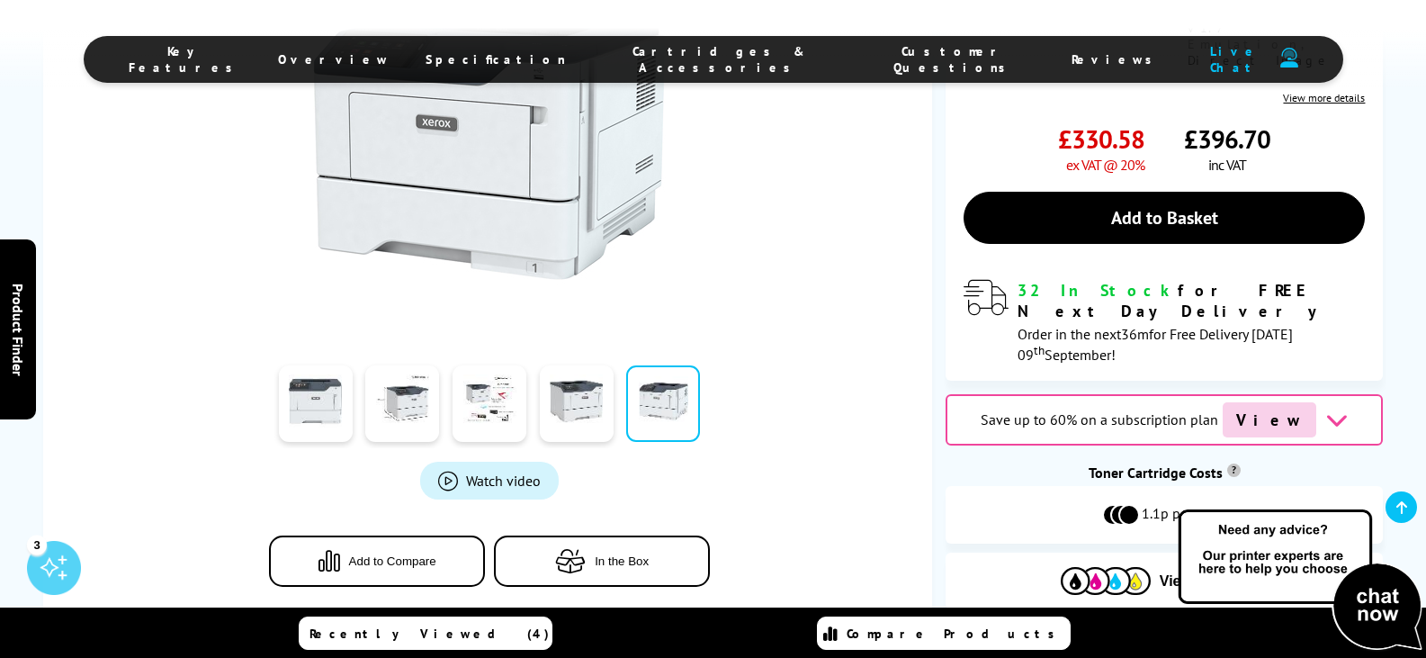
scroll to position [90, 0]
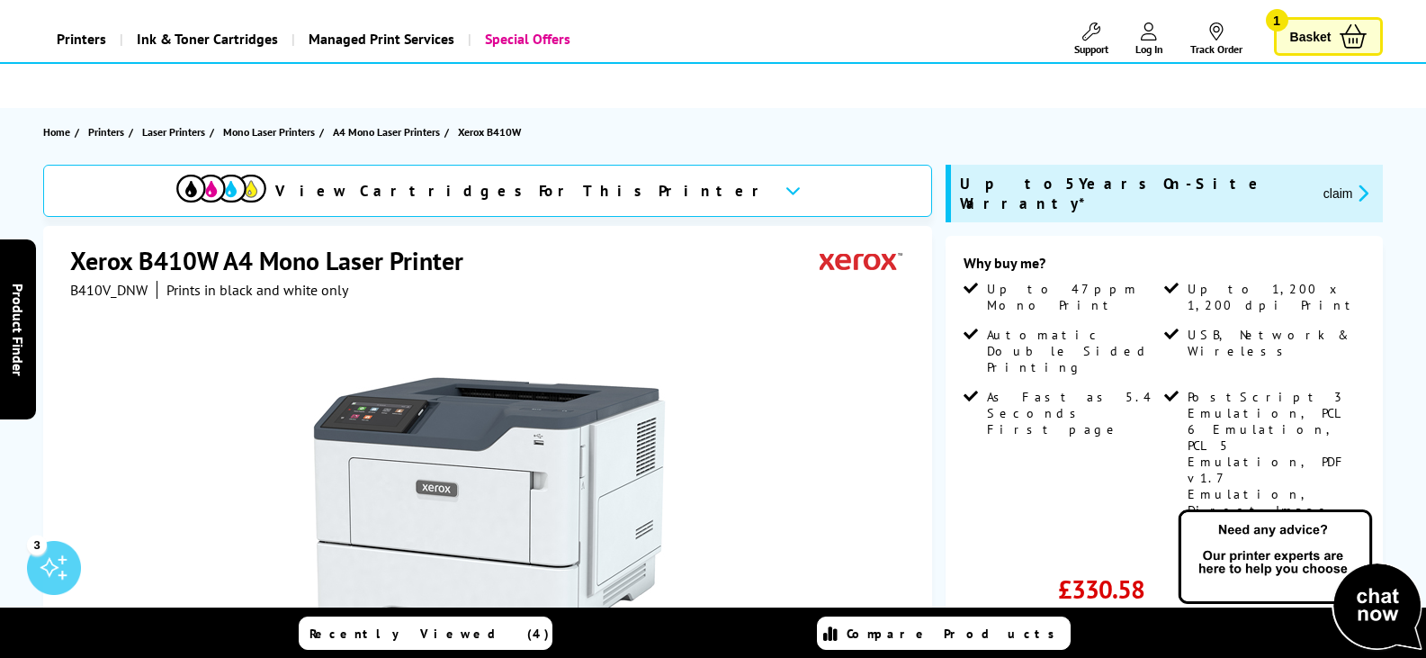
click at [584, 194] on span "View Cartridges For This Printer" at bounding box center [522, 191] width 495 height 20
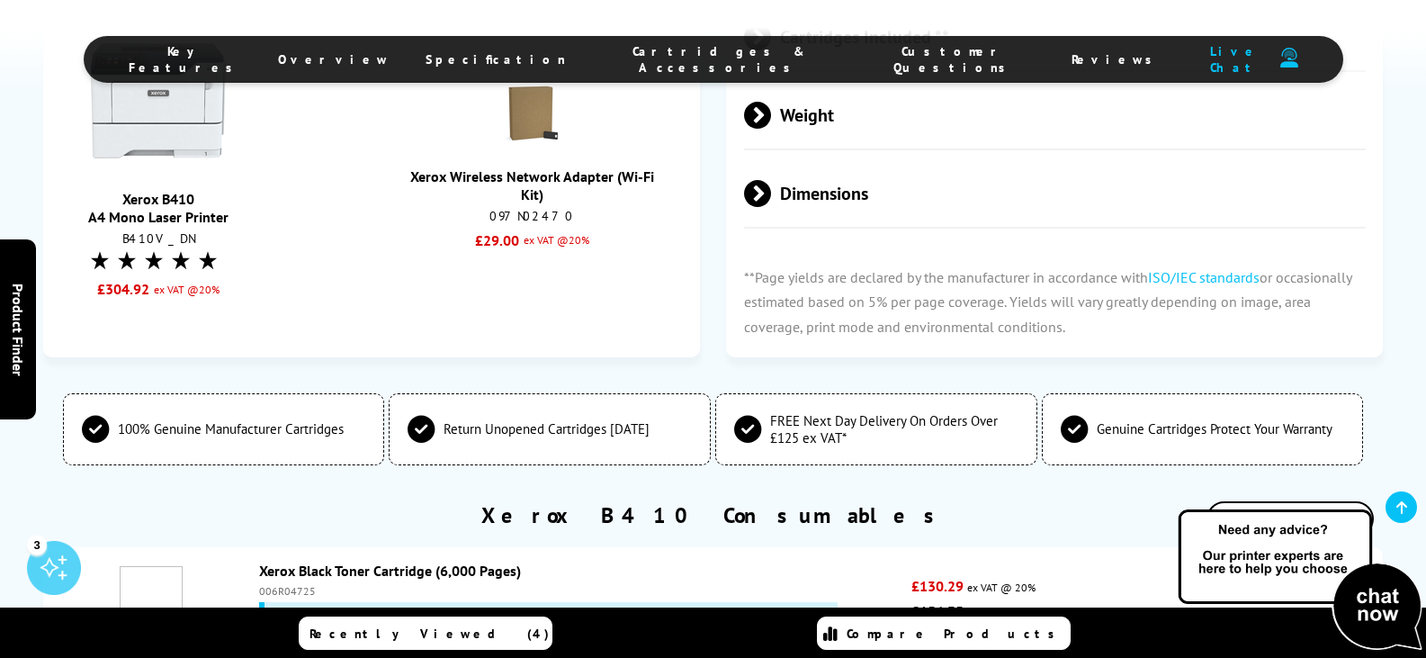
scroll to position [4823, 0]
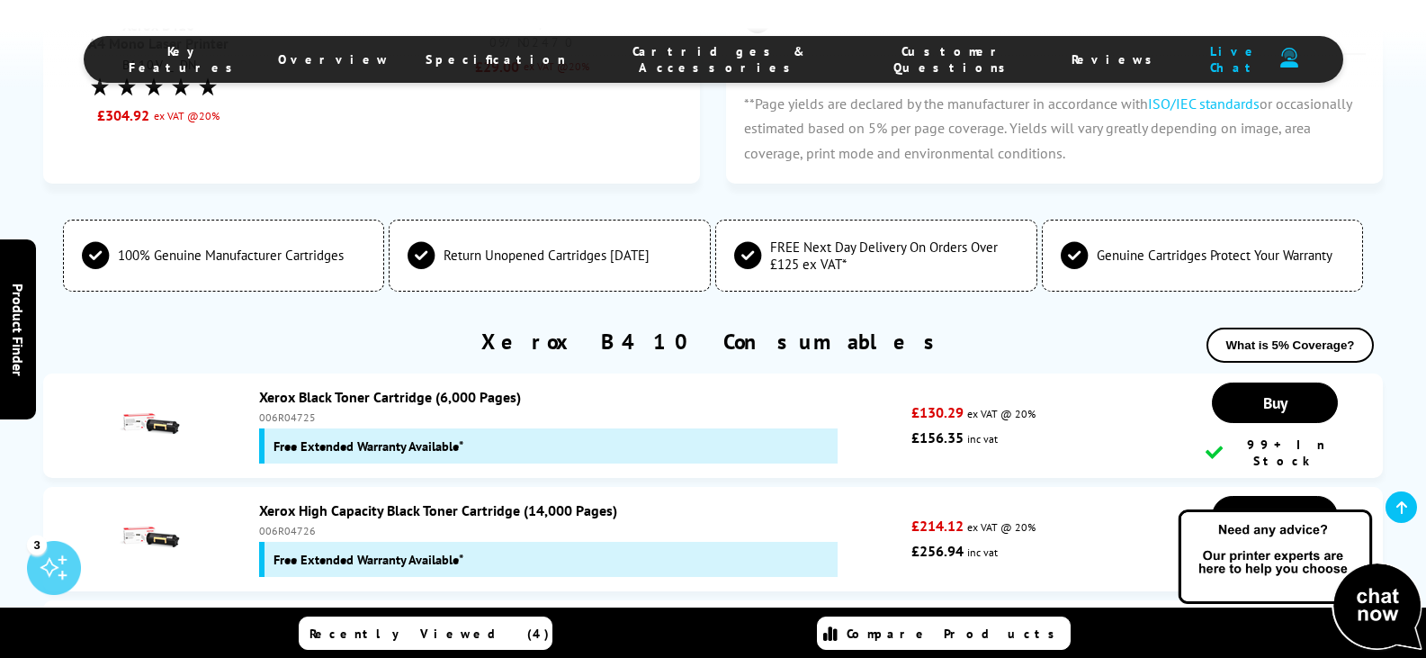
click at [905, 632] on div "Compare Products" at bounding box center [943, 633] width 241 height 16
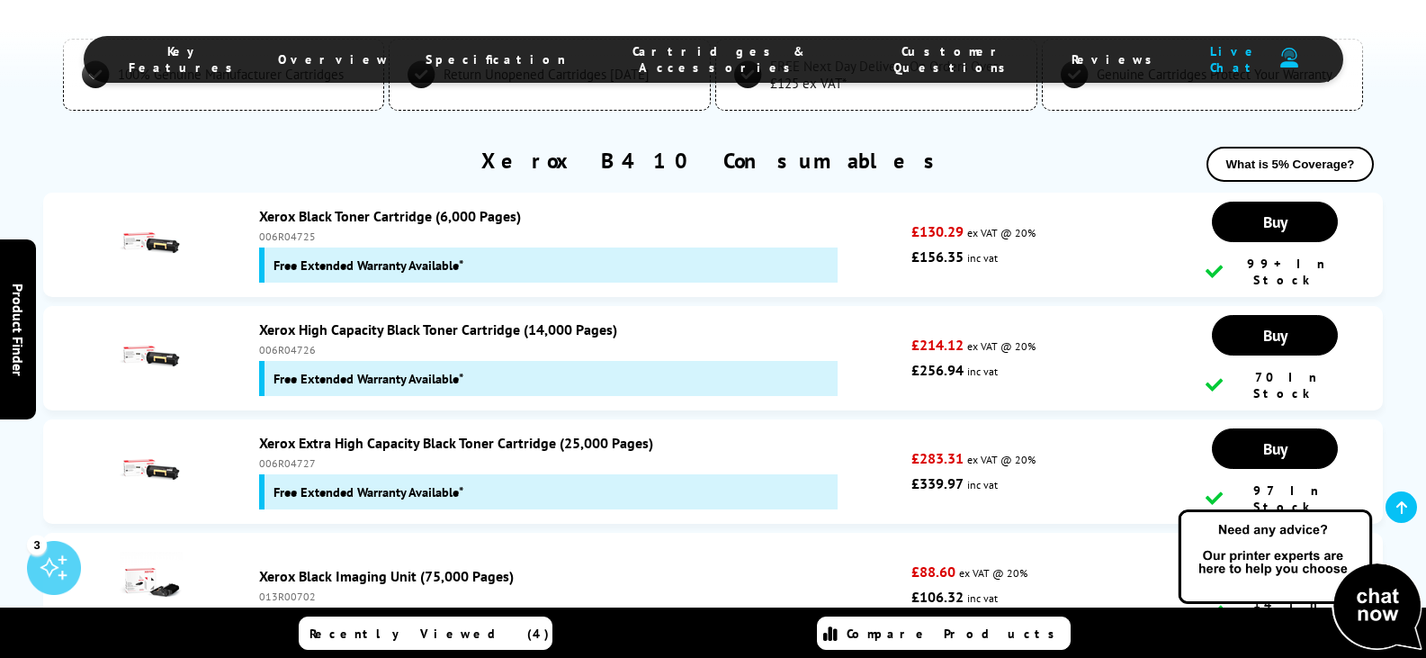
scroll to position [5003, 0]
click at [997, 647] on p "**Page yields are declared by the manufacturer in accordance with ISO/IEC stand…" at bounding box center [713, 671] width 1341 height 49
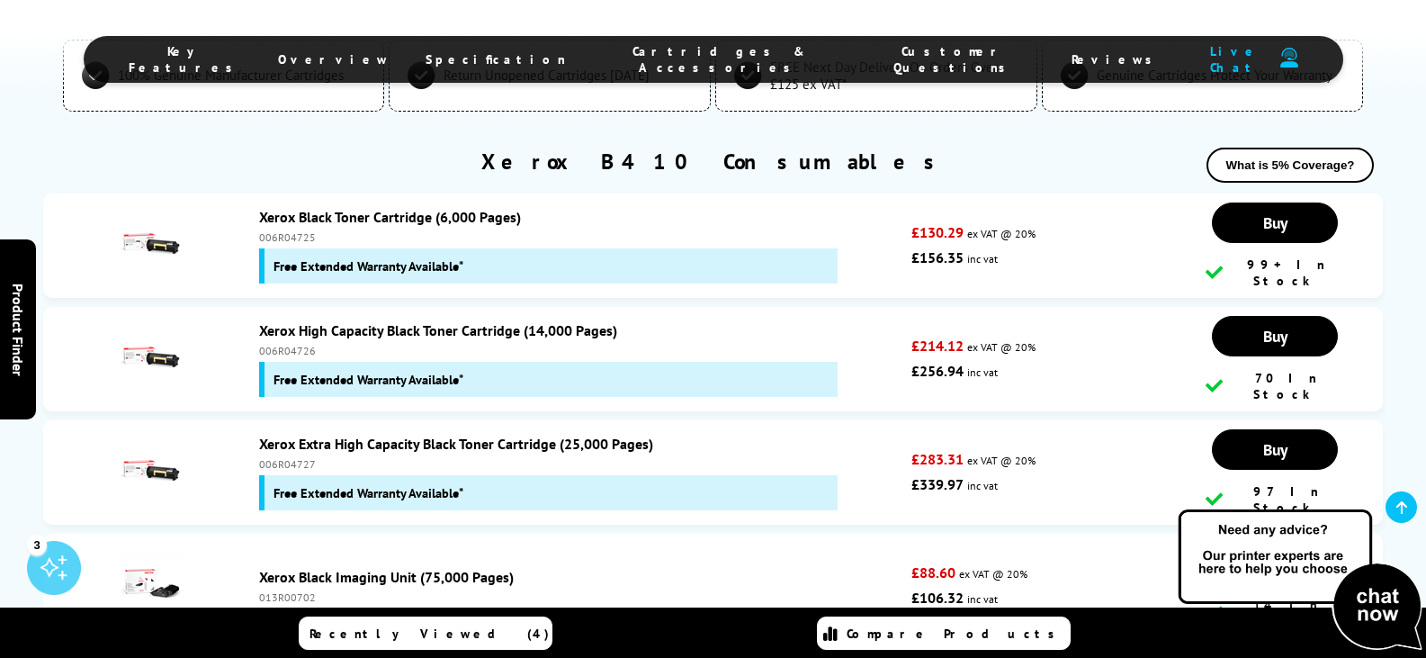
click at [987, 647] on p "**Page yields are declared by the manufacturer in accordance with ISO/IEC stand…" at bounding box center [713, 671] width 1341 height 49
click at [985, 647] on p "**Page yields are declared by the manufacturer in accordance with ISO/IEC stand…" at bounding box center [713, 671] width 1341 height 49
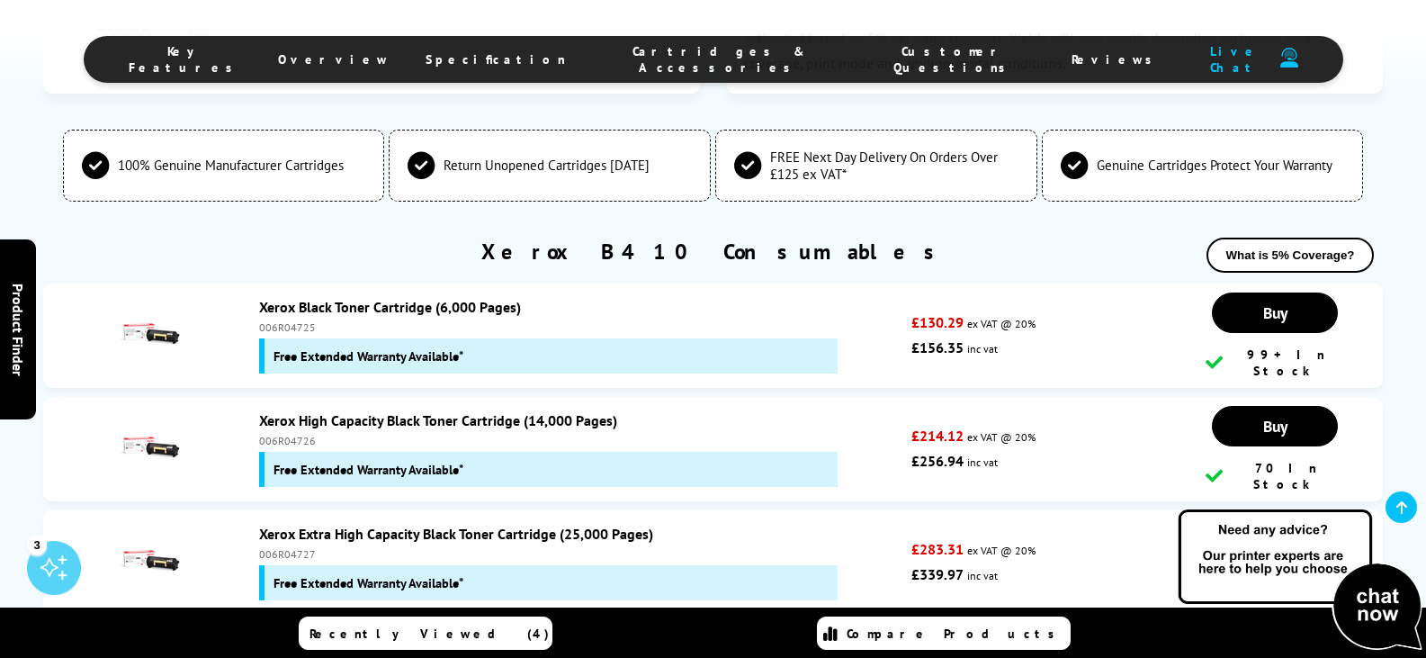
scroll to position [4823, 0]
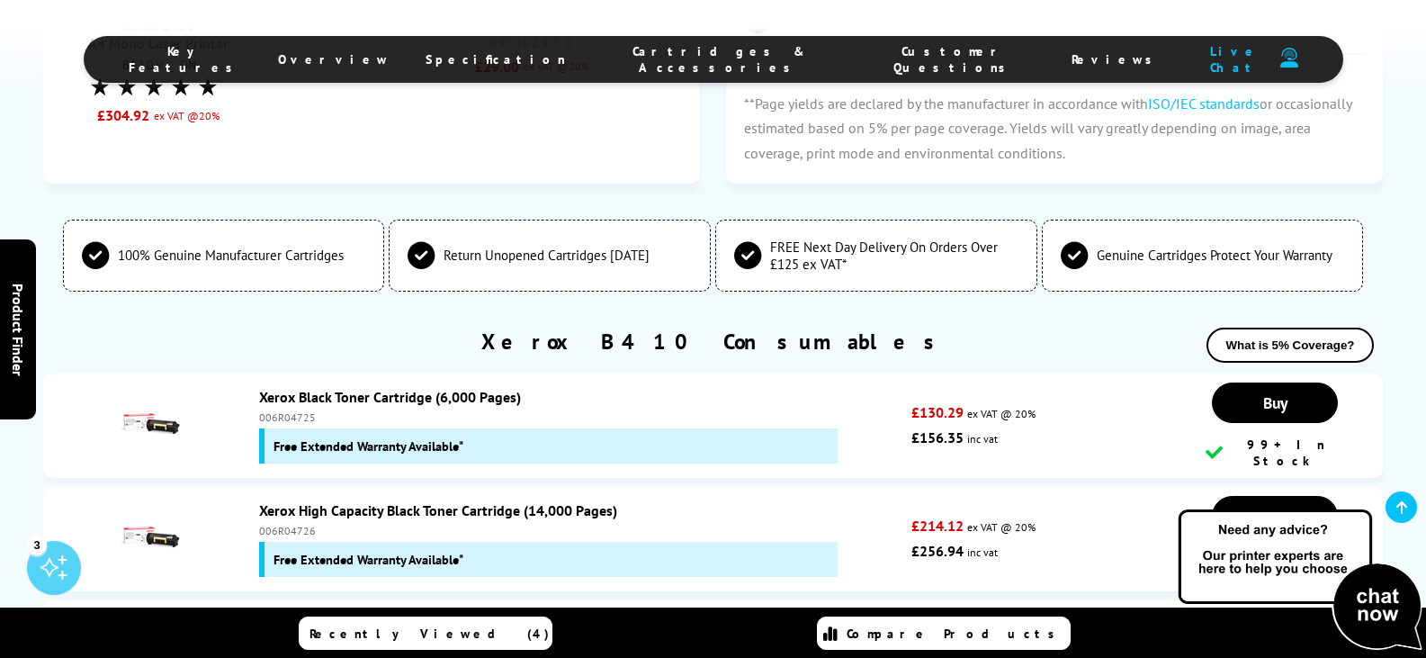
click at [512, 328] on div "Xerox B410 Consumables What is 5% Coverage?" at bounding box center [713, 351] width 1341 height 46
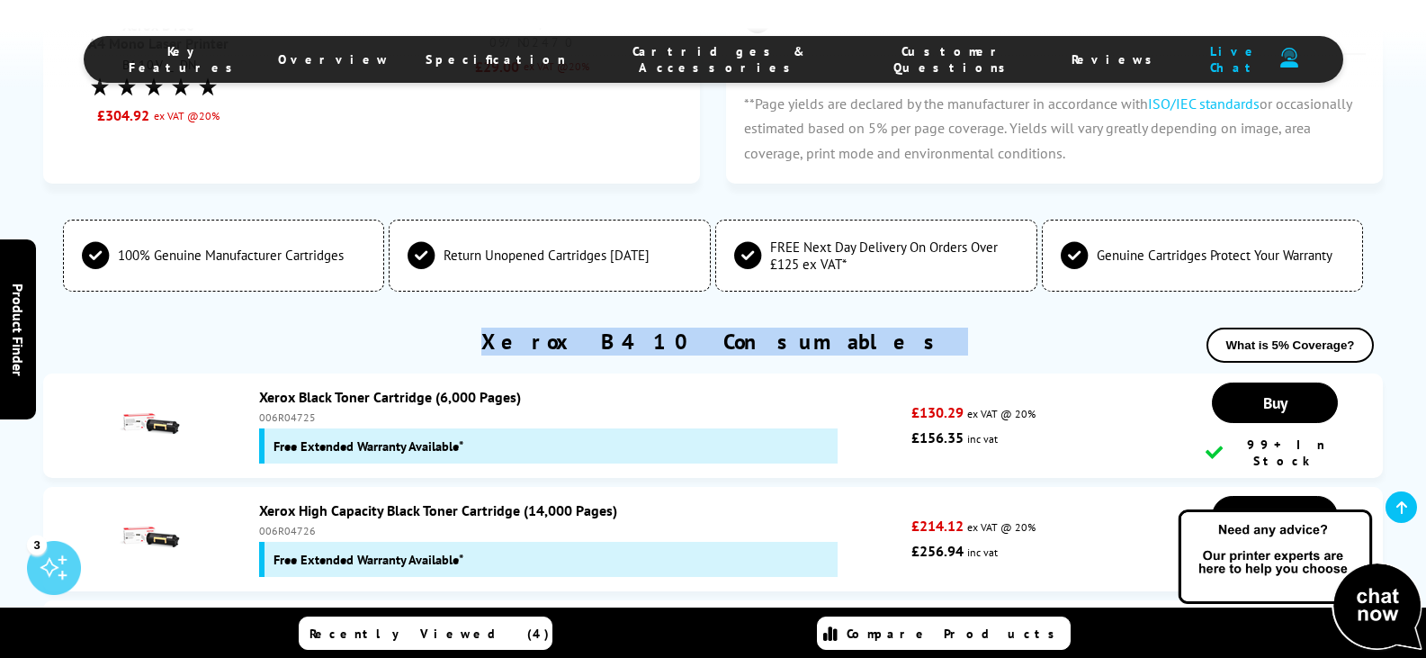
click at [512, 328] on div "Xerox B410 Consumables What is 5% Coverage?" at bounding box center [713, 351] width 1341 height 46
click at [1123, 328] on div "Xerox B410 Consumables What is 5% Coverage?" at bounding box center [713, 351] width 1341 height 46
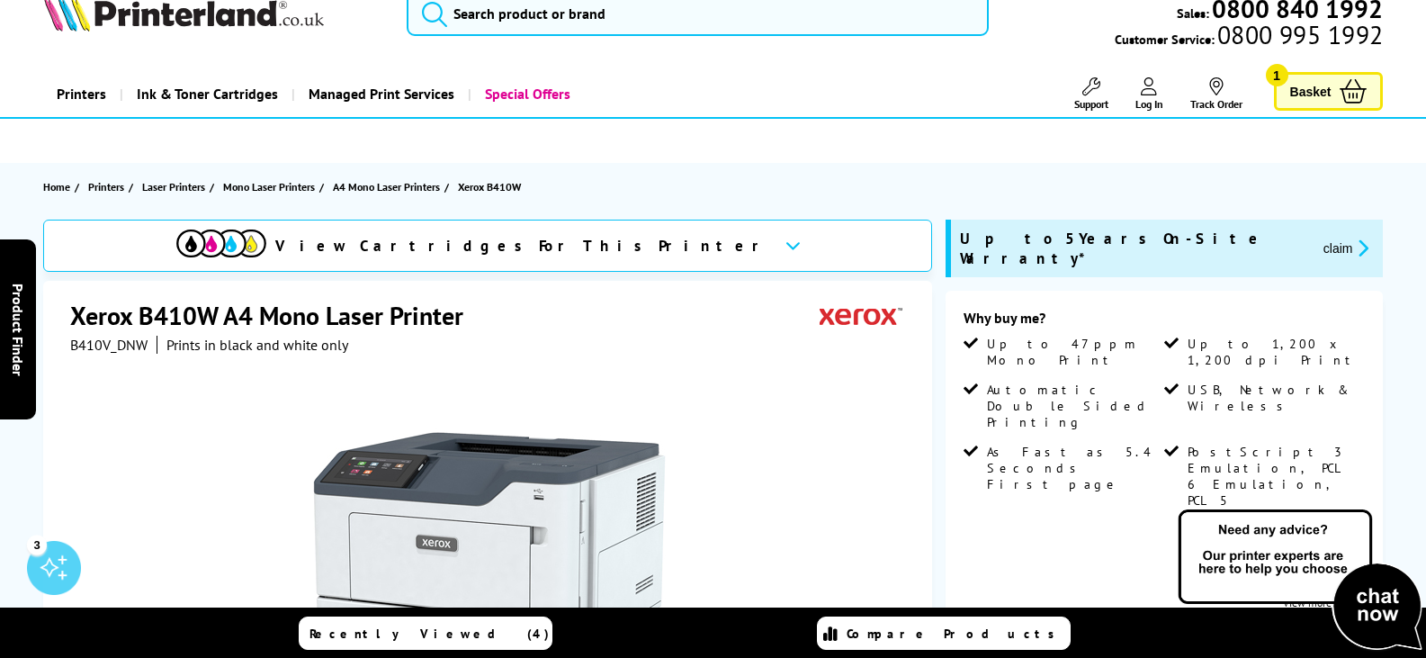
scroll to position [0, 0]
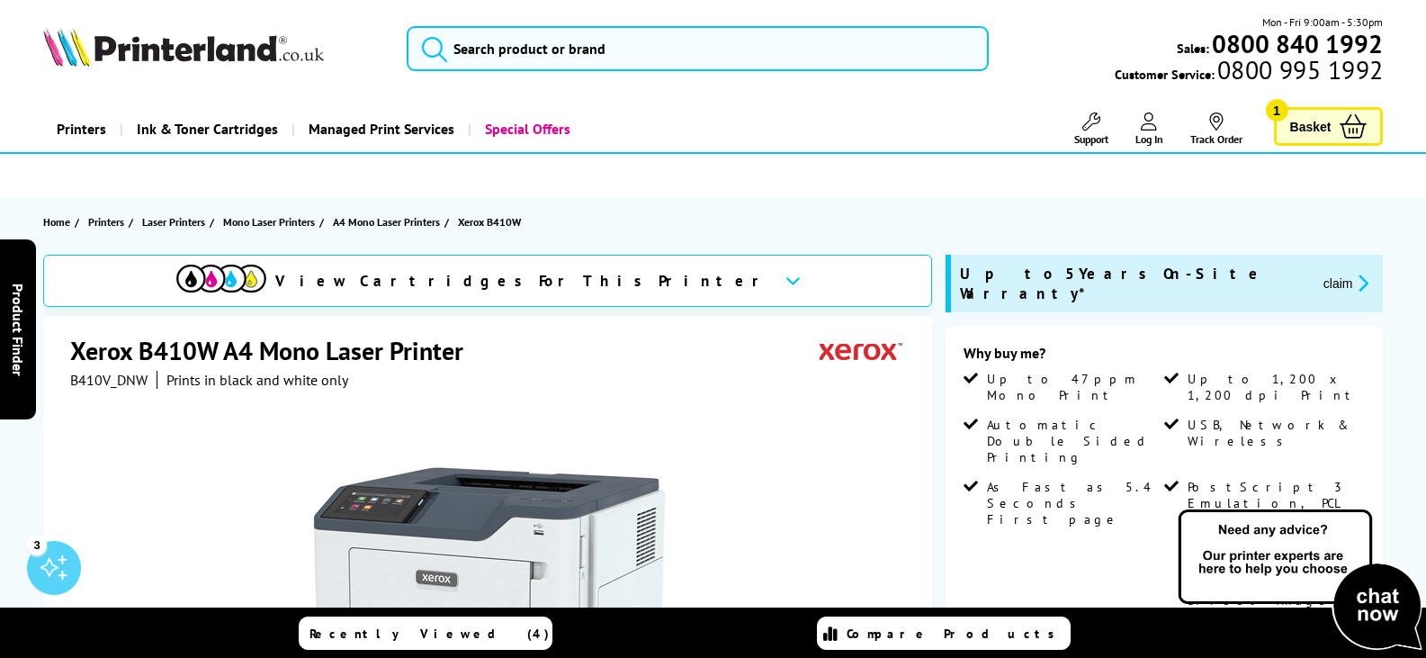
click at [1092, 135] on span "Support" at bounding box center [1092, 138] width 34 height 13
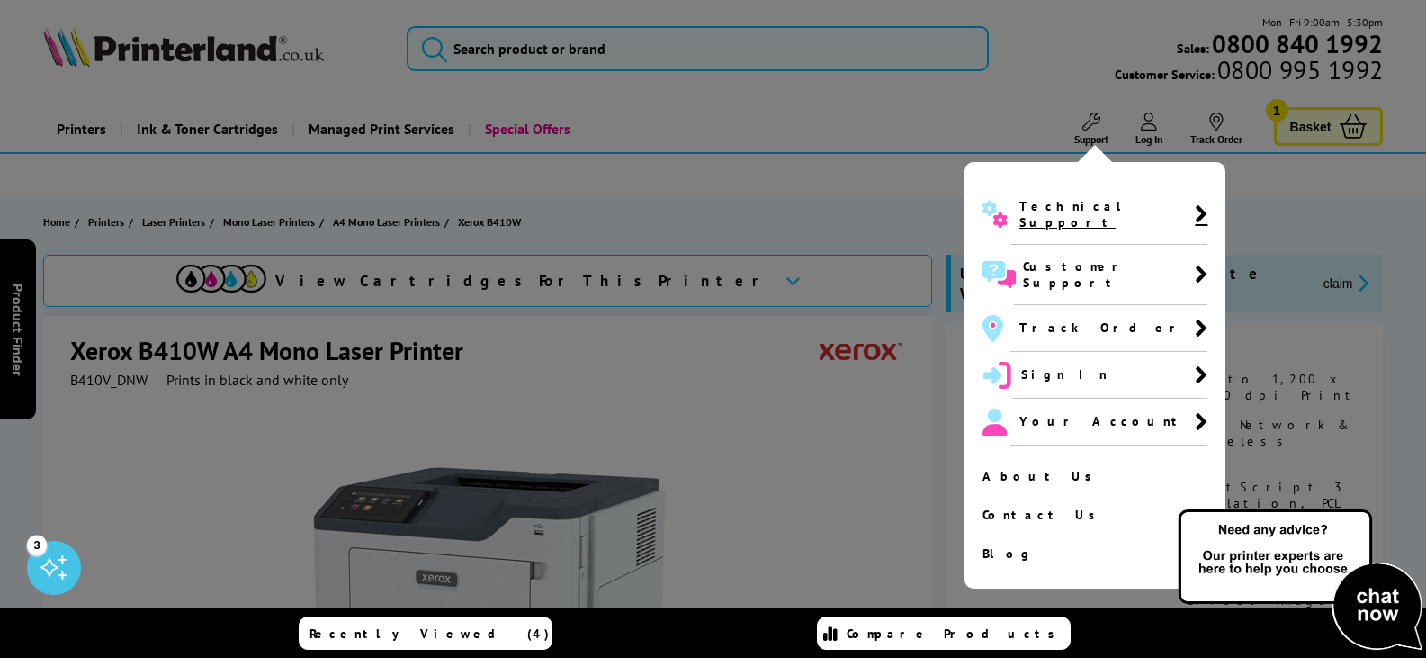
click at [1101, 202] on span "Technical Support" at bounding box center [1107, 214] width 175 height 32
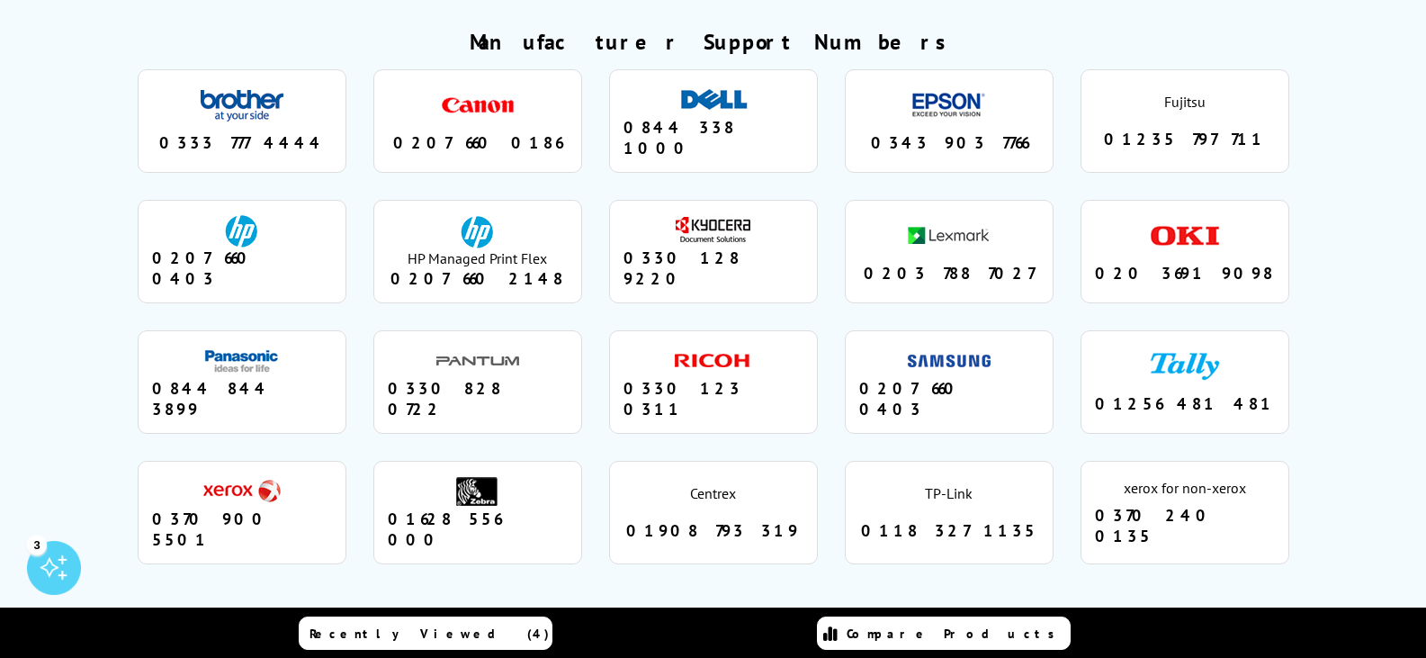
click at [247, 508] on div "0370 900 5501" at bounding box center [242, 528] width 180 height 41
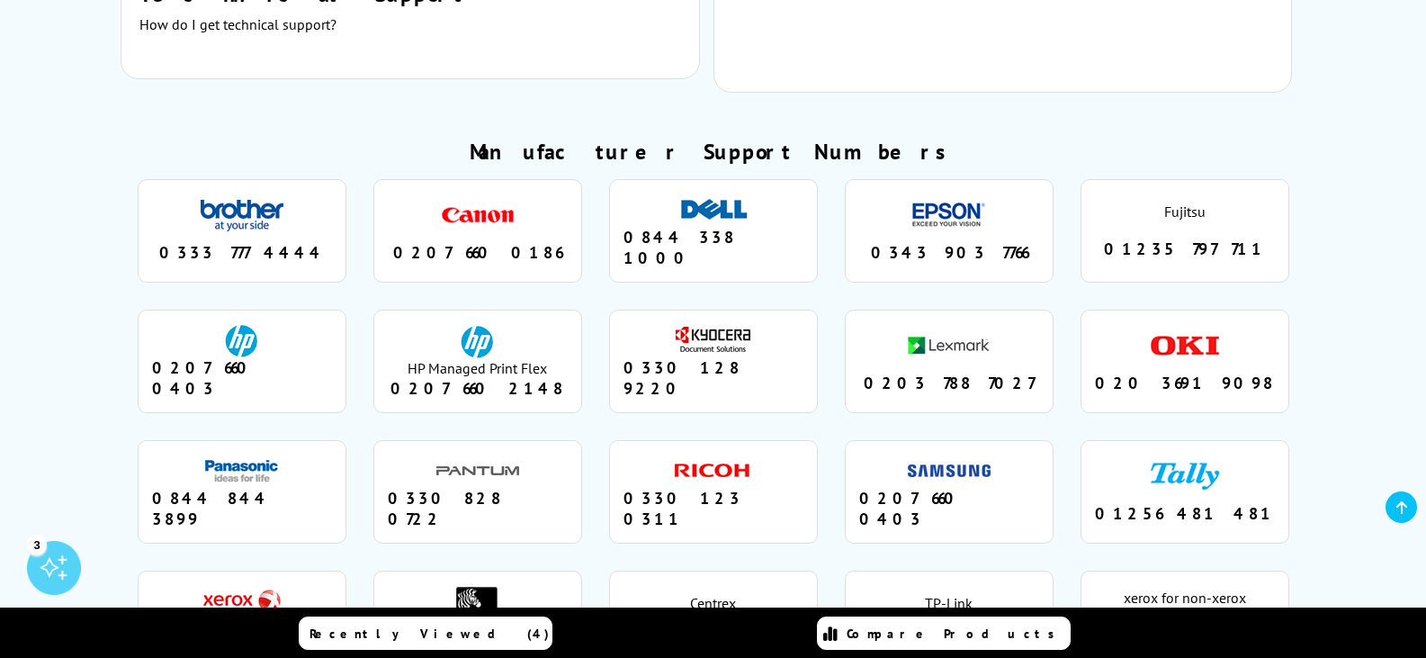
scroll to position [1535, 0]
